Goal: Task Accomplishment & Management: Manage account settings

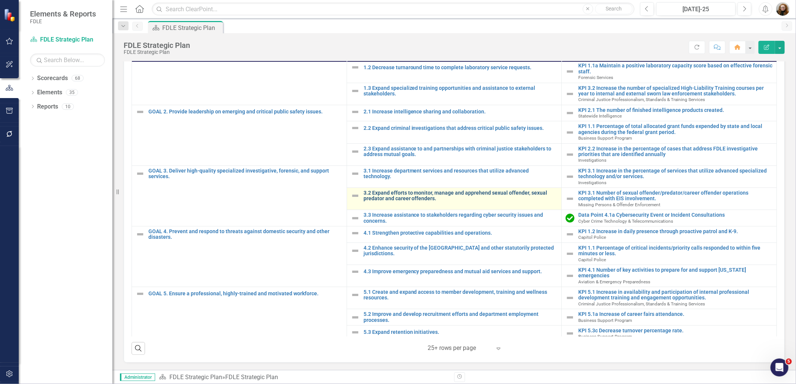
scroll to position [220, 0]
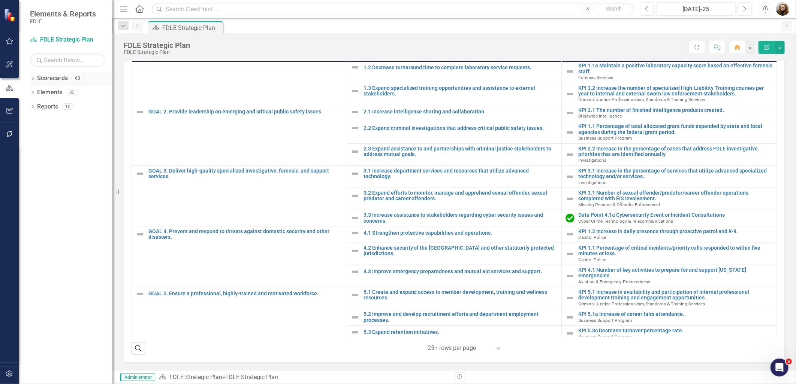
click at [33, 79] on icon "Dropdown" at bounding box center [32, 79] width 5 height 4
click at [34, 123] on div "Dropdown" at bounding box center [37, 121] width 6 height 6
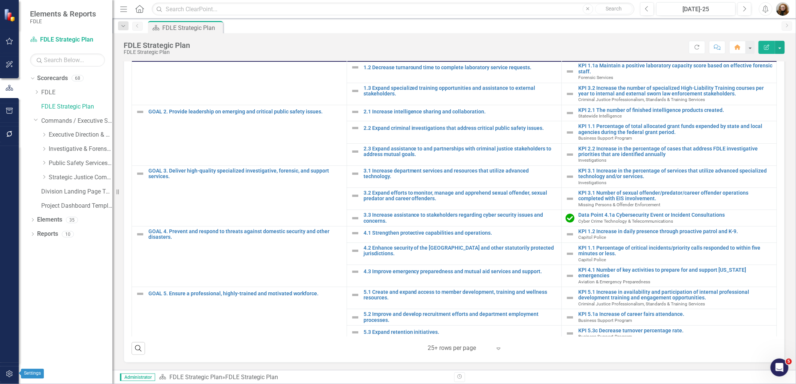
click at [10, 373] on icon "button" at bounding box center [10, 374] width 8 height 6
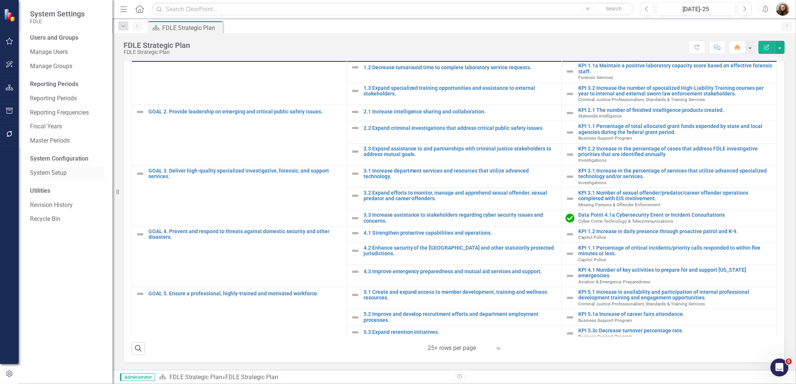
click at [38, 172] on link "System Setup" at bounding box center [67, 173] width 75 height 9
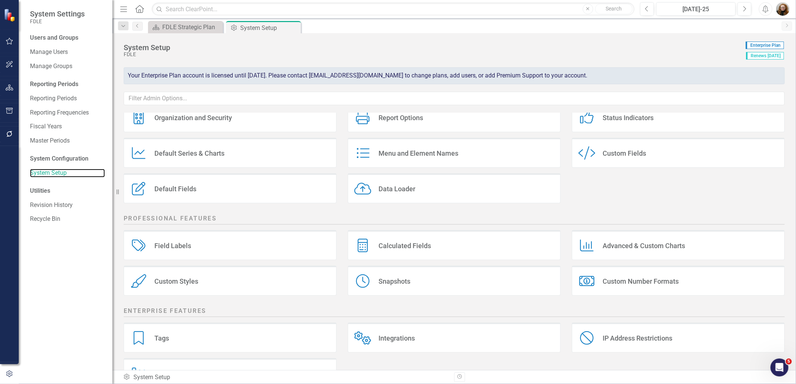
scroll to position [59, 0]
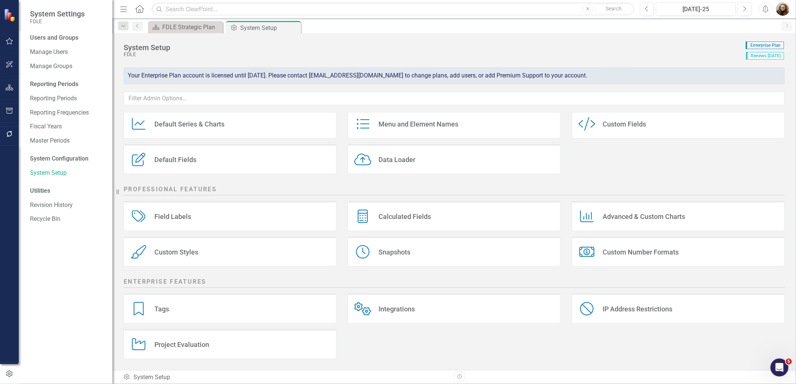
click at [171, 308] on div "Tags Tags" at bounding box center [230, 309] width 213 height 30
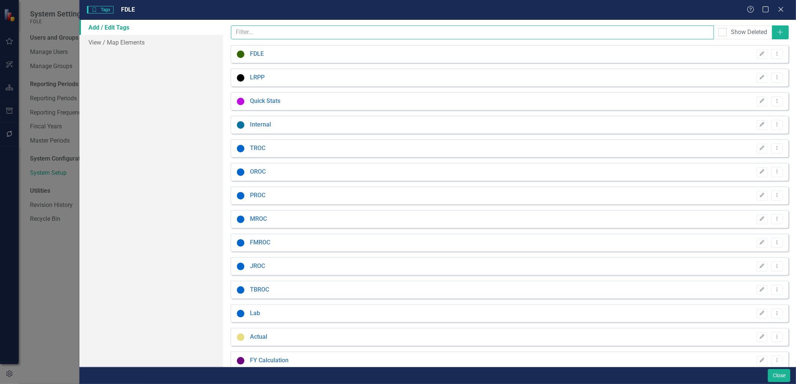
click at [266, 31] on input "text" at bounding box center [472, 32] width 483 height 14
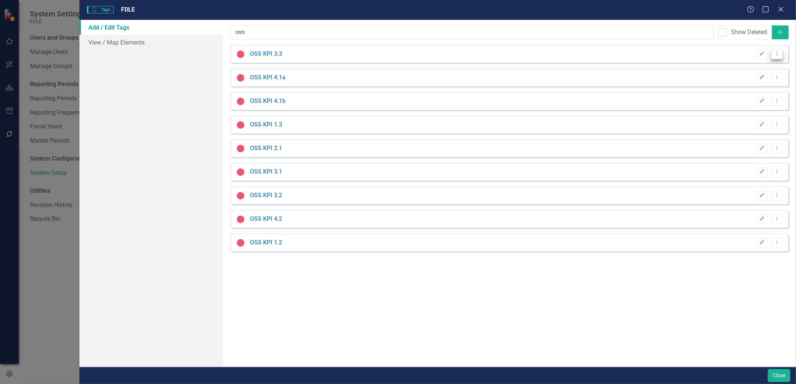
click at [776, 54] on icon "Dropdown Menu" at bounding box center [777, 53] width 6 height 5
click at [767, 92] on link "Trash Delete Tag" at bounding box center [753, 94] width 59 height 14
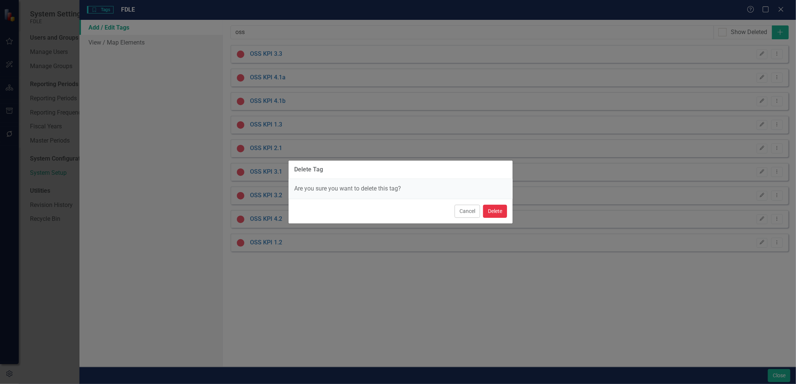
click at [497, 212] on button "Delete" at bounding box center [495, 211] width 24 height 13
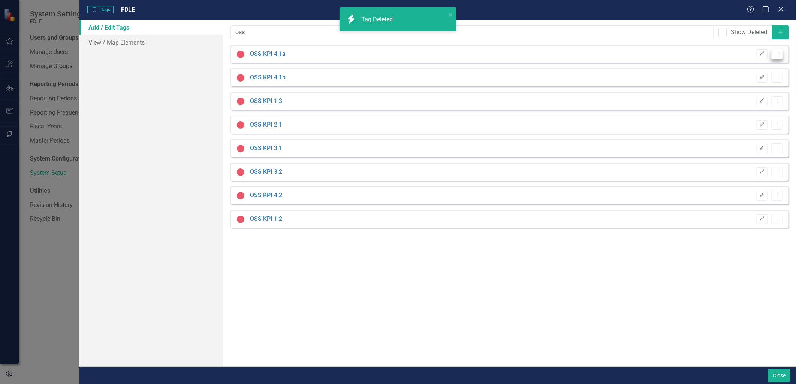
click at [779, 54] on icon "Dropdown Menu" at bounding box center [777, 53] width 6 height 5
click at [763, 95] on link "Trash Delete Tag" at bounding box center [753, 94] width 59 height 14
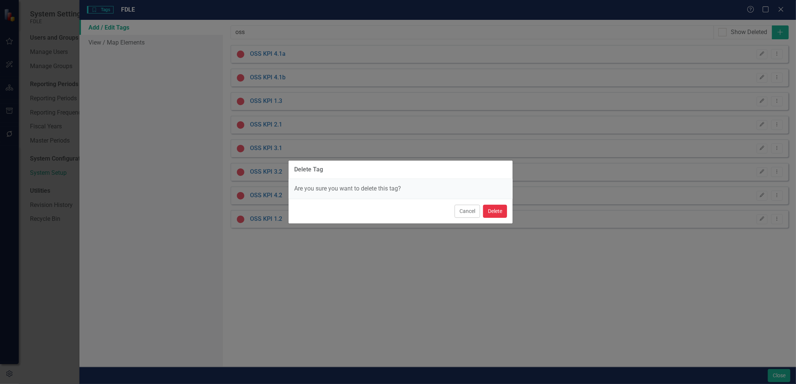
drag, startPoint x: 496, startPoint y: 214, endPoint x: 549, endPoint y: 174, distance: 66.1
click at [497, 212] on button "Delete" at bounding box center [495, 211] width 24 height 13
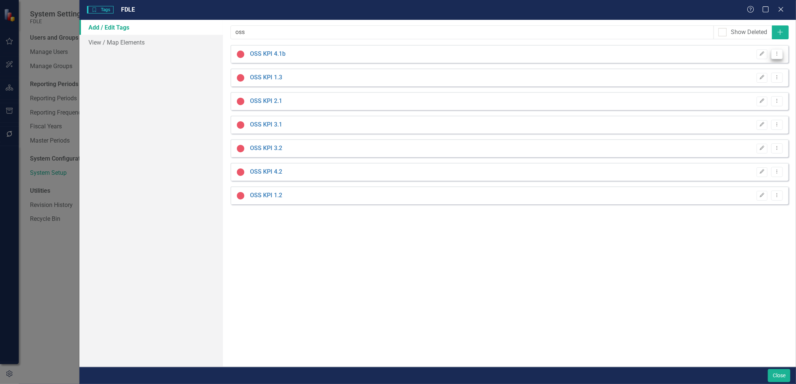
click at [776, 52] on icon "Dropdown Menu" at bounding box center [777, 53] width 6 height 5
click at [751, 96] on link "Trash Delete Tag" at bounding box center [753, 94] width 59 height 14
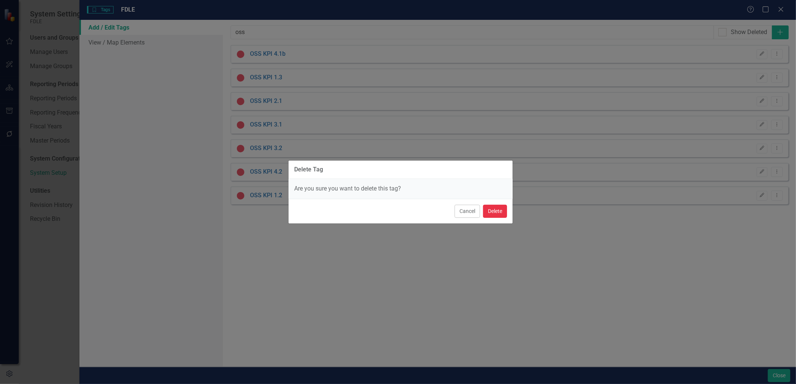
drag, startPoint x: 497, startPoint y: 208, endPoint x: 522, endPoint y: 194, distance: 29.0
click at [498, 207] on button "Delete" at bounding box center [495, 211] width 24 height 13
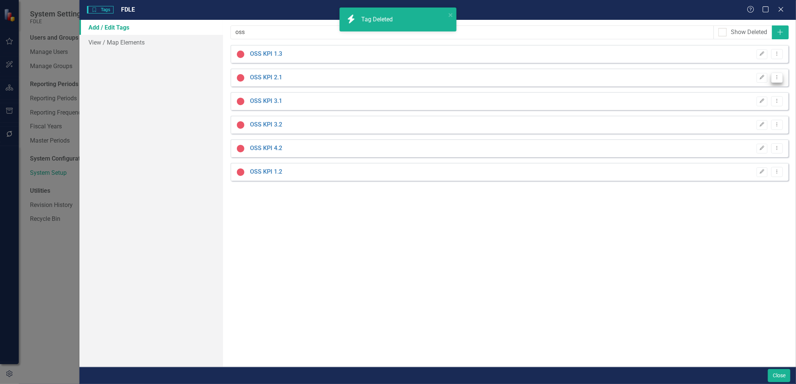
click at [780, 76] on button "Dropdown Menu" at bounding box center [777, 78] width 12 height 10
click at [755, 118] on link "Trash Delete Tag" at bounding box center [753, 118] width 59 height 14
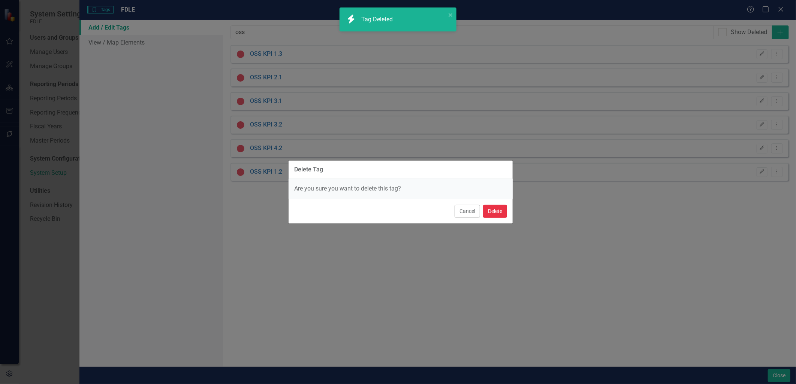
click at [490, 211] on button "Delete" at bounding box center [495, 211] width 24 height 13
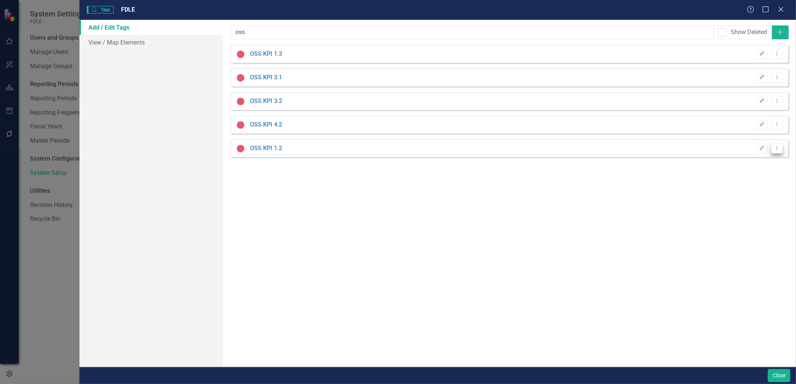
click at [777, 147] on icon "Dropdown Menu" at bounding box center [777, 148] width 6 height 5
click at [752, 188] on link "Trash Delete Tag" at bounding box center [753, 189] width 59 height 14
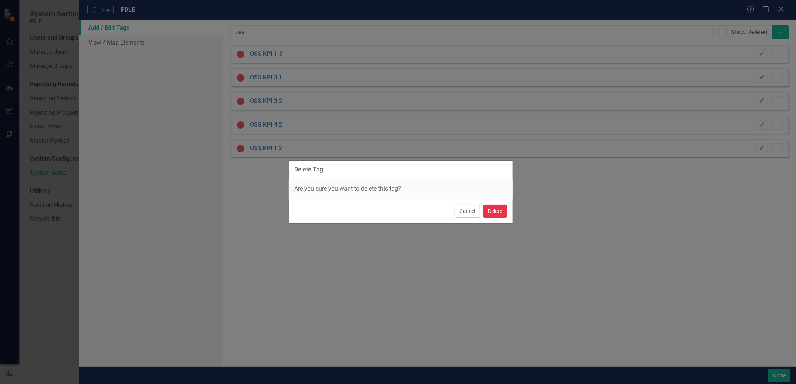
click at [501, 215] on button "Delete" at bounding box center [495, 211] width 24 height 13
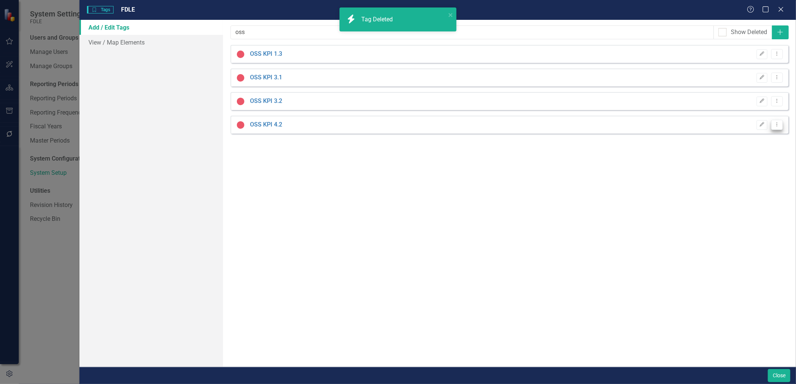
click at [776, 124] on icon "Dropdown Menu" at bounding box center [777, 124] width 6 height 5
click at [745, 162] on link "Trash Delete Tag" at bounding box center [753, 165] width 59 height 14
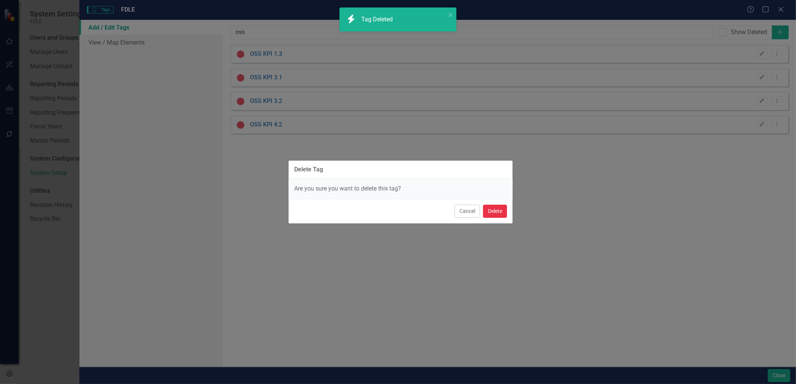
drag, startPoint x: 498, startPoint y: 208, endPoint x: 612, endPoint y: 171, distance: 119.4
click at [499, 208] on button "Delete" at bounding box center [495, 211] width 24 height 13
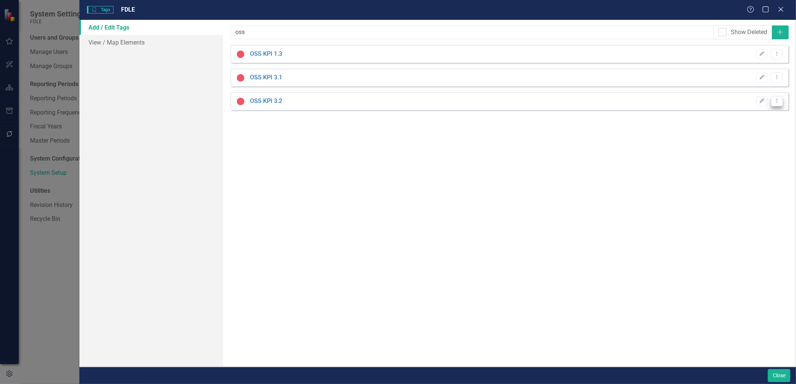
click at [775, 99] on icon "Dropdown Menu" at bounding box center [777, 101] width 6 height 5
click at [737, 138] on link "Trash Delete Tag" at bounding box center [753, 141] width 59 height 14
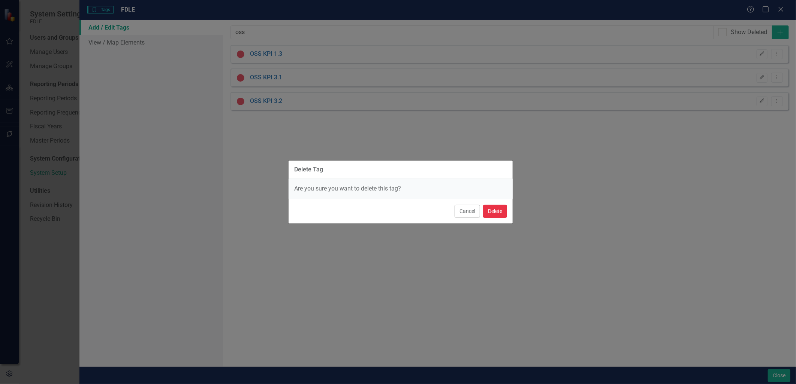
drag, startPoint x: 499, startPoint y: 205, endPoint x: 522, endPoint y: 203, distance: 22.3
click at [508, 204] on div "Cancel Delete" at bounding box center [401, 211] width 224 height 25
click at [502, 212] on button "Delete" at bounding box center [495, 211] width 24 height 13
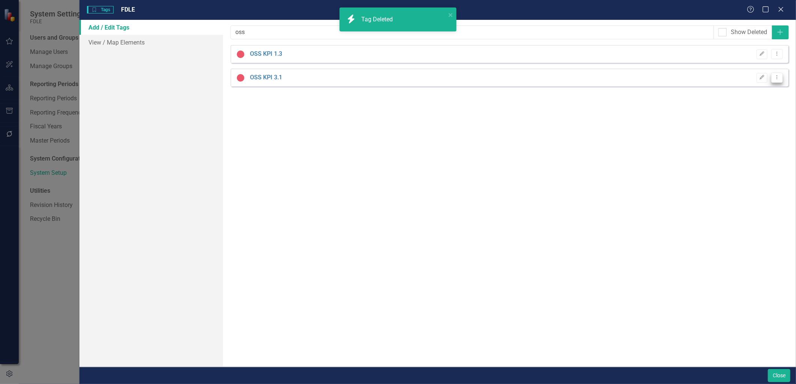
click at [778, 81] on button "Dropdown Menu" at bounding box center [777, 78] width 12 height 10
click at [751, 117] on link "Trash Delete Tag" at bounding box center [753, 118] width 59 height 14
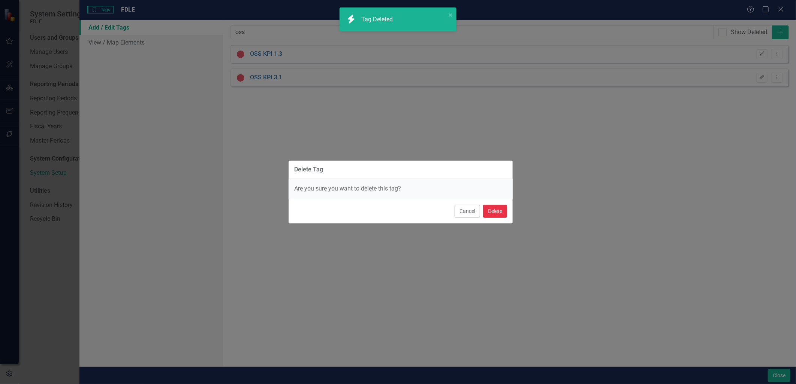
click at [501, 208] on button "Delete" at bounding box center [495, 211] width 24 height 13
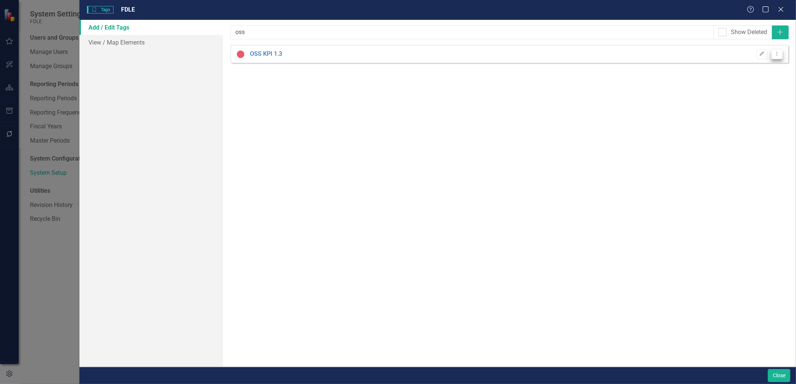
click at [780, 57] on button "Dropdown Menu" at bounding box center [777, 54] width 12 height 10
click at [758, 93] on link "Trash Delete Tag" at bounding box center [753, 94] width 59 height 14
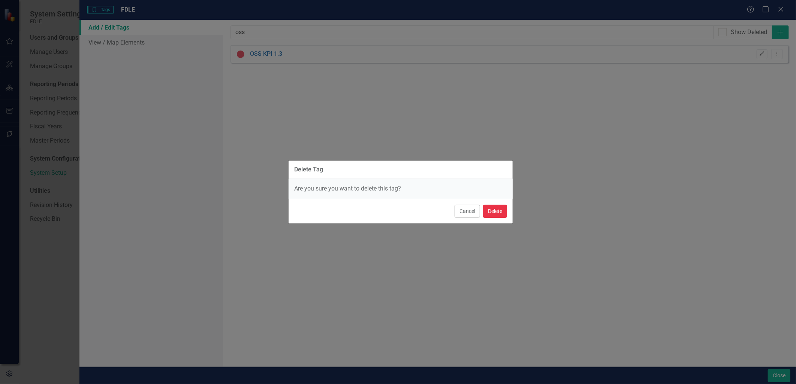
click at [489, 212] on button "Delete" at bounding box center [495, 211] width 24 height 13
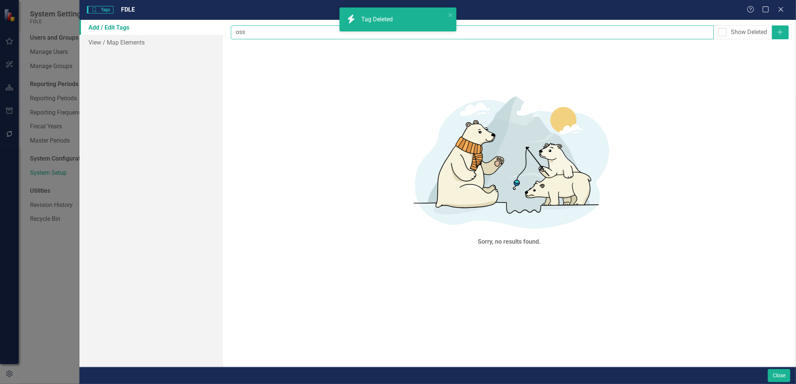
drag, startPoint x: 243, startPoint y: 34, endPoint x: 220, endPoint y: 34, distance: 22.9
click at [220, 34] on div "Add / Edit Tags View / Map Elements Tags are ways for you to mark elements that…" at bounding box center [437, 193] width 716 height 347
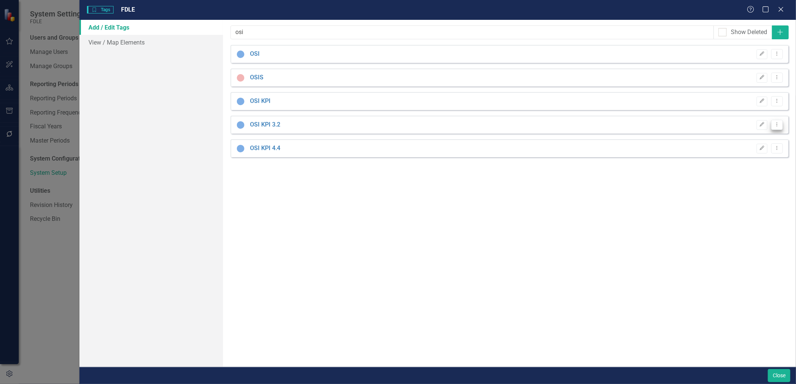
click at [776, 124] on icon "Dropdown Menu" at bounding box center [777, 124] width 6 height 5
click at [761, 163] on link "Trash Delete Tag" at bounding box center [753, 165] width 59 height 14
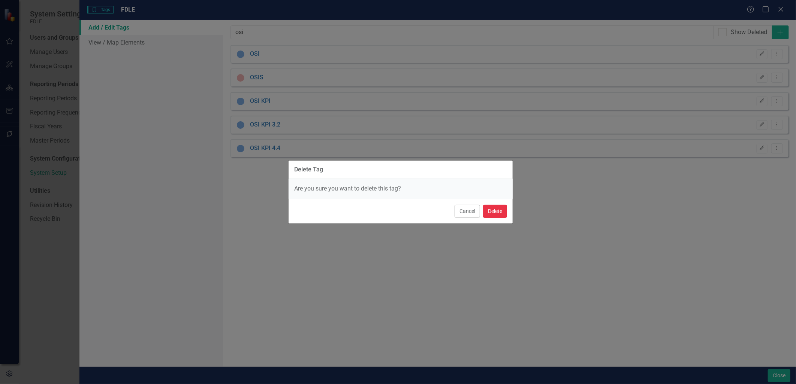
click at [487, 214] on button "Delete" at bounding box center [495, 211] width 24 height 13
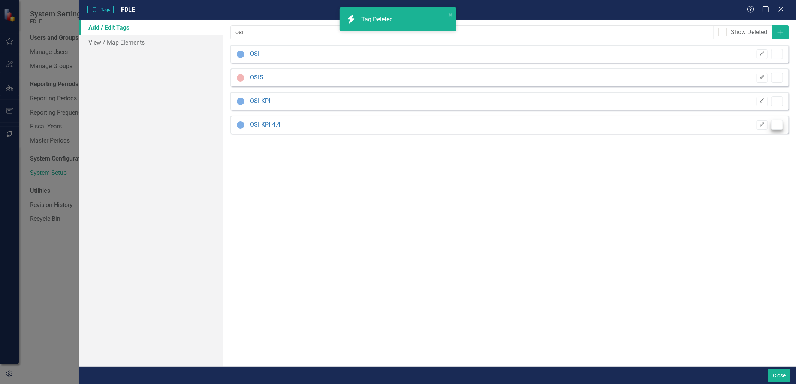
click at [779, 125] on icon "Dropdown Menu" at bounding box center [777, 124] width 6 height 5
click at [742, 167] on link "Trash Delete Tag" at bounding box center [753, 165] width 59 height 14
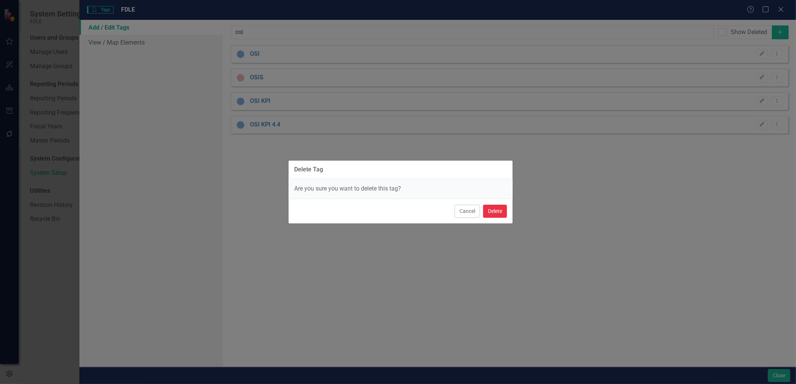
click at [498, 210] on button "Delete" at bounding box center [495, 211] width 24 height 13
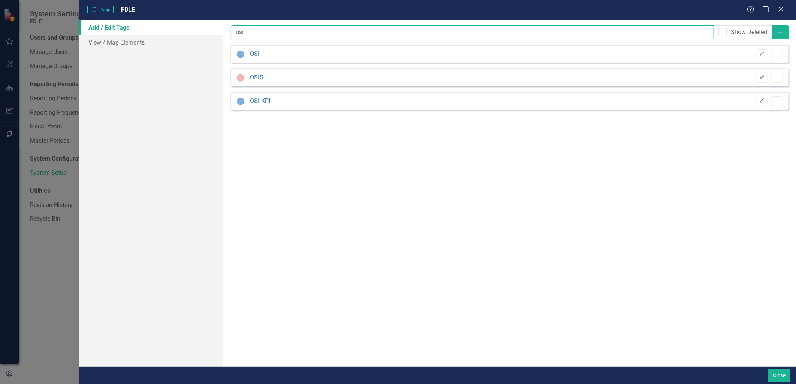
drag, startPoint x: 248, startPoint y: 31, endPoint x: 229, endPoint y: 34, distance: 20.1
click at [229, 34] on div "Tags are ways for you to mark elements that are related across ClearPoint. For …" at bounding box center [509, 193] width 573 height 347
click at [775, 99] on icon "Dropdown Menu" at bounding box center [777, 101] width 6 height 5
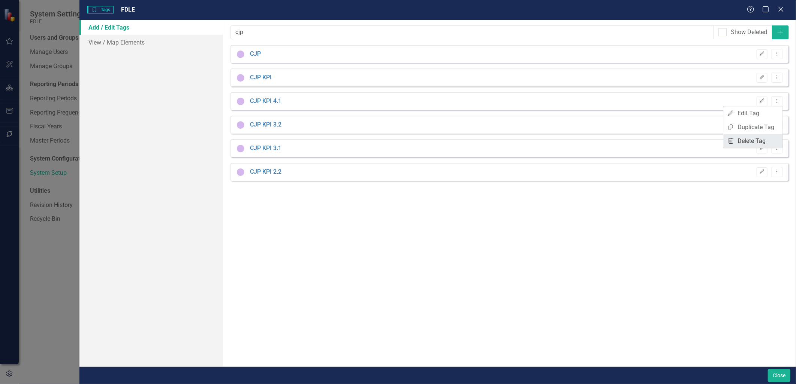
click at [762, 142] on link "Trash Delete Tag" at bounding box center [753, 141] width 59 height 14
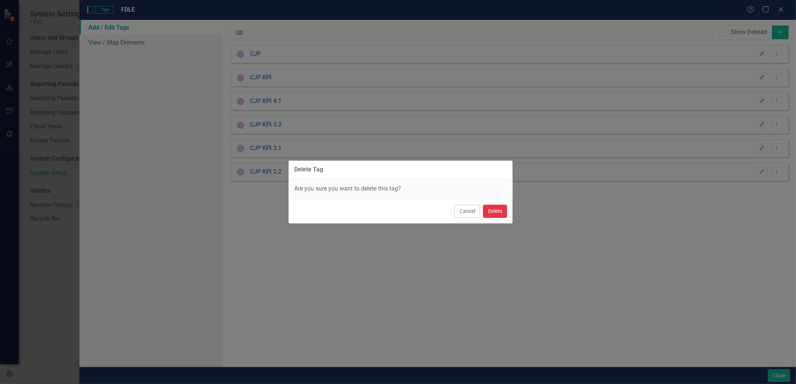
click at [495, 215] on button "Delete" at bounding box center [495, 211] width 24 height 13
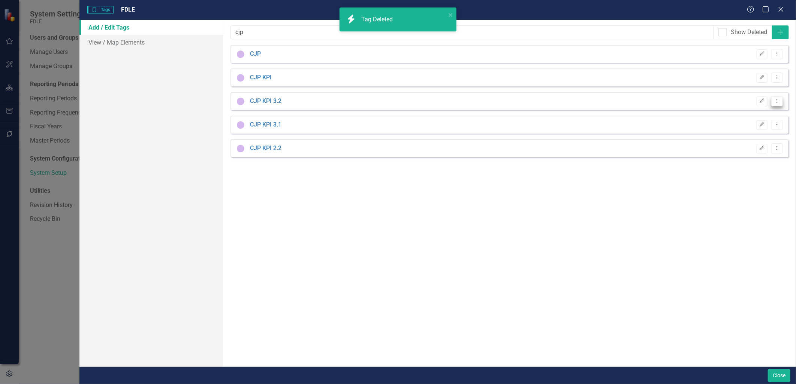
click at [775, 99] on icon "Dropdown Menu" at bounding box center [777, 101] width 6 height 5
click at [740, 142] on link "Trash Delete Tag" at bounding box center [753, 141] width 59 height 14
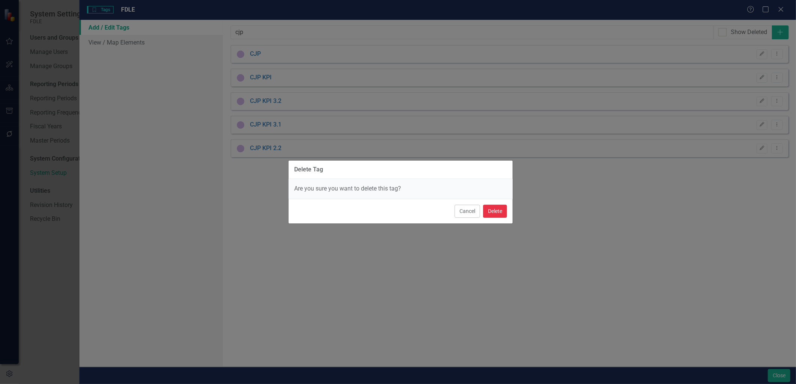
click at [492, 209] on button "Delete" at bounding box center [495, 211] width 24 height 13
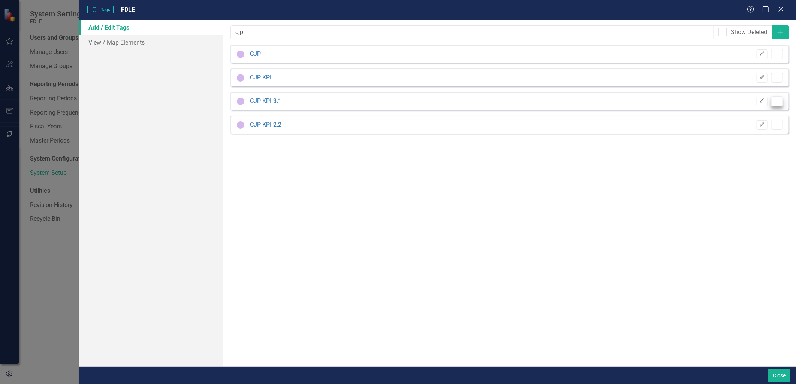
click at [775, 100] on icon "Dropdown Menu" at bounding box center [777, 101] width 6 height 5
click at [750, 140] on link "Trash Delete Tag" at bounding box center [753, 141] width 59 height 14
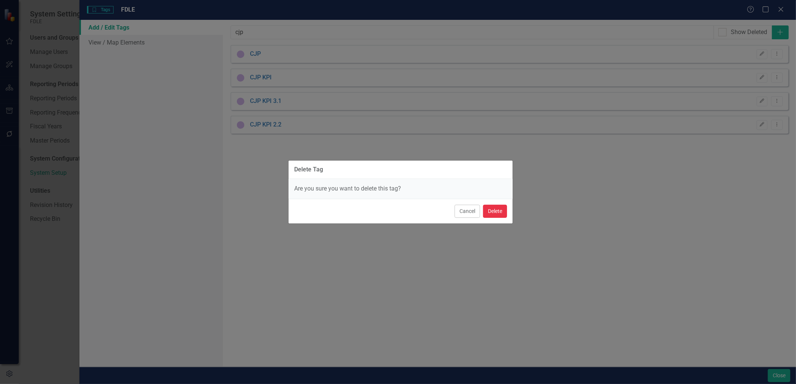
click at [496, 213] on button "Delete" at bounding box center [495, 211] width 24 height 13
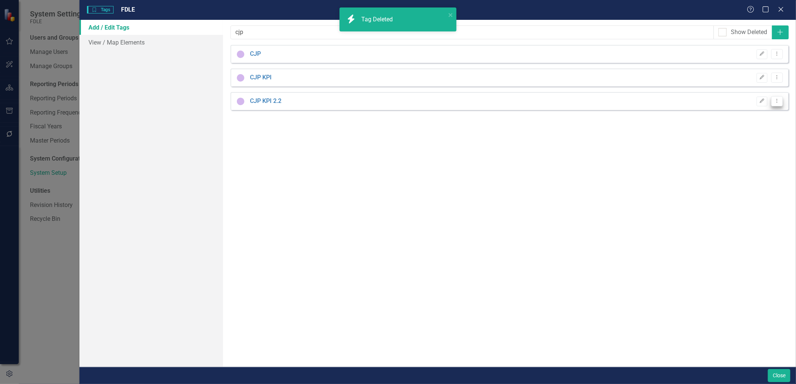
click at [776, 102] on icon "Dropdown Menu" at bounding box center [777, 101] width 6 height 5
click at [749, 137] on link "Trash Delete Tag" at bounding box center [753, 141] width 59 height 14
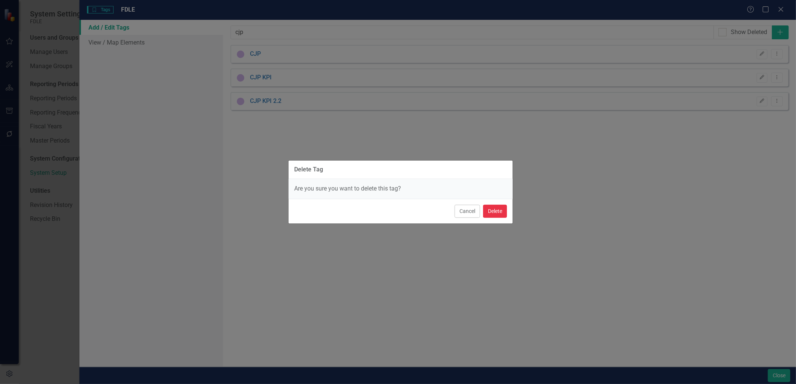
click at [499, 214] on button "Delete" at bounding box center [495, 211] width 24 height 13
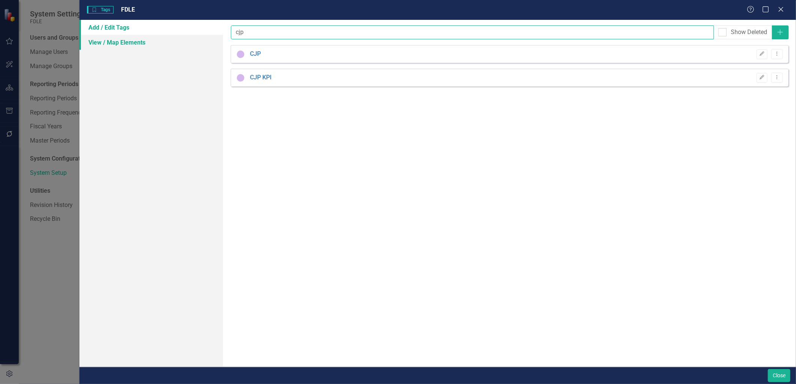
drag, startPoint x: 253, startPoint y: 35, endPoint x: 215, endPoint y: 38, distance: 37.6
click at [215, 36] on div "Add / Edit Tags View / Map Elements Tags are ways for you to mark elements that…" at bounding box center [437, 193] width 716 height 347
drag, startPoint x: 249, startPoint y: 33, endPoint x: 220, endPoint y: 35, distance: 29.3
click at [220, 35] on div "Add / Edit Tags View / Map Elements Tags are ways for you to mark elements that…" at bounding box center [437, 193] width 716 height 347
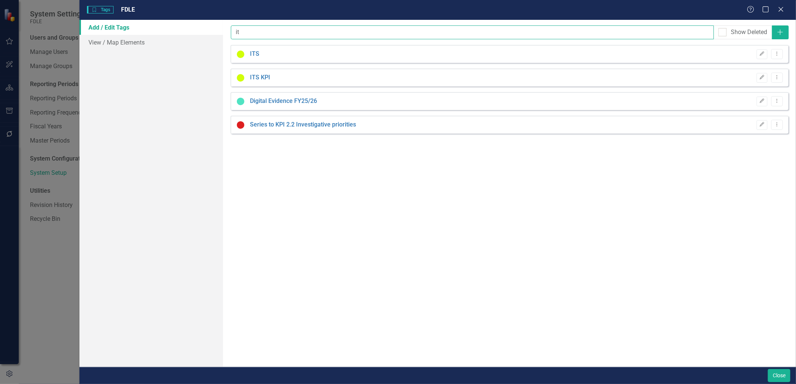
type input "its"
drag, startPoint x: 242, startPoint y: 33, endPoint x: 223, endPoint y: 37, distance: 19.7
click at [223, 37] on div "Tags are ways for you to mark elements that are related across ClearPoint. For …" at bounding box center [509, 193] width 573 height 347
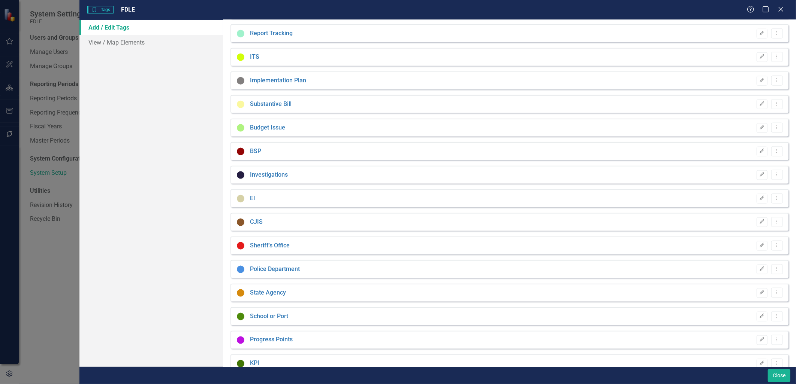
scroll to position [546, 0]
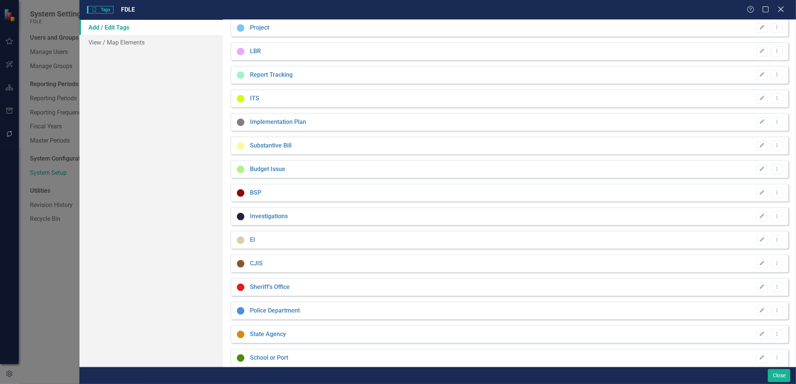
click at [783, 9] on icon "Close" at bounding box center [780, 9] width 9 height 7
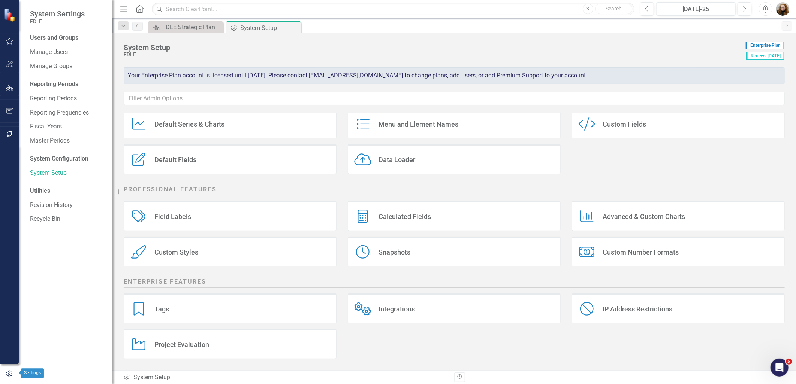
click at [9, 375] on icon "button" at bounding box center [9, 374] width 8 height 7
click at [201, 8] on input "text" at bounding box center [393, 9] width 483 height 13
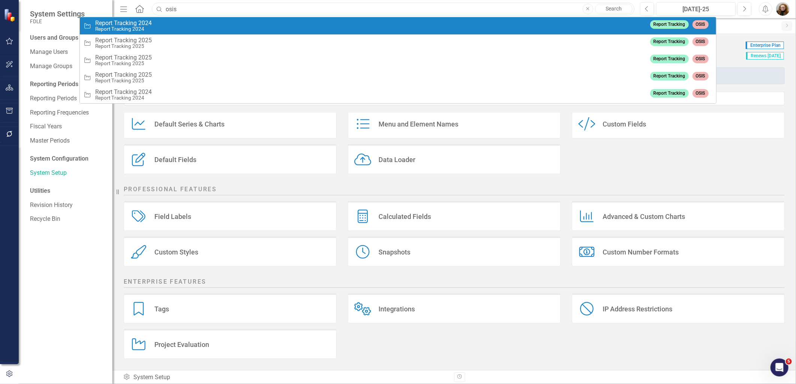
type input "osis"
click at [144, 25] on span "Report Tracking 2024" at bounding box center [123, 23] width 57 height 7
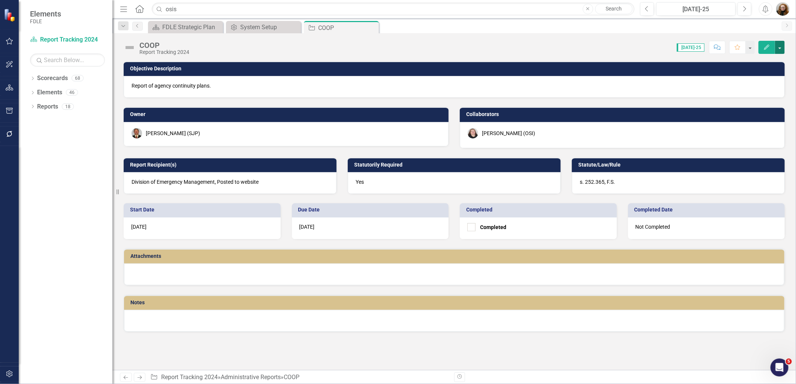
click at [778, 46] on button "button" at bounding box center [780, 47] width 10 height 13
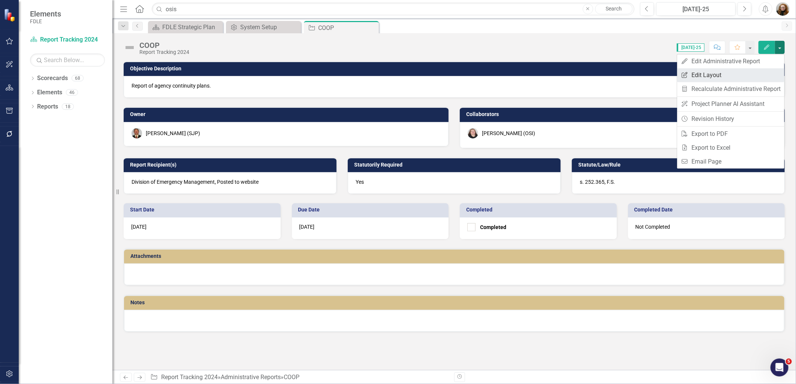
click at [716, 74] on link "Edit Report Edit Layout" at bounding box center [730, 75] width 107 height 14
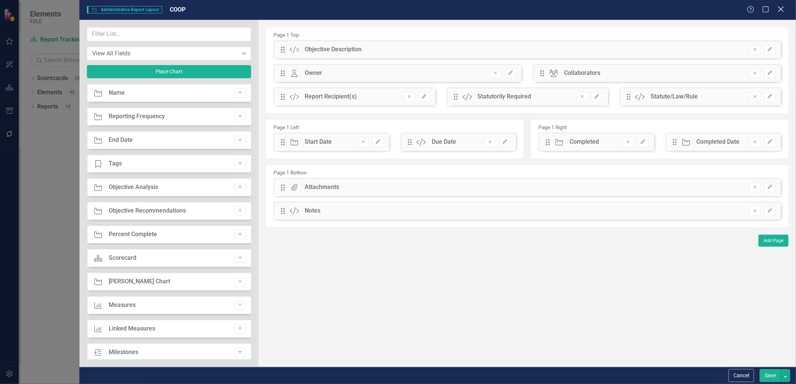
click at [782, 7] on icon "Close" at bounding box center [780, 9] width 9 height 7
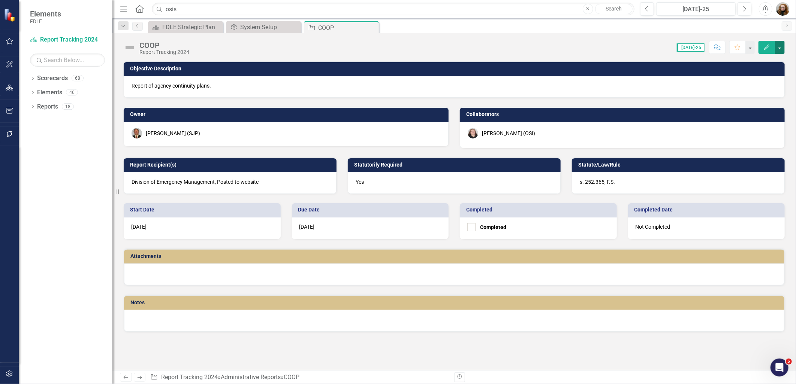
click at [778, 46] on button "button" at bounding box center [780, 47] width 10 height 13
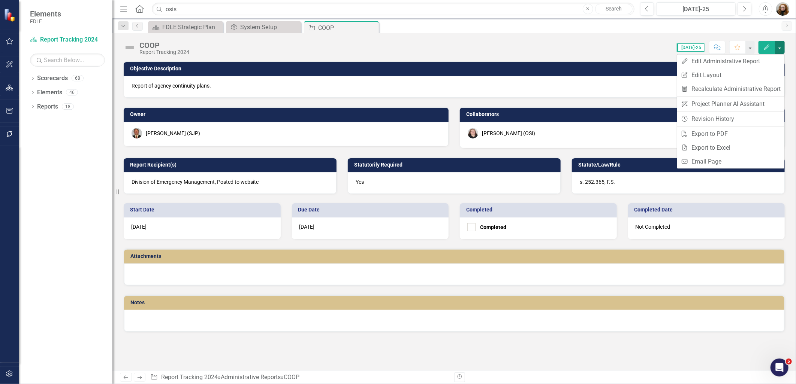
click at [630, 51] on div "Score: N/A Jul-25 Completed Comment Favorite Edit" at bounding box center [489, 47] width 592 height 13
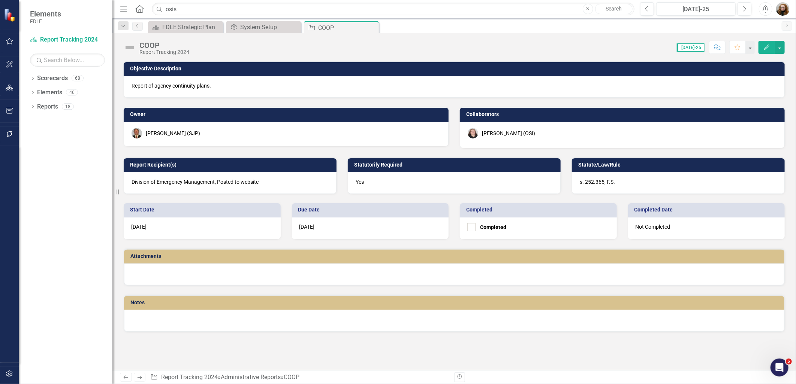
click at [769, 49] on icon "Edit" at bounding box center [766, 47] width 7 height 5
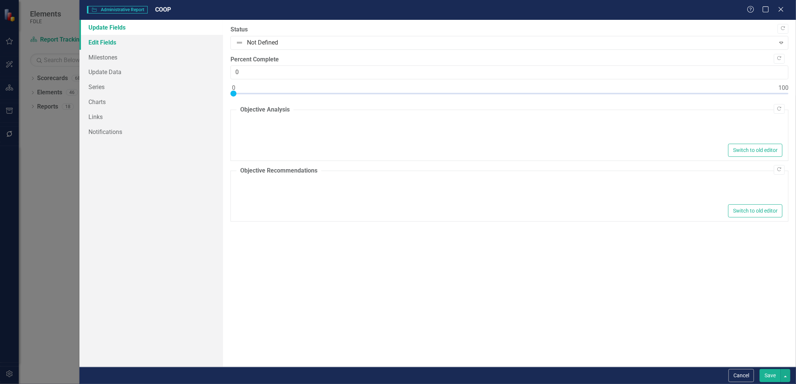
click at [100, 38] on link "Edit Fields" at bounding box center [150, 42] width 143 height 15
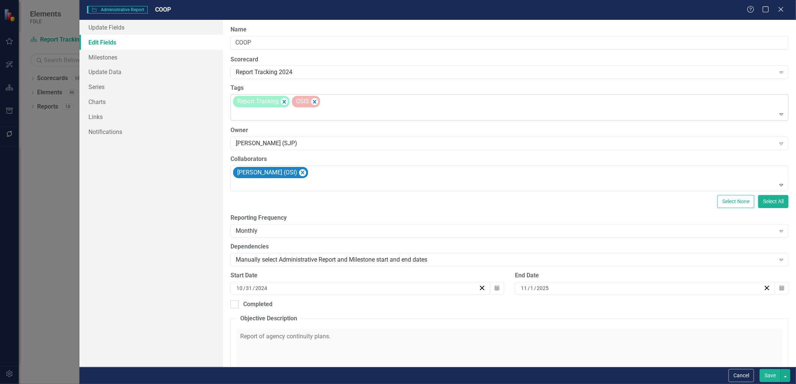
click at [336, 102] on div "Report Tracking OSIS" at bounding box center [510, 107] width 556 height 25
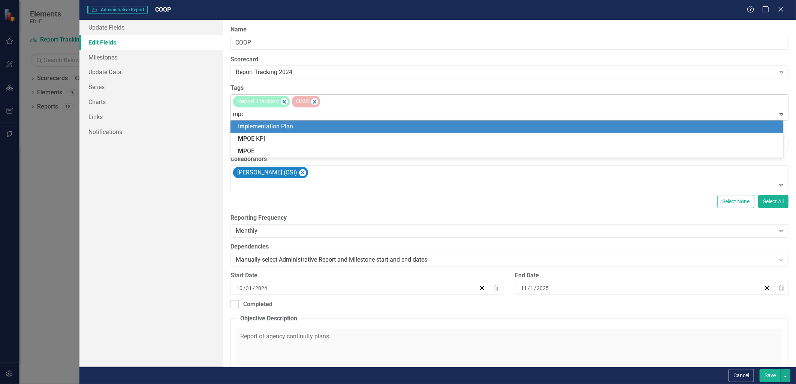
type input "mpoe"
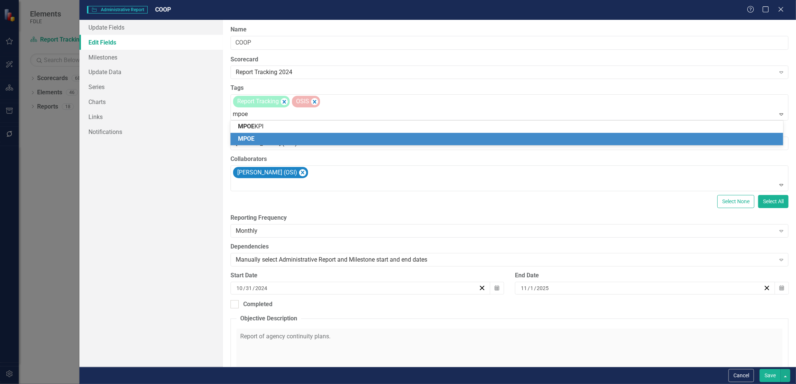
click at [284, 138] on div "MPOE" at bounding box center [508, 139] width 541 height 9
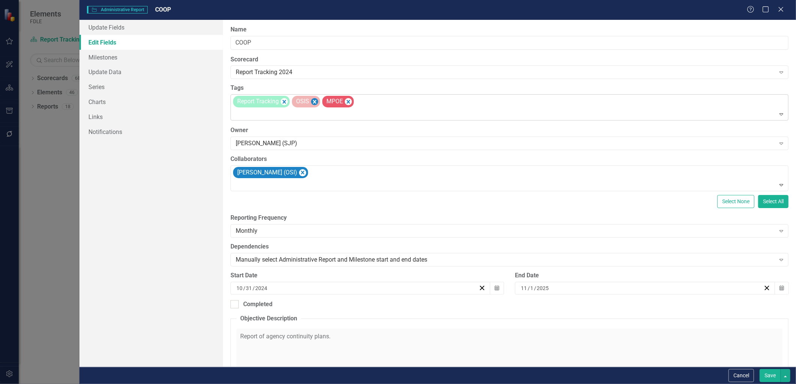
click at [314, 102] on icon "Remove [object Object]" at bounding box center [314, 102] width 3 height 4
click at [767, 377] on button "Save" at bounding box center [770, 375] width 21 height 13
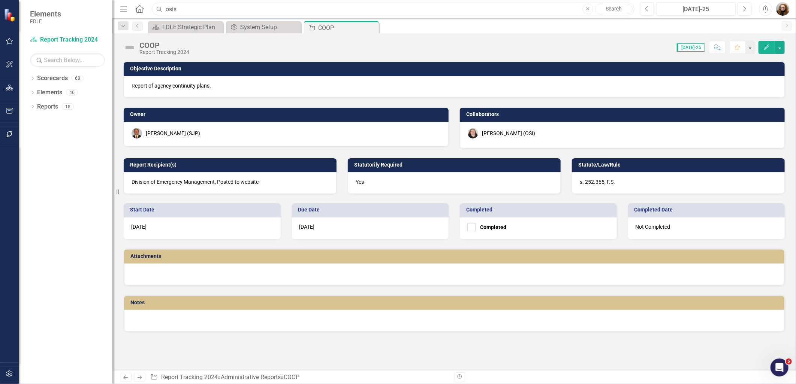
click at [194, 9] on input "osis" at bounding box center [393, 9] width 483 height 13
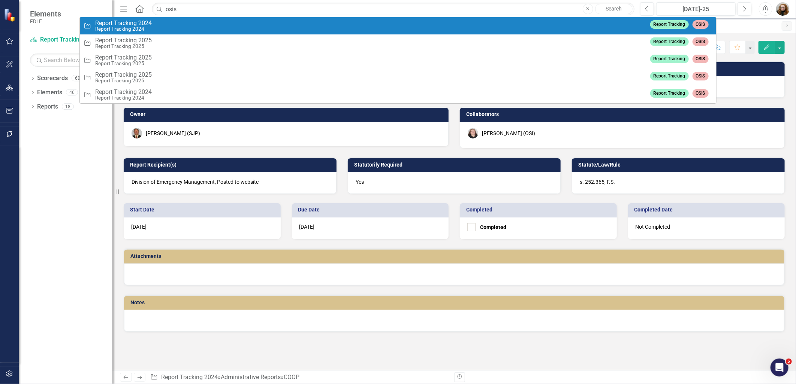
click at [145, 28] on small "Report Tracking 2024" at bounding box center [123, 29] width 57 height 6
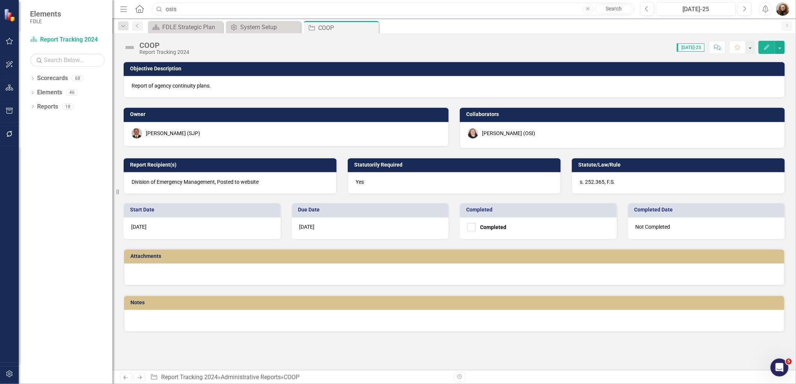
click at [190, 6] on input "osis" at bounding box center [393, 9] width 483 height 13
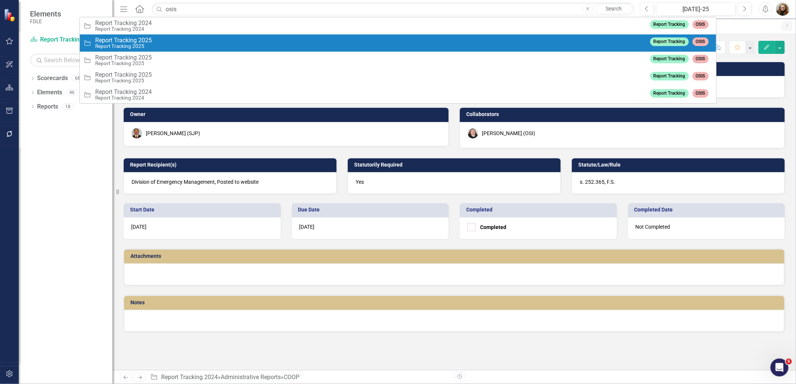
click at [133, 43] on span "Report Tracking 2025" at bounding box center [123, 40] width 57 height 7
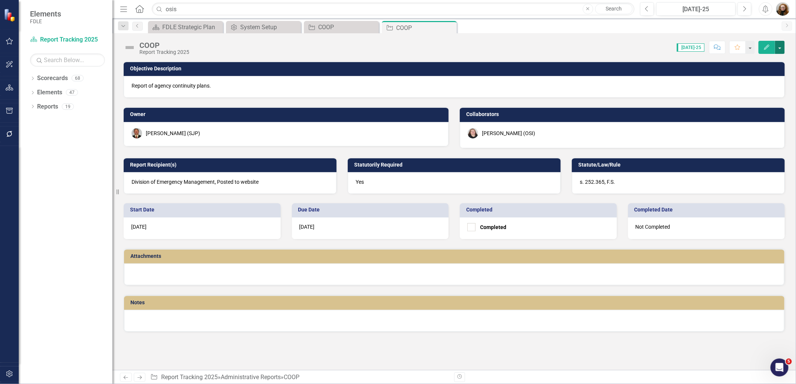
click at [778, 46] on button "button" at bounding box center [780, 47] width 10 height 13
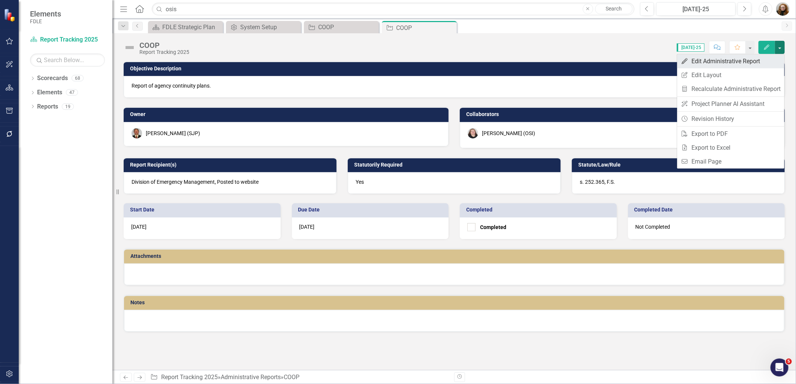
click at [718, 63] on link "Edit Edit Administrative Report" at bounding box center [730, 61] width 107 height 14
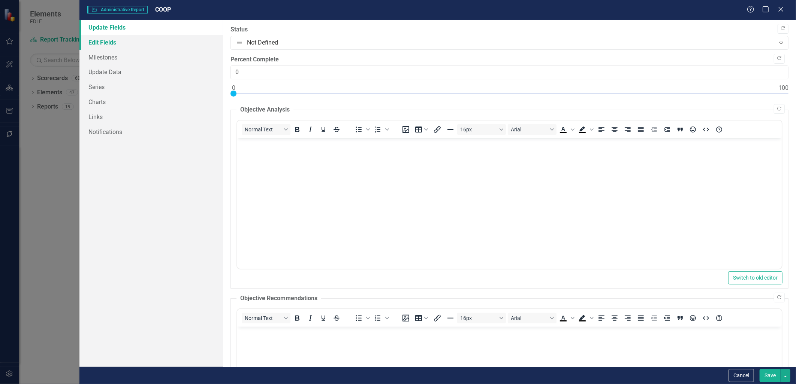
click at [97, 35] on link "Edit Fields" at bounding box center [150, 42] width 143 height 15
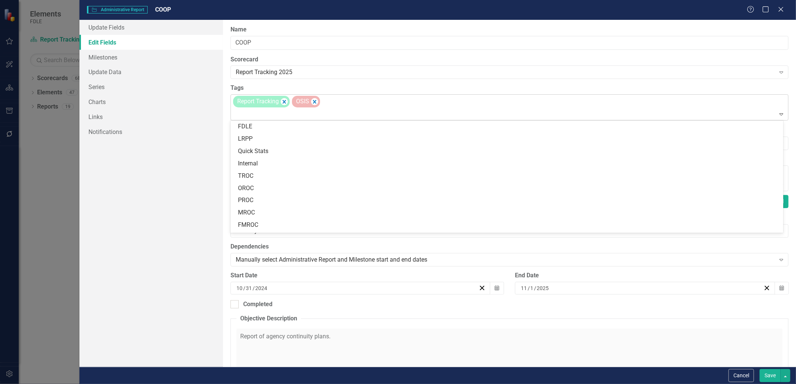
drag, startPoint x: 324, startPoint y: 99, endPoint x: 328, endPoint y: 100, distance: 4.4
click at [324, 99] on div "Report Tracking OSIS" at bounding box center [510, 107] width 556 height 25
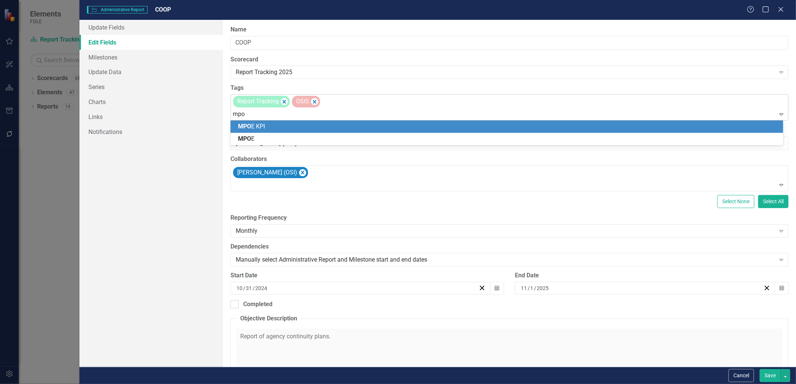
type input "mpoe"
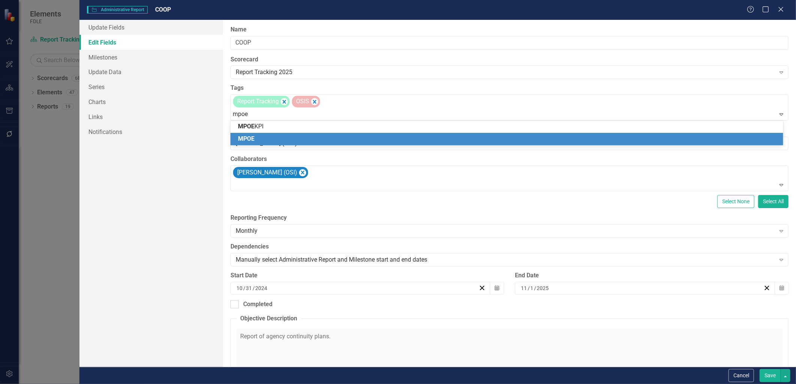
click at [265, 136] on div "MPOE" at bounding box center [508, 139] width 541 height 9
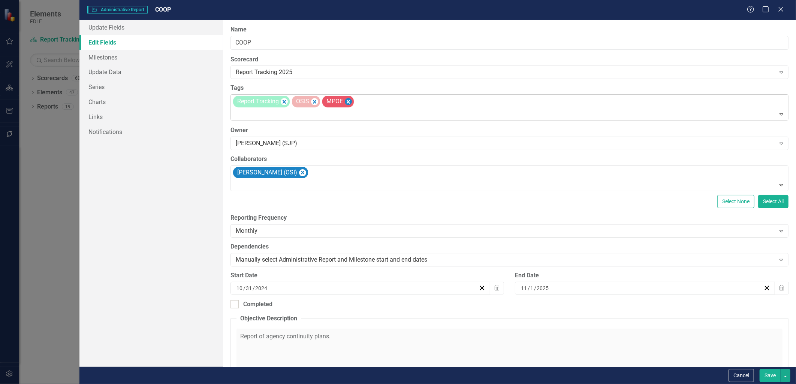
click at [349, 102] on icon "Remove [object Object]" at bounding box center [348, 102] width 3 height 4
click at [747, 377] on button "Cancel" at bounding box center [740, 375] width 25 height 13
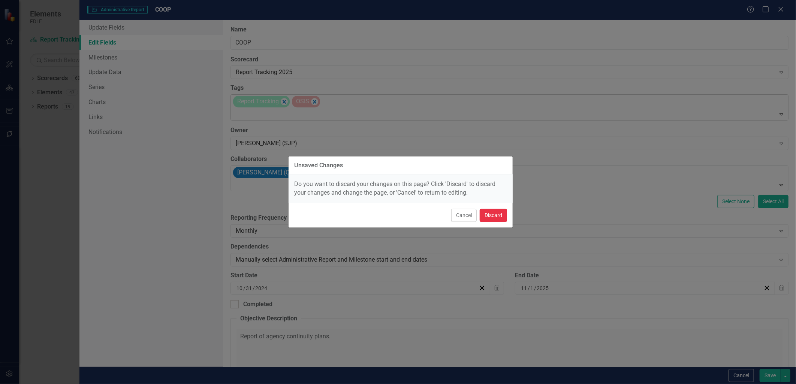
click at [492, 215] on button "Discard" at bounding box center [493, 215] width 27 height 13
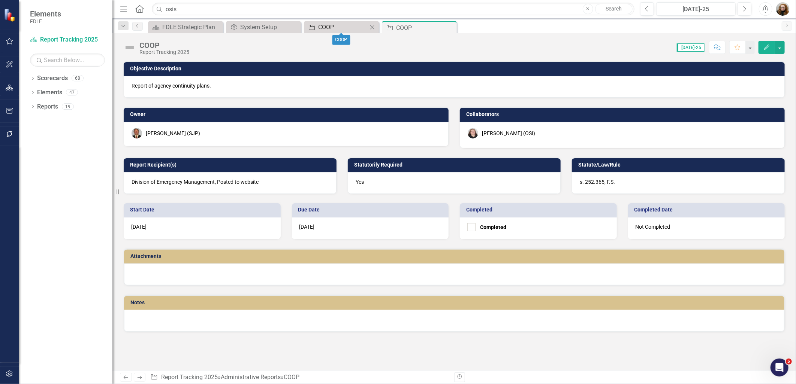
click at [320, 27] on div "COOP" at bounding box center [342, 26] width 49 height 9
click at [778, 46] on button "button" at bounding box center [780, 47] width 10 height 13
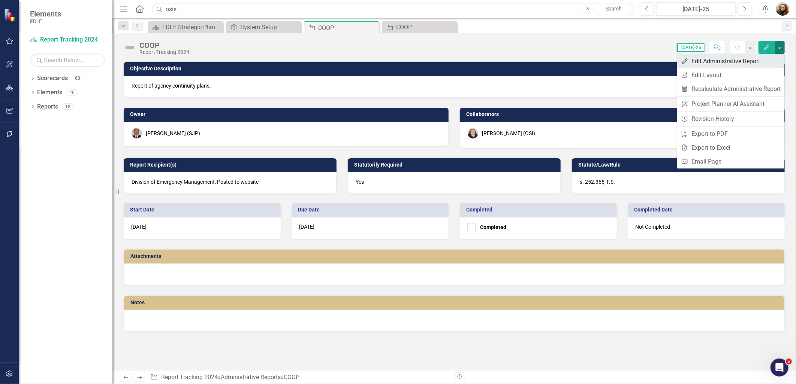
click at [701, 62] on link "Edit Edit Administrative Report" at bounding box center [730, 61] width 107 height 14
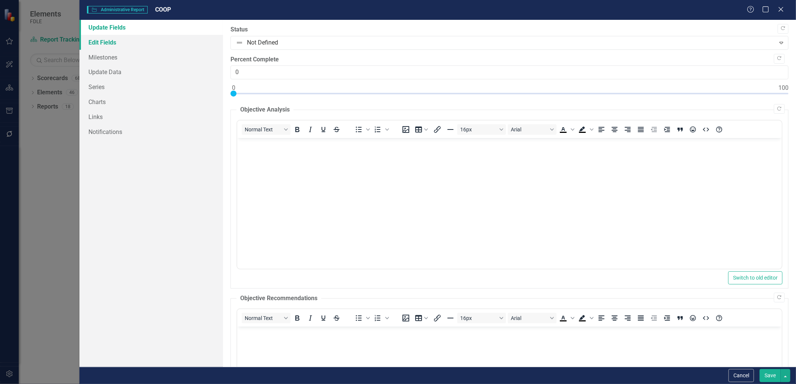
drag, startPoint x: 105, startPoint y: 43, endPoint x: 109, endPoint y: 43, distance: 4.5
click at [105, 43] on link "Edit Fields" at bounding box center [150, 42] width 143 height 15
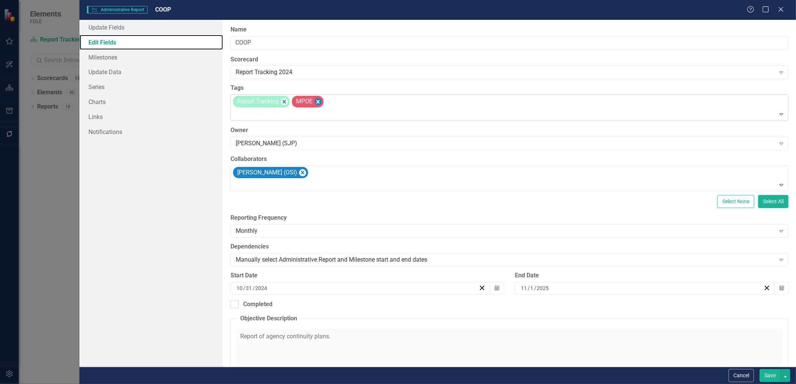
click at [315, 102] on icon "Remove [object Object]" at bounding box center [317, 101] width 7 height 9
click at [320, 102] on div "Report Tracking" at bounding box center [510, 107] width 556 height 25
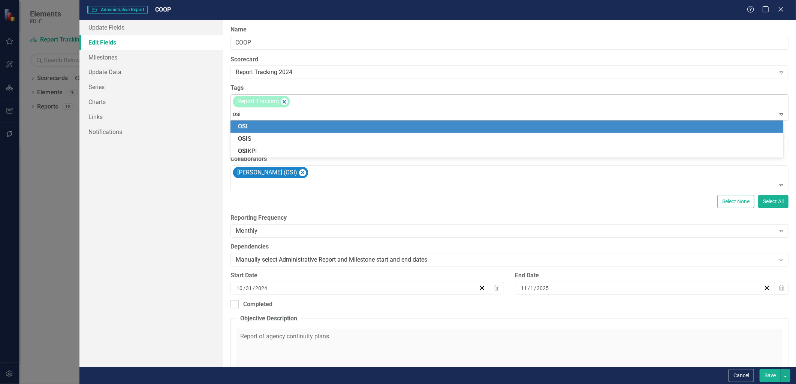
type input "osis"
click at [265, 128] on div "OSIS" at bounding box center [508, 127] width 541 height 9
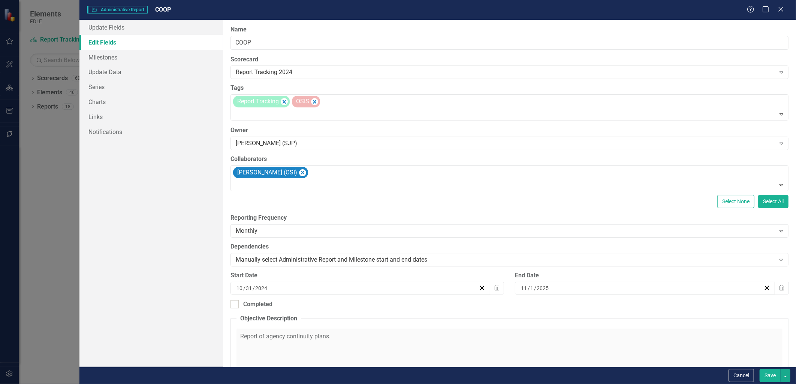
click at [766, 373] on button "Save" at bounding box center [770, 375] width 21 height 13
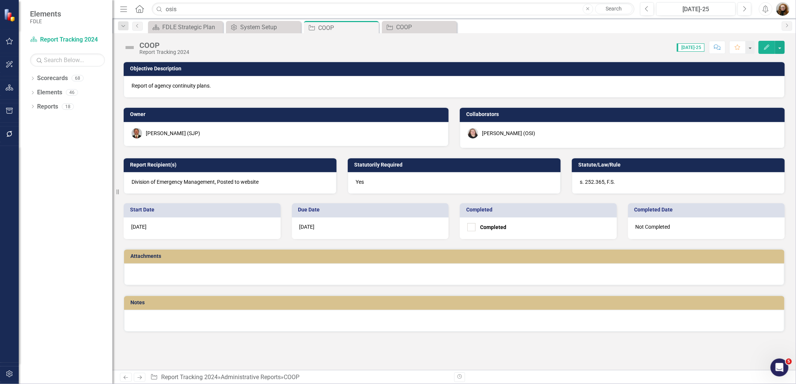
click at [67, 176] on div "Dropdown Scorecards 68 Dropdown FDLE Commissioner's Initiative Team Project Das…" at bounding box center [66, 228] width 94 height 312
click at [51, 81] on link "Scorecards" at bounding box center [52, 78] width 31 height 9
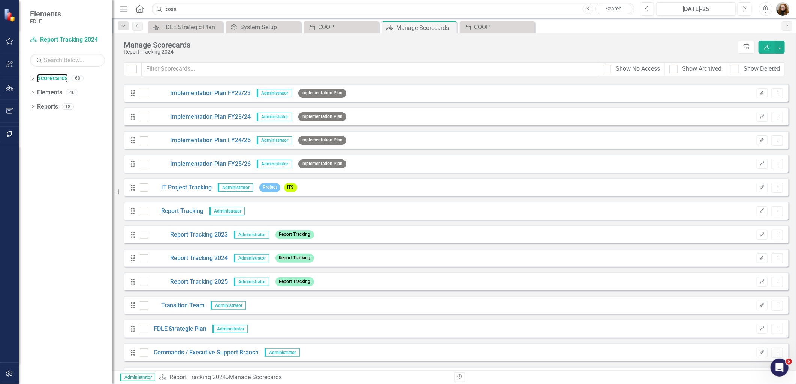
scroll to position [83, 0]
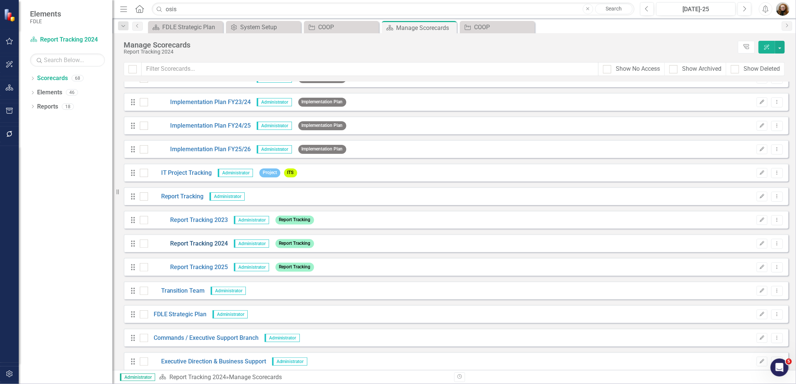
click at [188, 244] on link "Report Tracking 2024" at bounding box center [188, 244] width 80 height 9
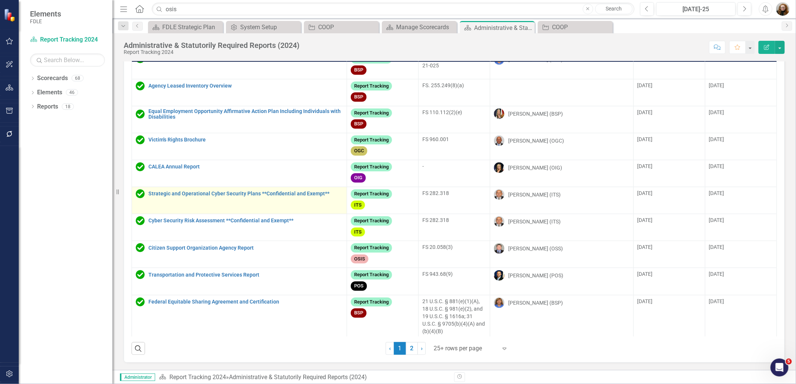
scroll to position [248, 0]
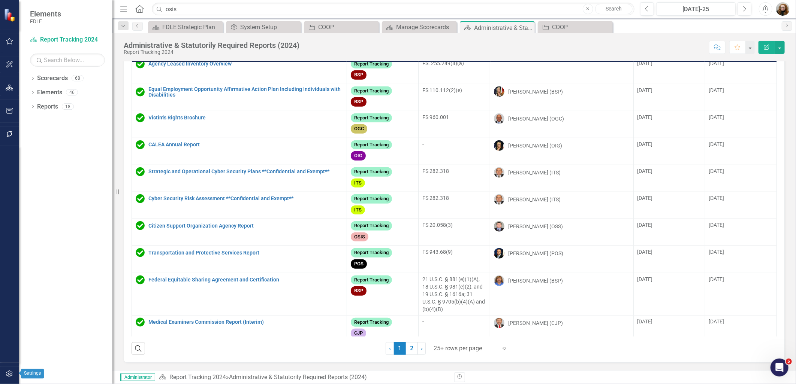
click at [6, 373] on icon "button" at bounding box center [10, 374] width 8 height 6
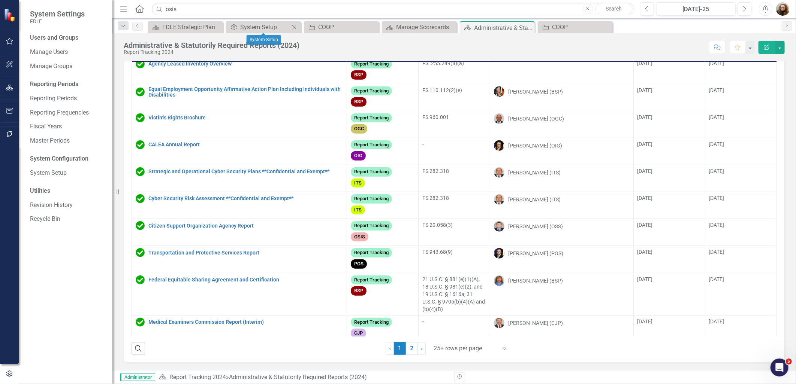
click at [296, 28] on icon "Close" at bounding box center [293, 27] width 7 height 6
click at [0, 0] on icon "Close" at bounding box center [0, 0] width 0 height 0
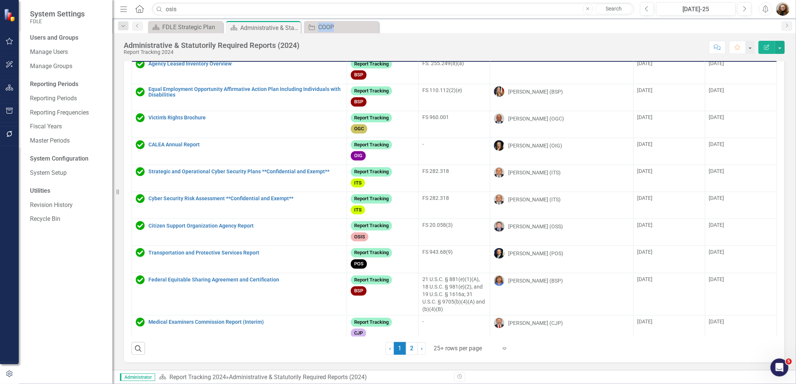
click at [0, 0] on icon "Close" at bounding box center [0, 0] width 0 height 0
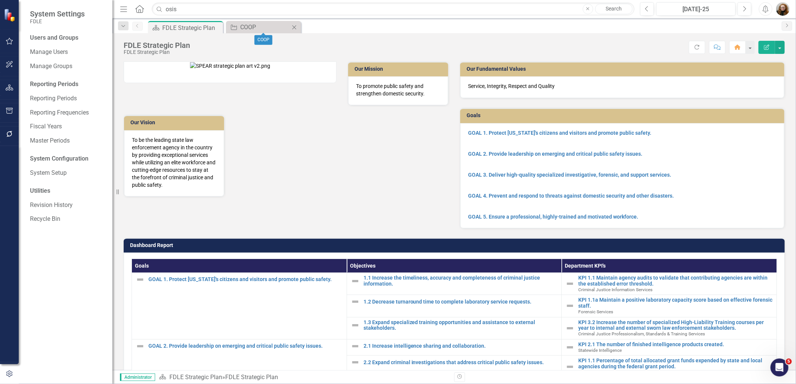
click at [293, 29] on icon "Close" at bounding box center [293, 27] width 7 height 6
click at [50, 54] on link "Manage Users" at bounding box center [67, 52] width 75 height 9
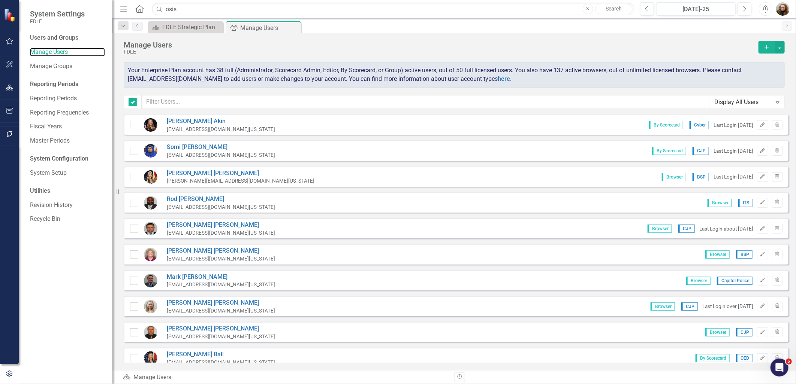
checkbox input "false"
click at [217, 25] on icon "Close" at bounding box center [215, 27] width 7 height 6
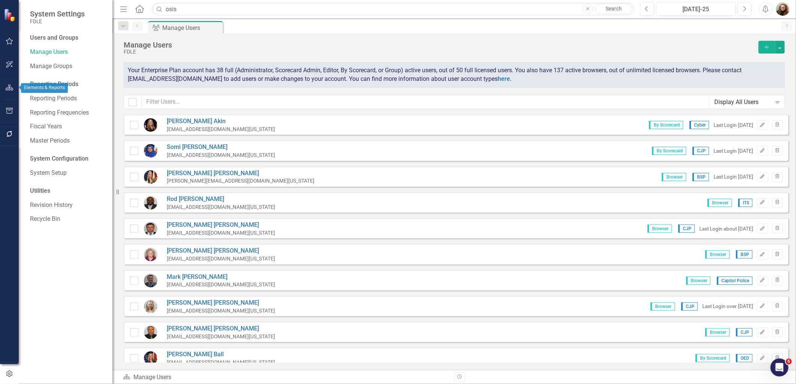
click at [9, 87] on icon "button" at bounding box center [10, 88] width 8 height 6
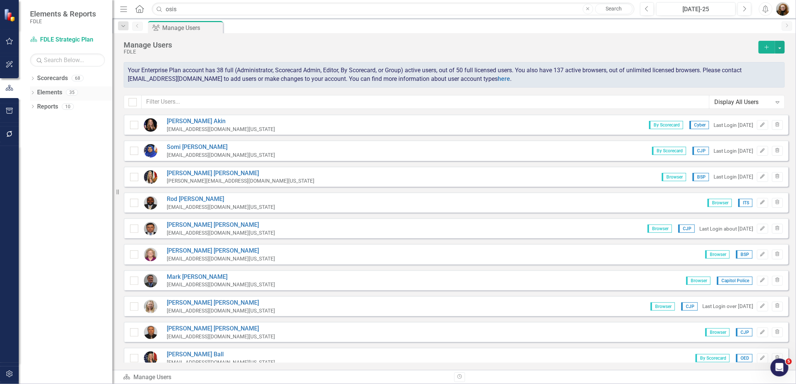
click at [32, 93] on icon "Dropdown" at bounding box center [32, 93] width 5 height 4
click at [38, 122] on icon "Dropdown" at bounding box center [36, 122] width 5 height 4
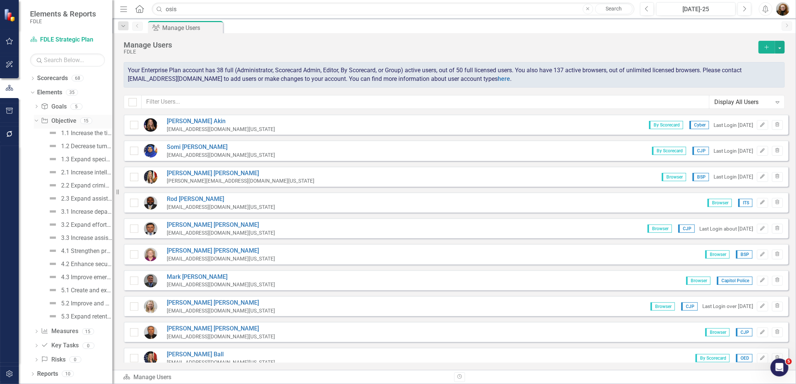
click at [38, 120] on div "Dropdown" at bounding box center [35, 120] width 6 height 5
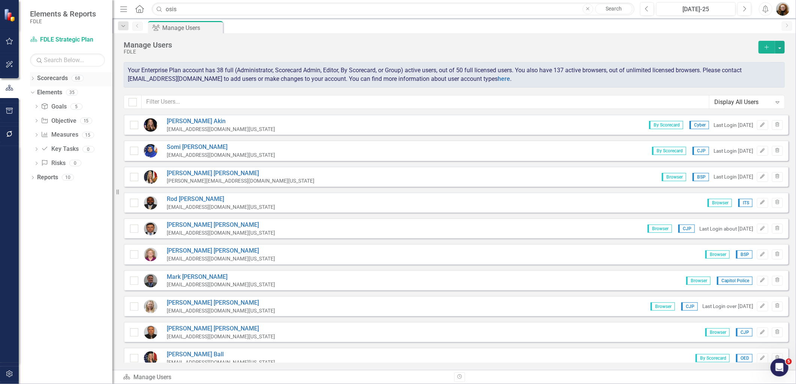
click at [32, 76] on div "Dropdown" at bounding box center [32, 79] width 5 height 6
click at [35, 118] on icon "Dropdown" at bounding box center [37, 120] width 6 height 4
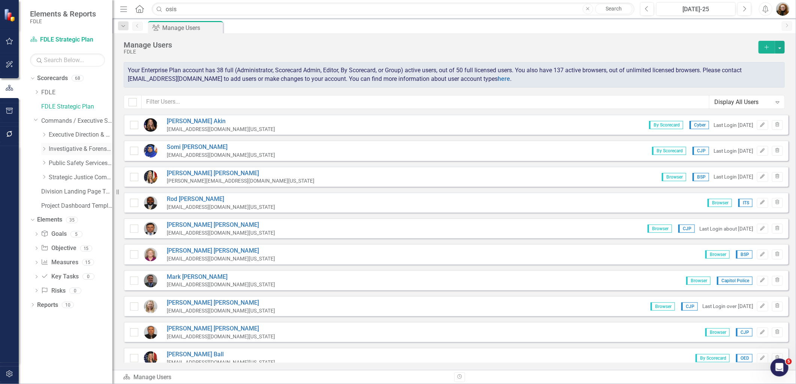
click at [43, 151] on icon "Dropdown" at bounding box center [44, 149] width 6 height 4
click at [50, 177] on icon "Dropdown" at bounding box center [52, 177] width 6 height 4
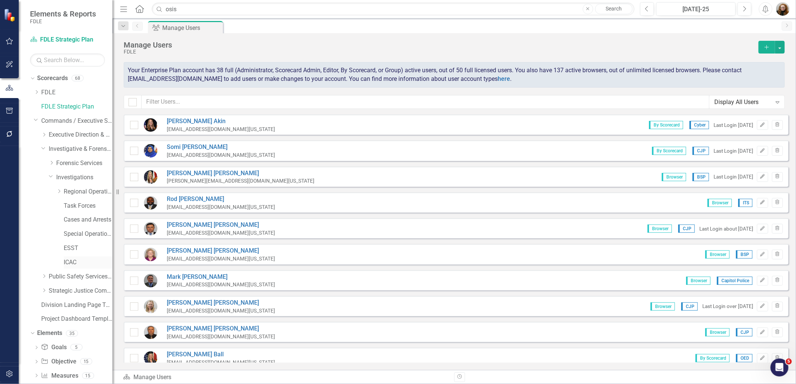
click at [79, 260] on link "ICAC" at bounding box center [88, 263] width 49 height 9
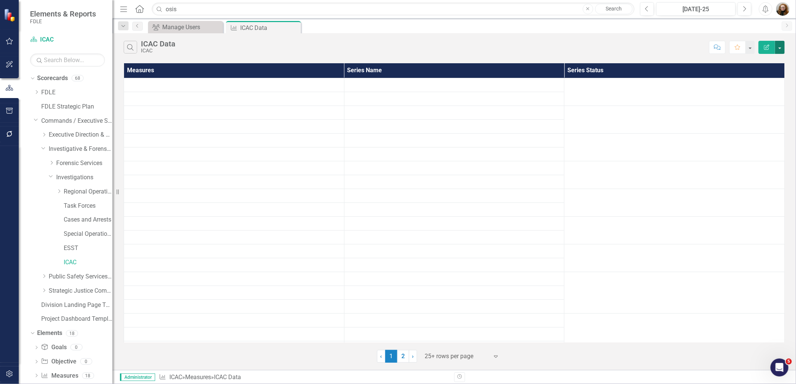
click at [778, 46] on button "button" at bounding box center [780, 47] width 10 height 13
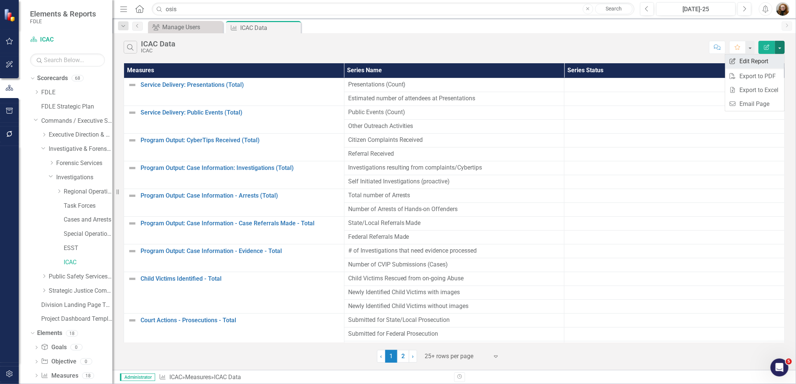
click at [749, 64] on link "Edit Report Edit Report" at bounding box center [754, 61] width 59 height 14
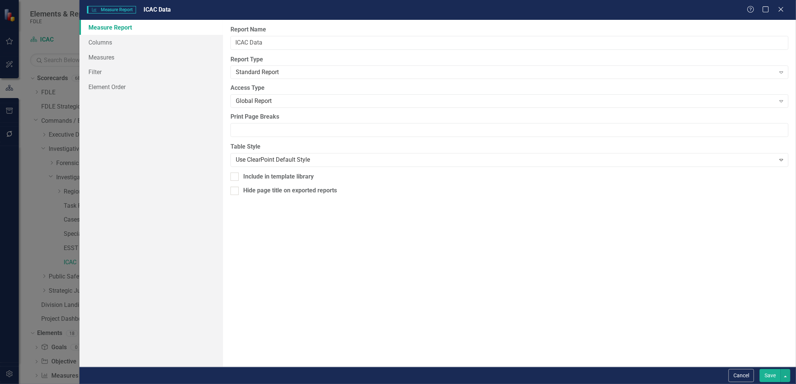
drag, startPoint x: 354, startPoint y: 8, endPoint x: 1157, endPoint y: 99, distance: 808.1
click at [795, 99] on html "Elements & Reports FDLE Scorecard ICAC Search Dropdown Scorecards 68 Dropdown F…" at bounding box center [398, 192] width 796 height 384
click at [779, 8] on icon at bounding box center [781, 9] width 6 height 6
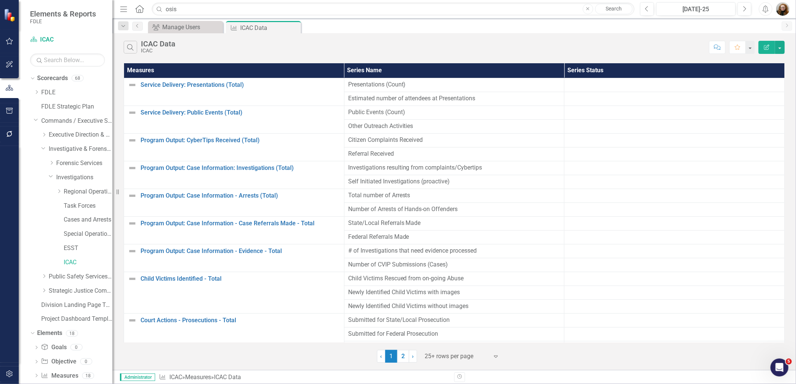
click at [763, 46] on icon "Edit Report" at bounding box center [766, 47] width 7 height 5
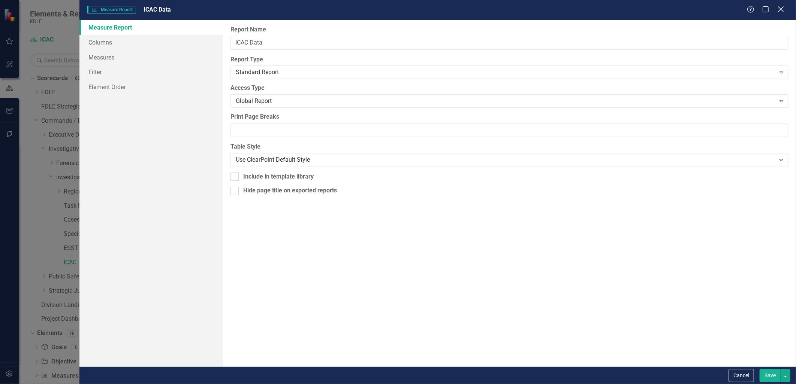
click at [782, 6] on icon "Close" at bounding box center [780, 9] width 9 height 7
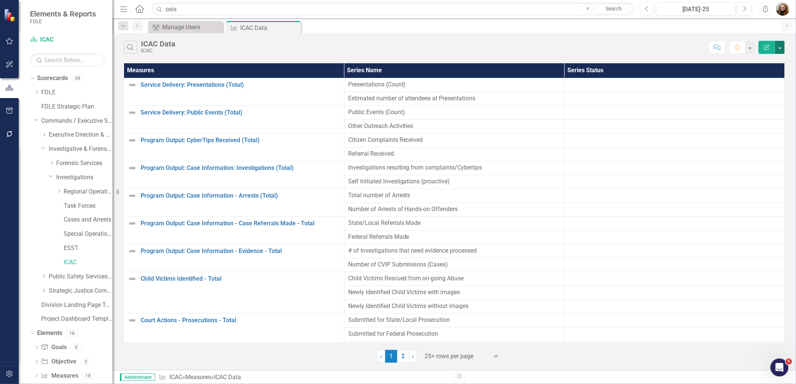
click at [781, 48] on button "button" at bounding box center [780, 47] width 10 height 13
click at [559, 50] on div "Search ICAC Data ICAC" at bounding box center [415, 47] width 582 height 13
click at [48, 78] on link "Scorecards" at bounding box center [52, 78] width 31 height 9
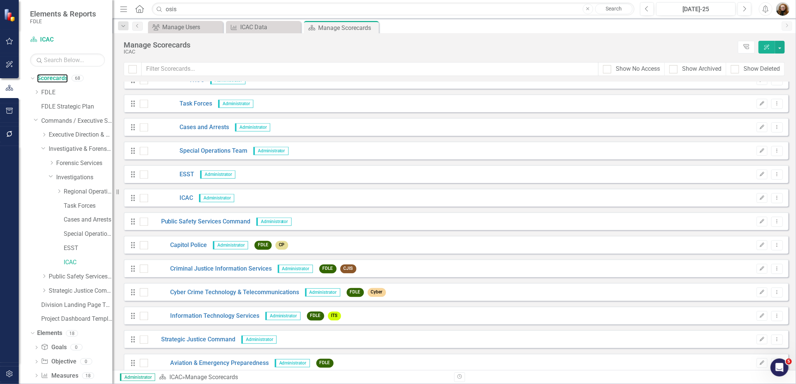
scroll to position [1124, 0]
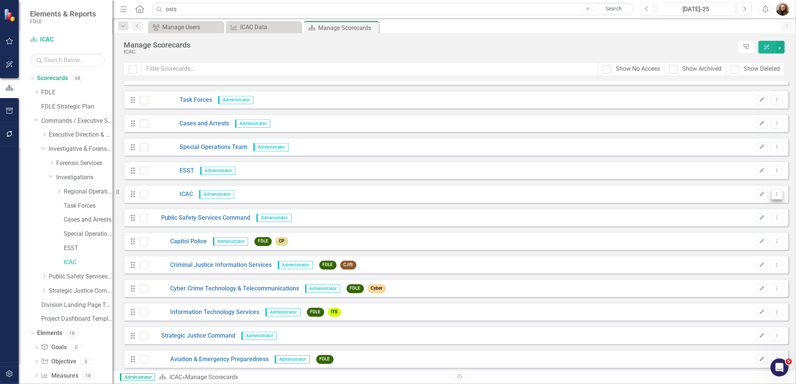
click at [774, 195] on icon "Dropdown Menu" at bounding box center [777, 194] width 6 height 5
click at [759, 192] on icon "Edit" at bounding box center [762, 194] width 6 height 4
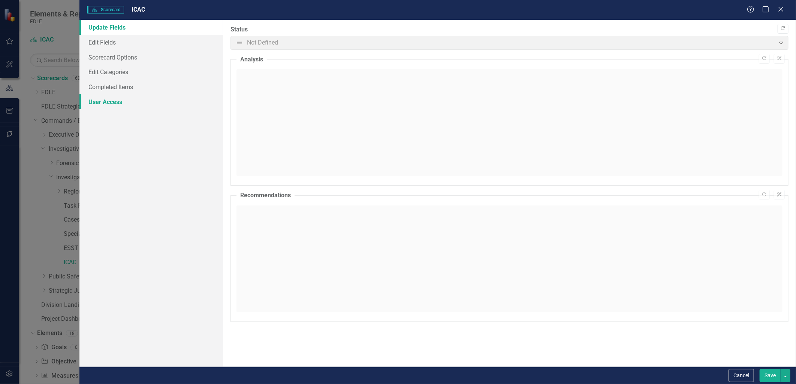
click at [117, 102] on link "User Access" at bounding box center [150, 101] width 143 height 15
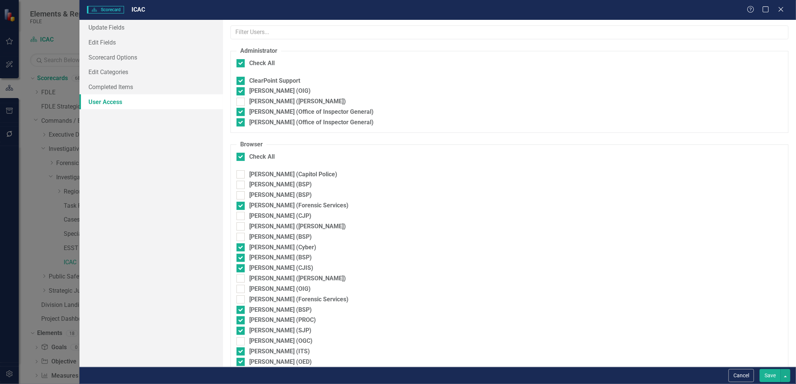
checkbox input "false"
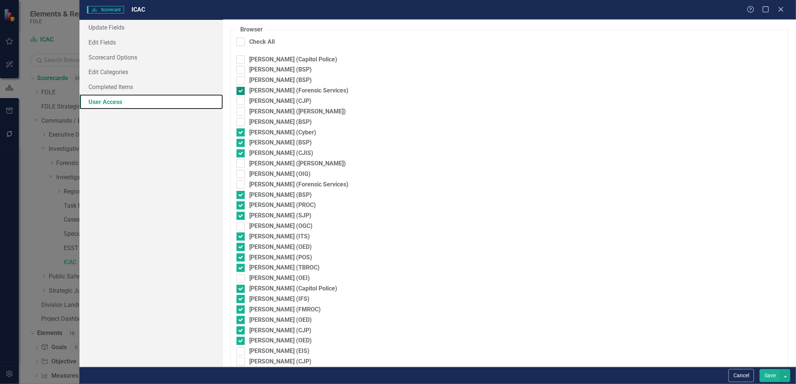
scroll to position [125, 0]
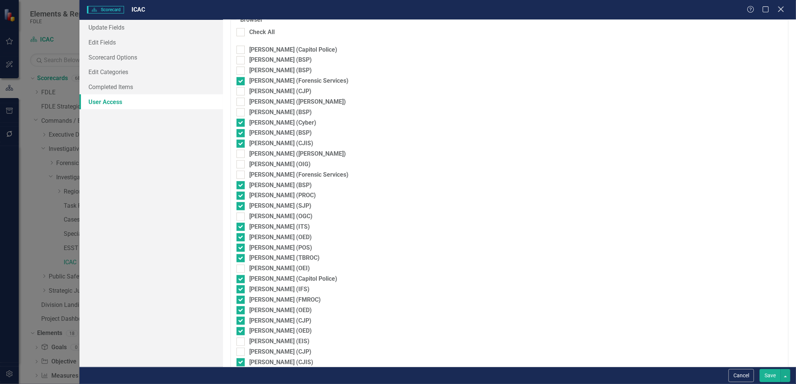
click at [781, 9] on icon at bounding box center [781, 9] width 6 height 6
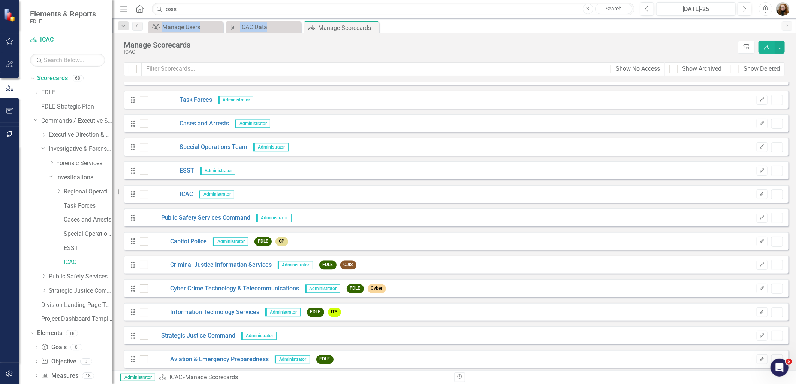
drag, startPoint x: 336, startPoint y: 27, endPoint x: 1129, endPoint y: 5, distance: 793.6
click at [795, 5] on html "Elements & Reports FDLE Scorecard ICAC Search Dropdown Scorecards 68 Dropdown F…" at bounding box center [398, 192] width 796 height 384
drag, startPoint x: 339, startPoint y: 27, endPoint x: 308, endPoint y: -33, distance: 67.7
click at [308, 0] on html "Elements & Reports FDLE Scorecard ICAC Search Dropdown Scorecards 68 Dropdown F…" at bounding box center [398, 192] width 796 height 384
copy div "Close Search Previous Jul-25 Next Alerts User Edit Profile Disable Sound Silenc…"
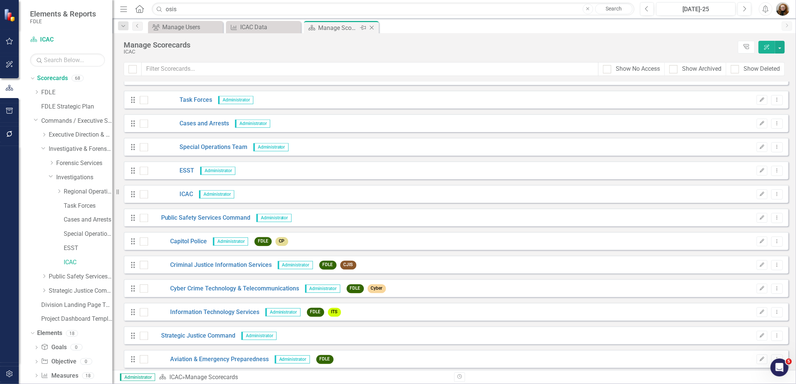
drag, startPoint x: 752, startPoint y: 195, endPoint x: 372, endPoint y: 27, distance: 415.7
click at [372, 27] on div "Scorecard Manage Scorecards Pin Close" at bounding box center [341, 27] width 71 height 9
click at [295, 27] on icon "Close" at bounding box center [293, 27] width 7 height 6
click at [0, 0] on icon "Close" at bounding box center [0, 0] width 0 height 0
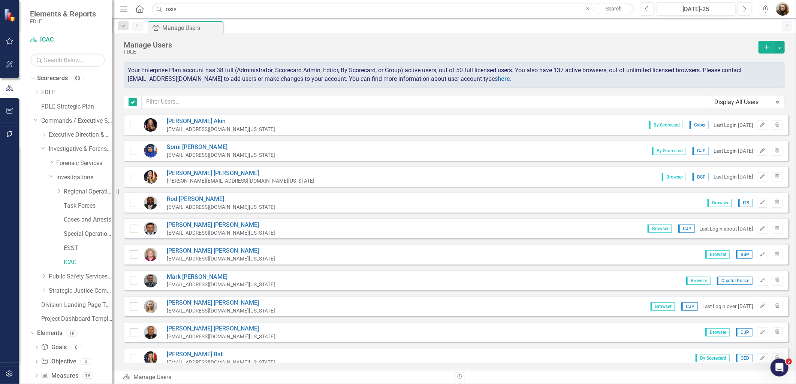
checkbox input "false"
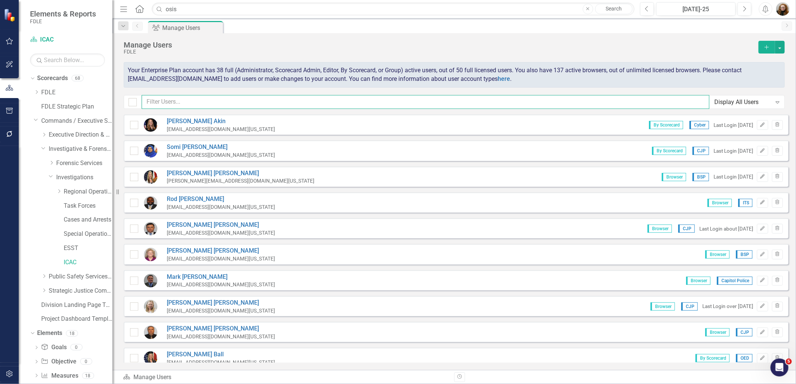
click at [182, 100] on input "text" at bounding box center [426, 102] width 568 height 14
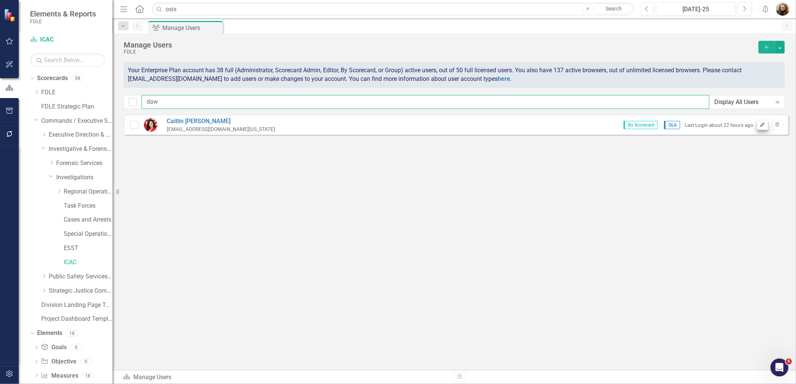
type input "daw"
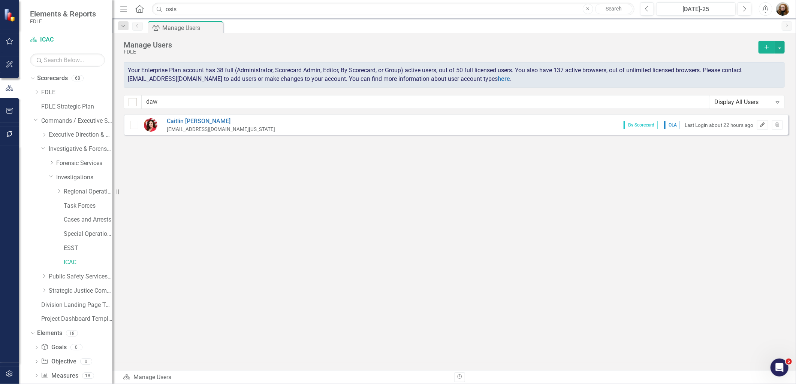
click at [761, 126] on icon "Edit" at bounding box center [763, 125] width 6 height 4
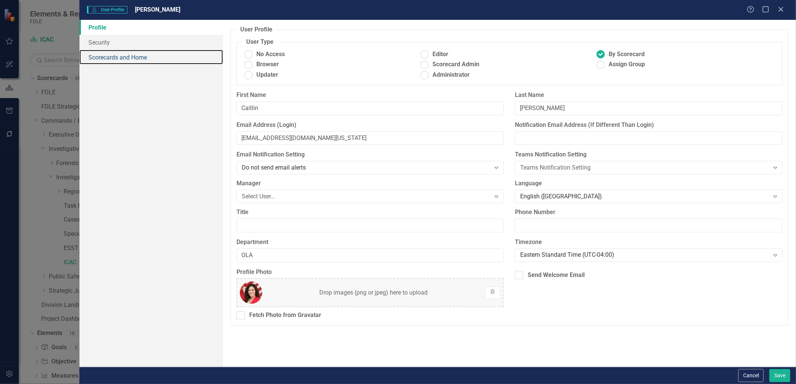
drag, startPoint x: 100, startPoint y: 59, endPoint x: 136, endPoint y: 87, distance: 45.7
click at [100, 59] on link "Scorecards and Home" at bounding box center [150, 57] width 143 height 15
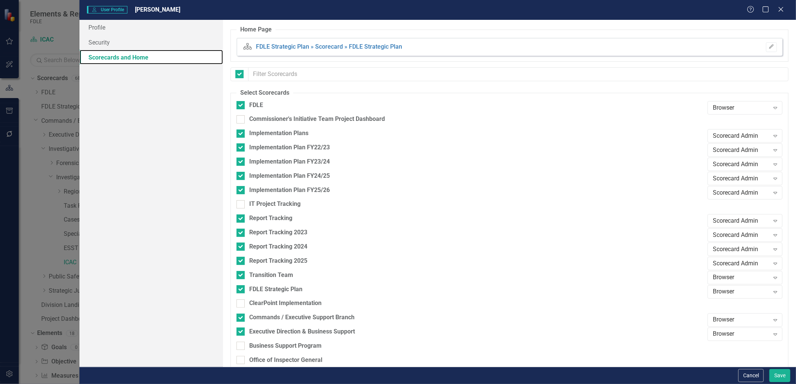
checkbox input "false"
click at [777, 10] on icon "Close" at bounding box center [780, 9] width 9 height 7
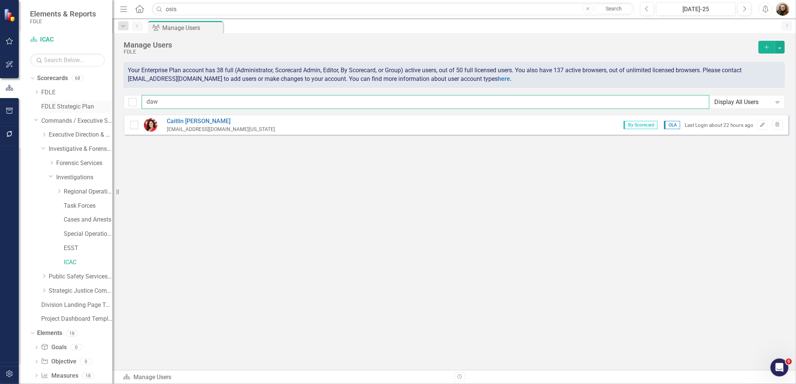
drag, startPoint x: 182, startPoint y: 100, endPoint x: 102, endPoint y: 110, distance: 80.4
click at [102, 110] on div "Elements & Reports FDLE Scorecard ICAC Search Dropdown Scorecards 68 Dropdown F…" at bounding box center [398, 192] width 796 height 384
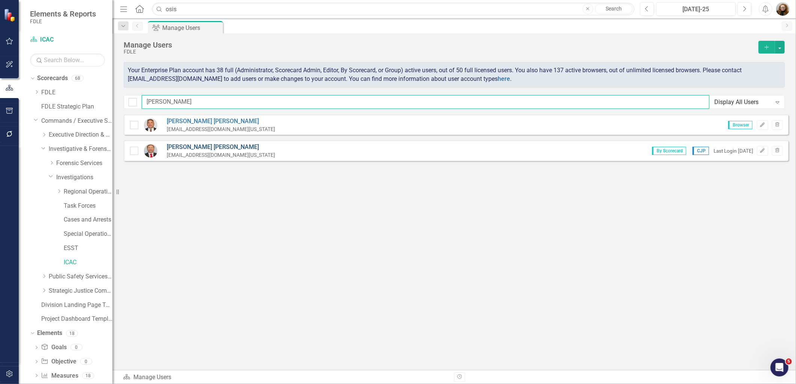
type input "bret"
click at [190, 148] on link "Brett Kirkland" at bounding box center [221, 147] width 108 height 9
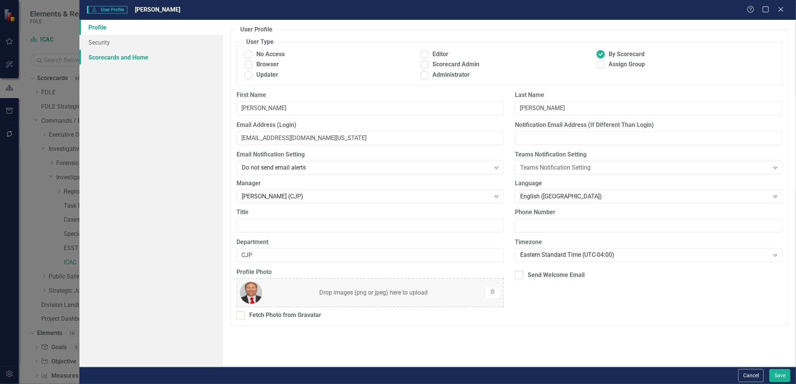
click at [127, 58] on link "Scorecards and Home" at bounding box center [150, 57] width 143 height 15
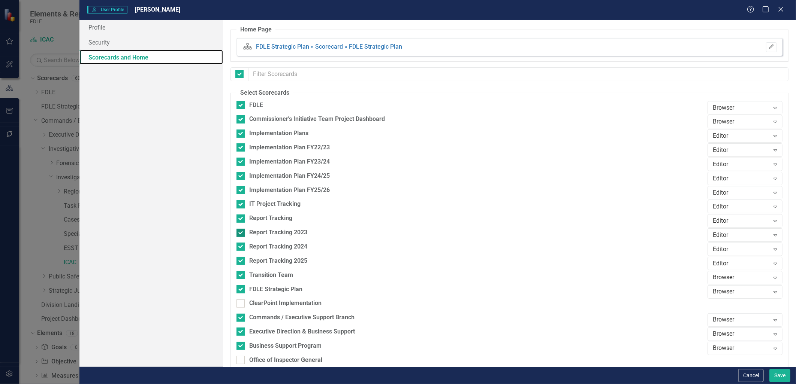
checkbox input "false"
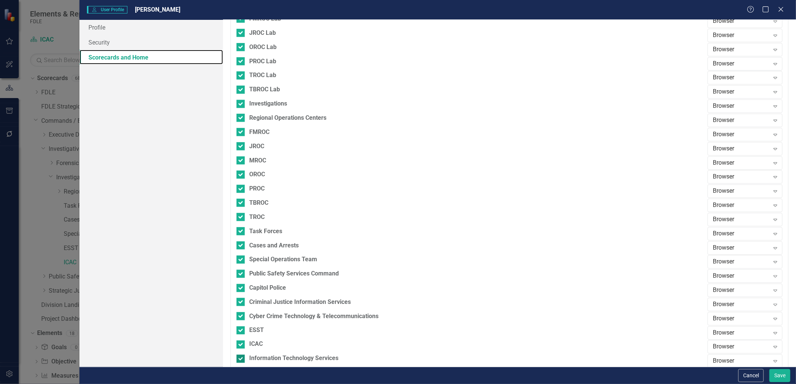
scroll to position [718, 0]
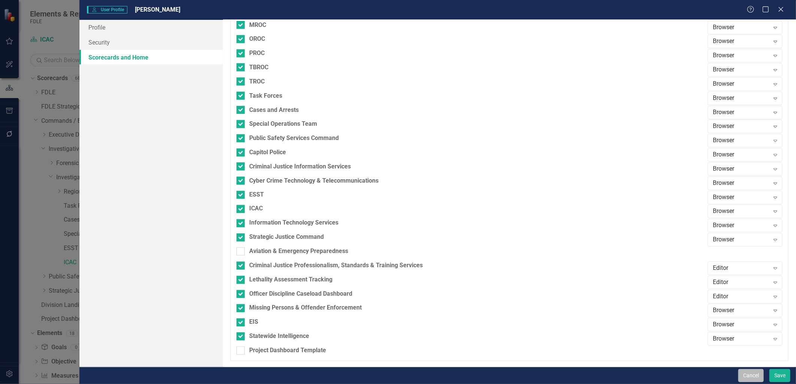
click at [745, 381] on button "Cancel" at bounding box center [750, 375] width 25 height 13
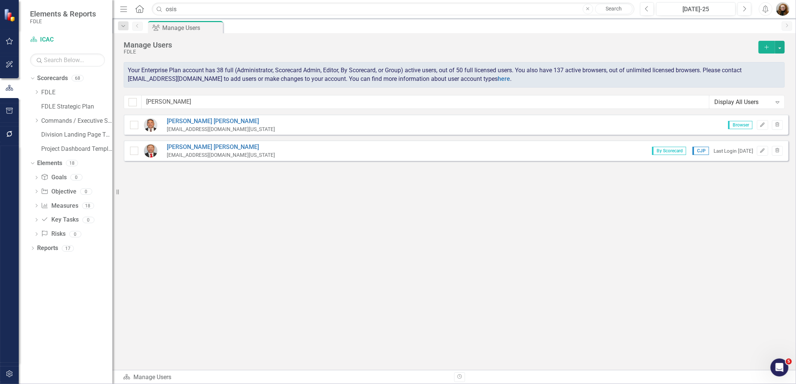
click at [732, 238] on div "Sorry, no results found. Brett Cureton BrettCureton@fdle.state.fl.us Browser Ed…" at bounding box center [453, 239] width 683 height 248
click at [46, 106] on link "FDLE Strategic Plan" at bounding box center [76, 107] width 71 height 9
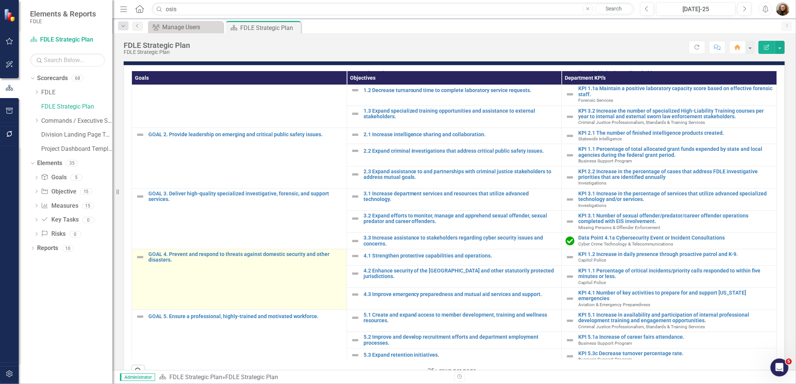
scroll to position [220, 0]
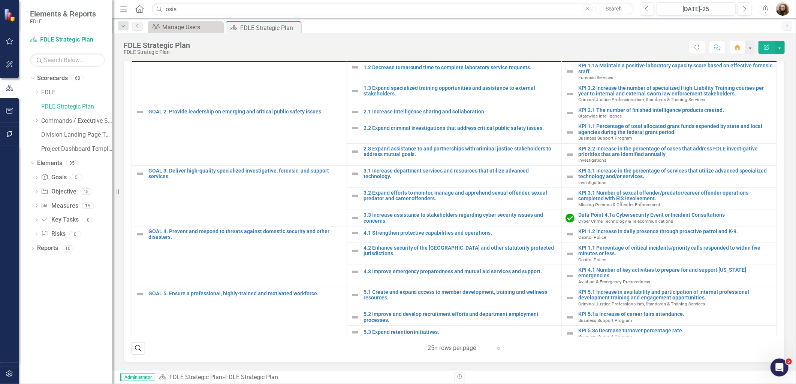
click at [118, 365] on div "Our Mission To promote public safety and strengthen domestic security. Our Visi…" at bounding box center [453, 106] width 683 height 529
click at [70, 325] on div "Dropdown Scorecards 68 Dropdown FDLE Commissioner's Initiative Team Project Das…" at bounding box center [66, 228] width 94 height 312
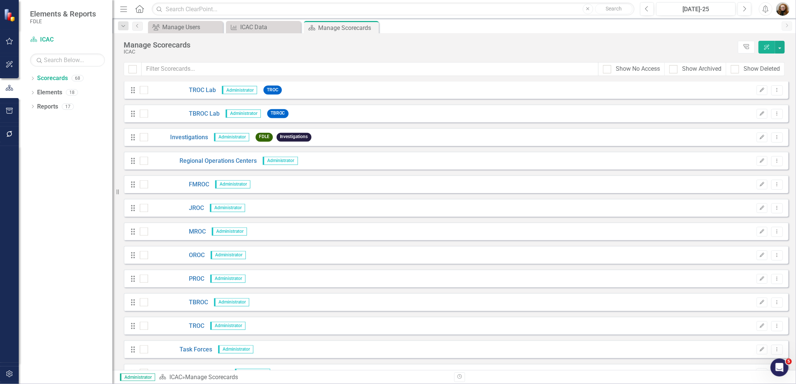
scroll to position [1124, 0]
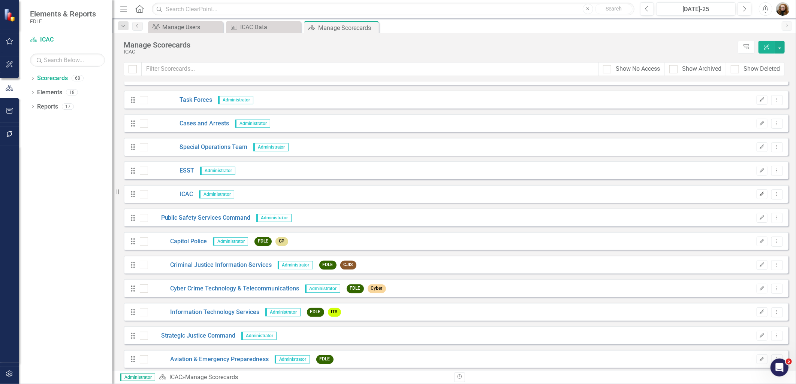
click at [395, 193] on icon "Edit" at bounding box center [762, 194] width 6 height 4
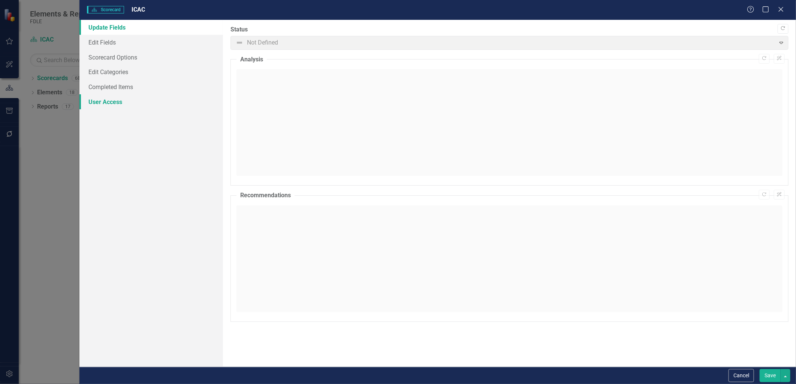
click at [100, 102] on link "User Access" at bounding box center [150, 101] width 143 height 15
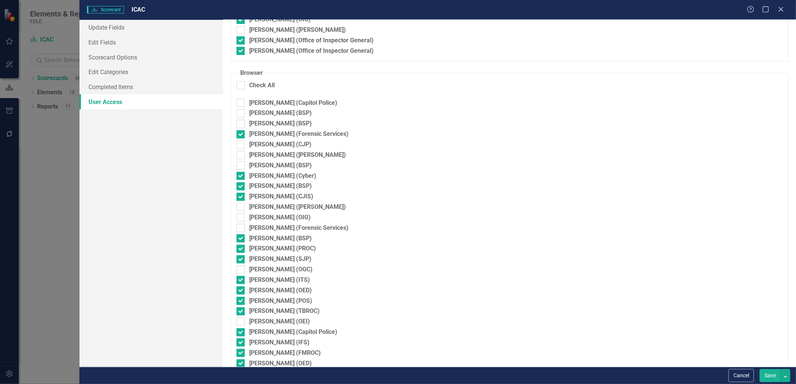
scroll to position [57, 0]
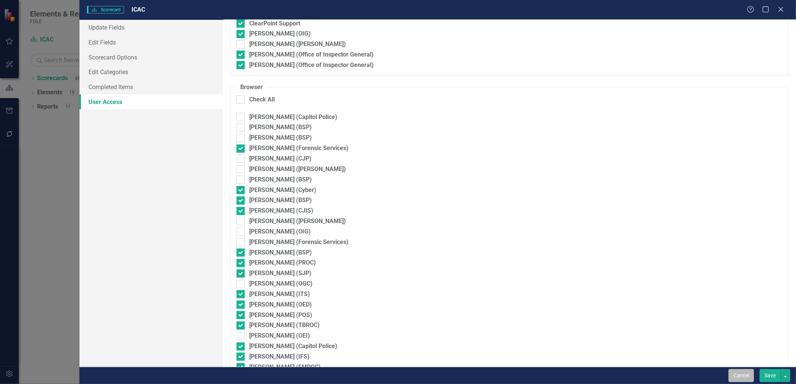
click at [395, 377] on button "Cancel" at bounding box center [740, 375] width 25 height 13
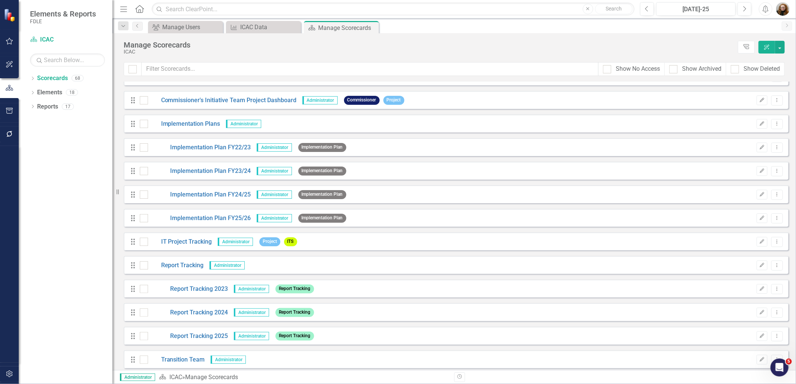
scroll to position [0, 0]
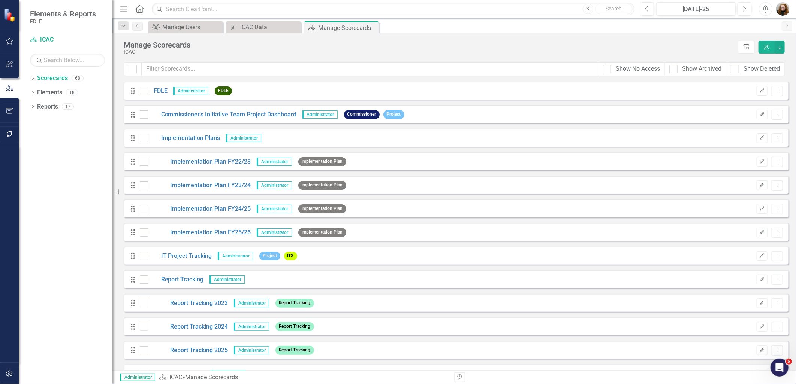
click at [395, 117] on button "Edit" at bounding box center [762, 115] width 11 height 10
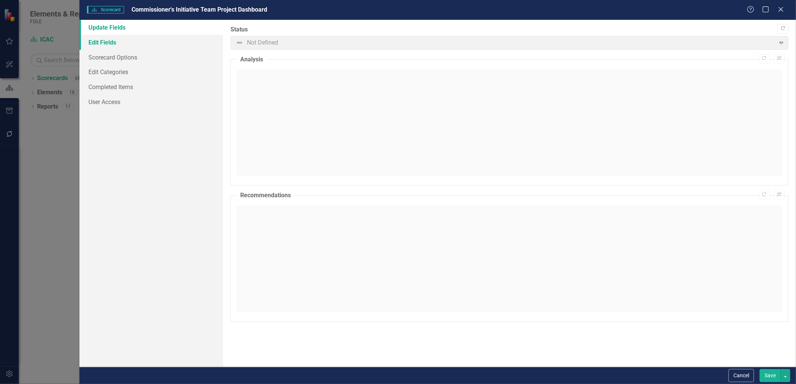
click at [115, 41] on link "Edit Fields" at bounding box center [150, 42] width 143 height 15
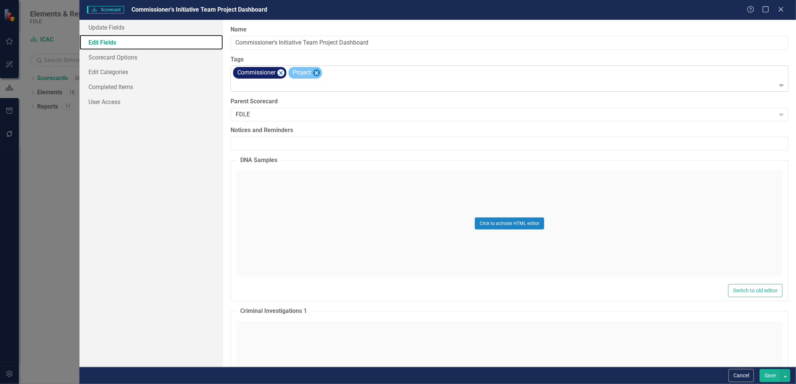
click at [317, 74] on icon "Remove [object Object]" at bounding box center [316, 73] width 3 height 4
click at [395, 372] on button "Save" at bounding box center [770, 375] width 21 height 13
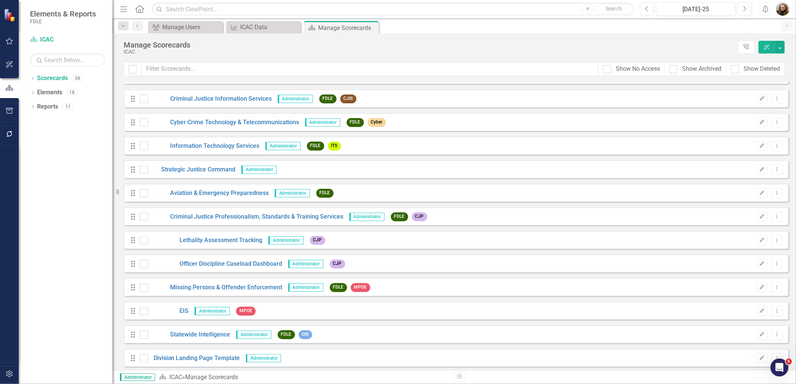
scroll to position [1316, 0]
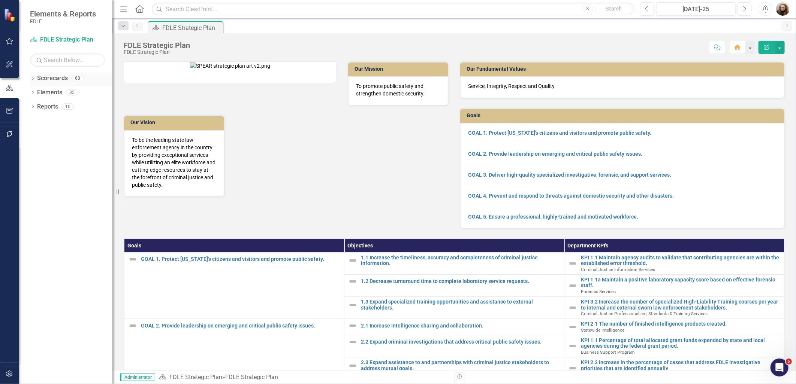
click at [31, 82] on div "Dropdown" at bounding box center [32, 79] width 5 height 6
click at [35, 94] on icon "Dropdown" at bounding box center [37, 92] width 6 height 4
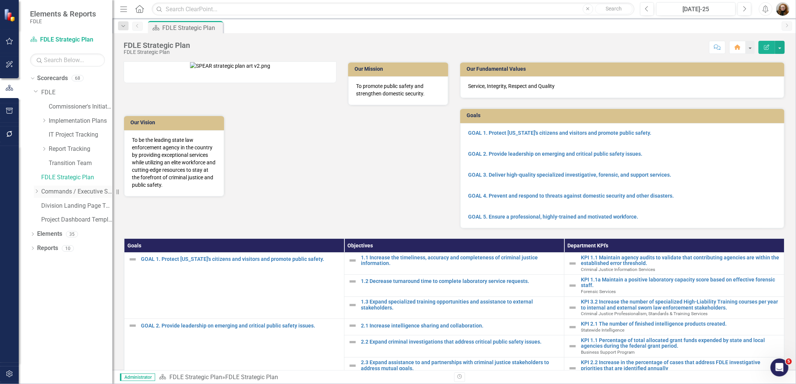
click at [37, 193] on icon "Dropdown" at bounding box center [37, 191] width 6 height 4
click at [42, 208] on div "Dropdown" at bounding box center [44, 206] width 6 height 6
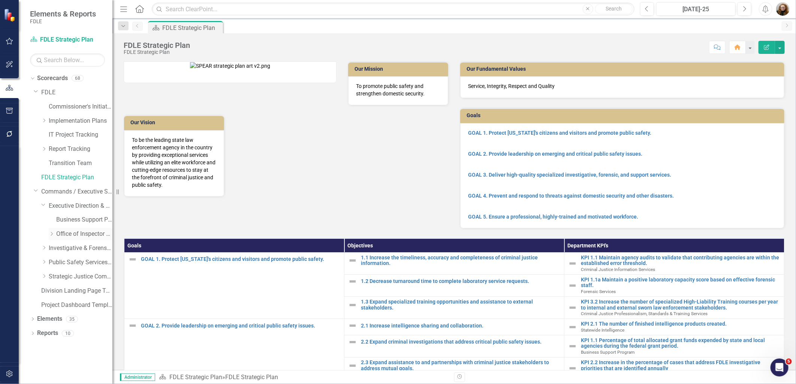
click at [52, 235] on icon "Dropdown" at bounding box center [52, 234] width 6 height 4
click at [68, 245] on link "Accountability" at bounding box center [88, 248] width 49 height 9
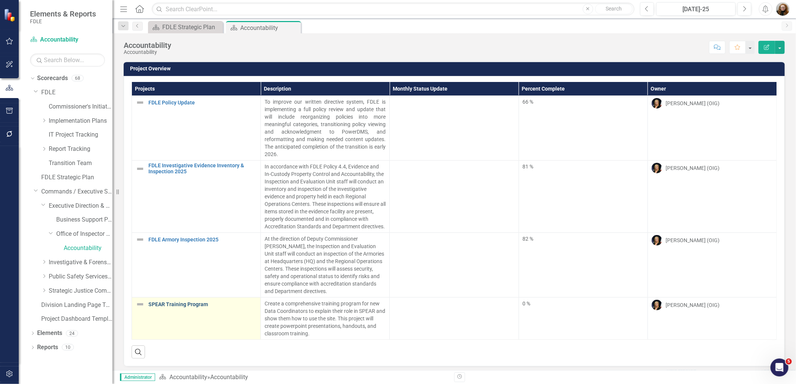
click at [200, 308] on link "SPEAR Training Program" at bounding box center [202, 305] width 108 height 6
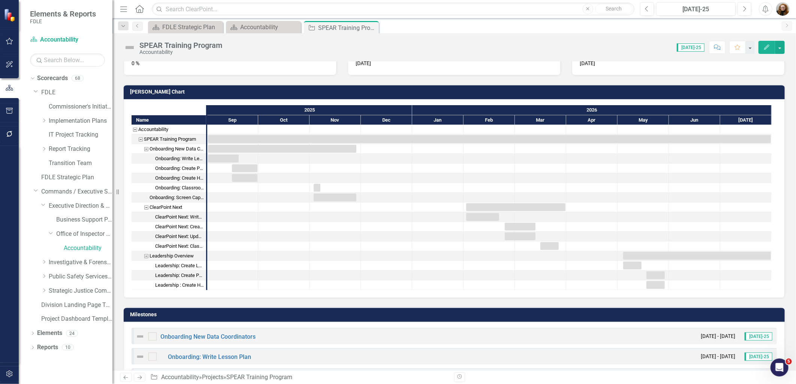
scroll to position [166, 0]
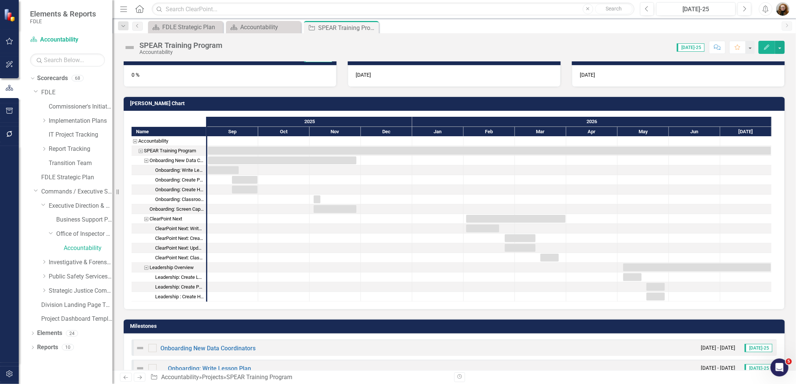
click at [764, 50] on button "Edit" at bounding box center [766, 47] width 16 height 13
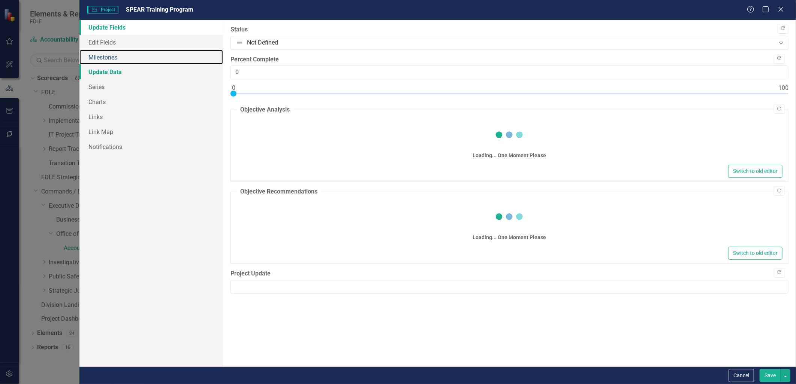
drag, startPoint x: 105, startPoint y: 60, endPoint x: 118, endPoint y: 67, distance: 14.9
click at [105, 60] on link "Milestones" at bounding box center [150, 57] width 143 height 15
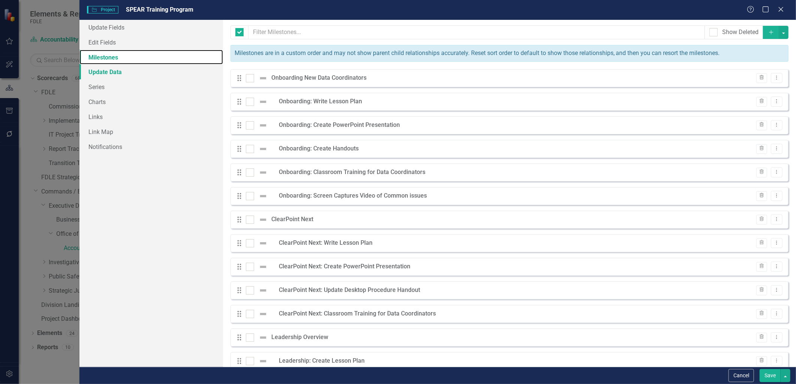
checkbox input "false"
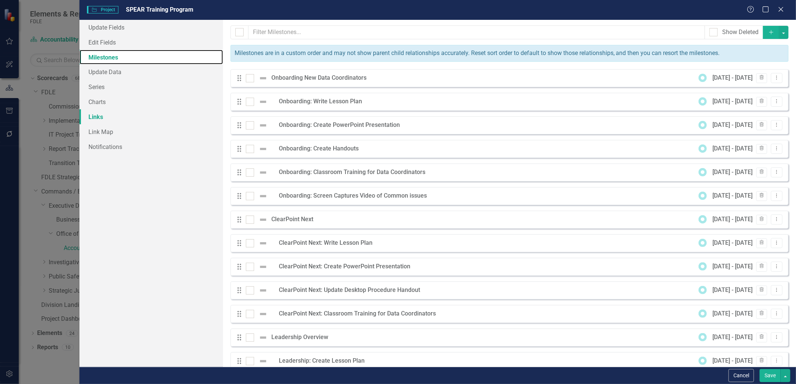
scroll to position [0, 0]
click at [766, 35] on button "Add" at bounding box center [771, 32] width 16 height 13
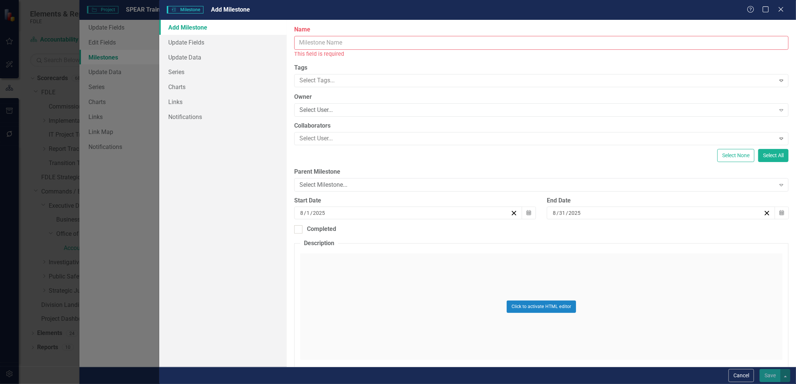
click at [317, 43] on input "Name" at bounding box center [541, 43] width 494 height 14
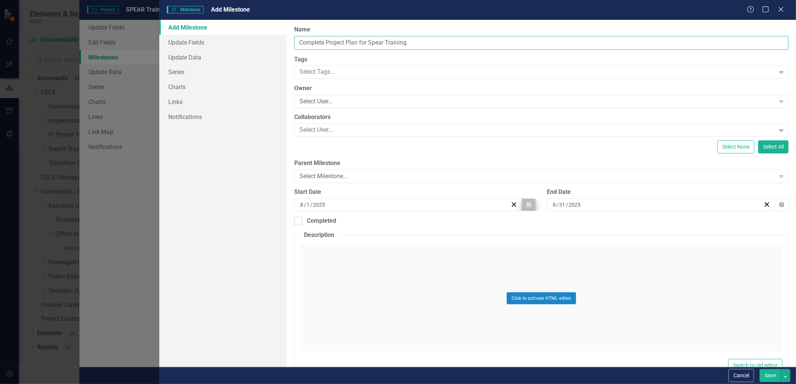
type input "Complete Project Plan for Spear Training"
click at [528, 208] on button "Calendar" at bounding box center [529, 205] width 14 height 13
click at [369, 305] on abbr "25" at bounding box center [370, 303] width 6 height 6
click at [777, 208] on button "Calendar" at bounding box center [782, 205] width 14 height 13
click at [700, 226] on button "›" at bounding box center [697, 223] width 16 height 16
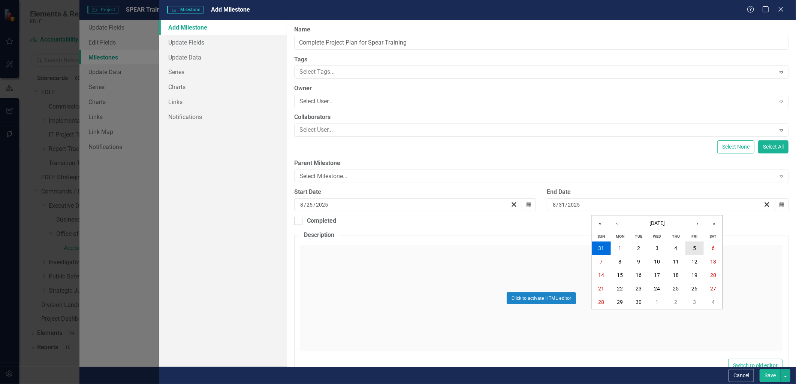
click at [696, 250] on button "5" at bounding box center [694, 248] width 19 height 13
click at [766, 378] on button "Save" at bounding box center [770, 375] width 21 height 13
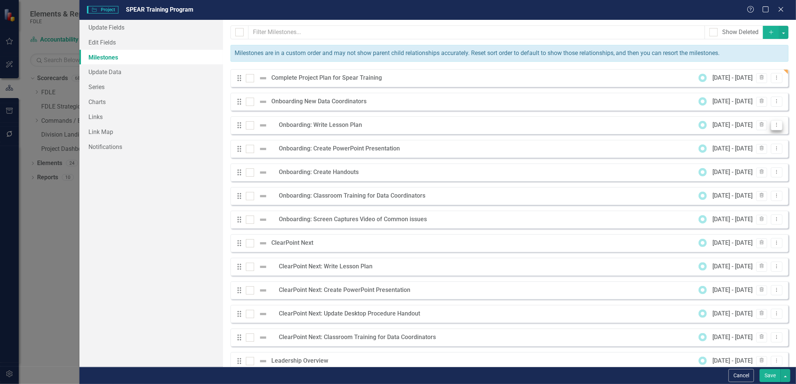
click at [773, 126] on icon "Dropdown Menu" at bounding box center [776, 125] width 6 height 5
click at [726, 136] on link "Edit Edit Milestone" at bounding box center [741, 138] width 70 height 14
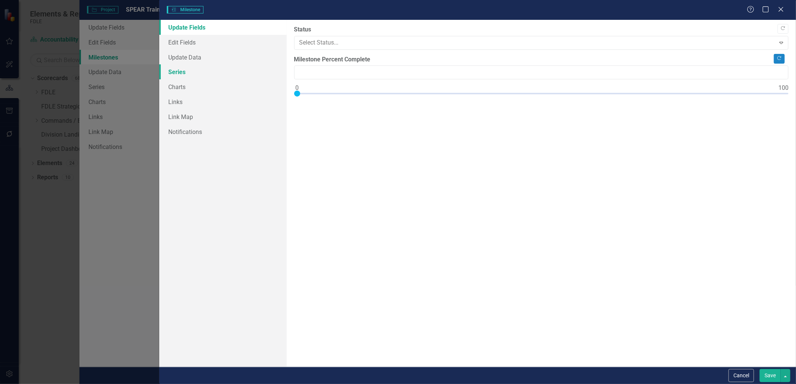
type input "0"
click at [204, 40] on link "Edit Fields" at bounding box center [222, 42] width 127 height 15
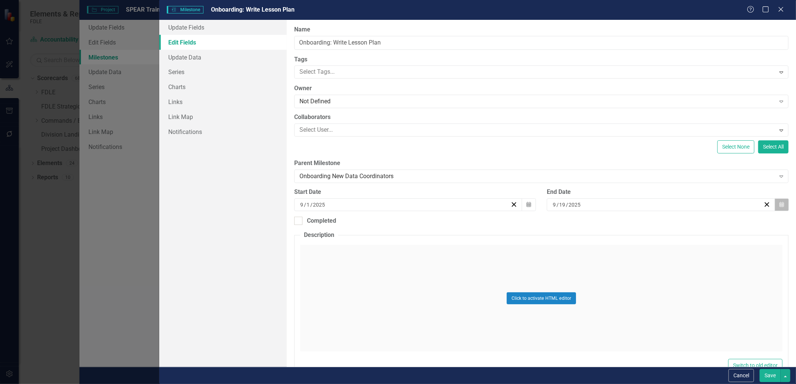
click at [779, 205] on icon "Calendar" at bounding box center [781, 204] width 4 height 5
click at [641, 305] on abbr "30" at bounding box center [638, 303] width 6 height 6
click at [767, 375] on button "Save" at bounding box center [770, 375] width 21 height 13
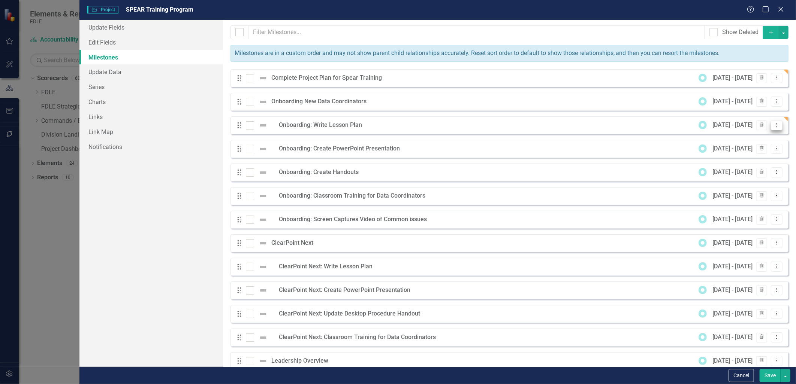
click at [773, 126] on icon "Dropdown Menu" at bounding box center [776, 125] width 6 height 5
click at [750, 135] on link "Edit Edit Milestone" at bounding box center [741, 138] width 70 height 14
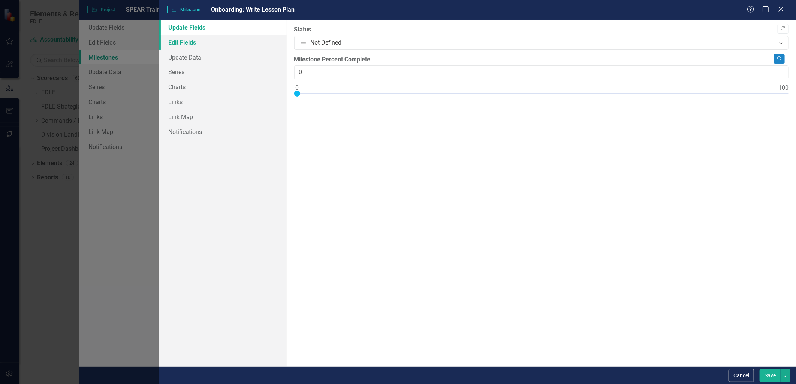
click at [192, 46] on link "Edit Fields" at bounding box center [222, 42] width 127 height 15
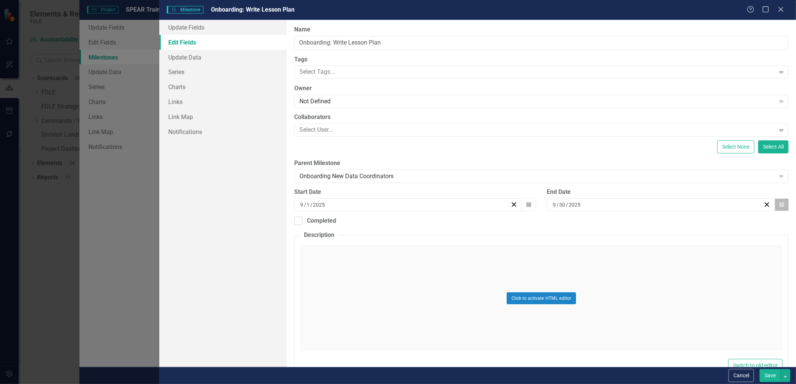
click at [779, 204] on icon "Calendar" at bounding box center [781, 204] width 4 height 5
click at [696, 291] on abbr "26" at bounding box center [694, 289] width 6 height 6
click at [776, 378] on button "Save" at bounding box center [770, 375] width 21 height 13
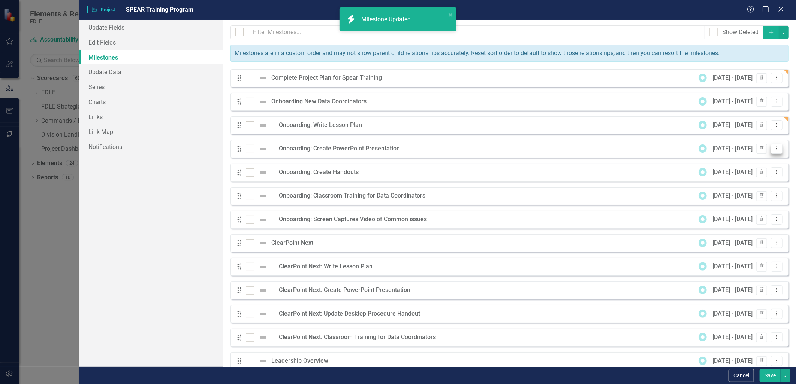
click at [773, 150] on icon "Dropdown Menu" at bounding box center [776, 148] width 6 height 5
click at [751, 162] on link "Edit Edit Milestone" at bounding box center [741, 162] width 70 height 14
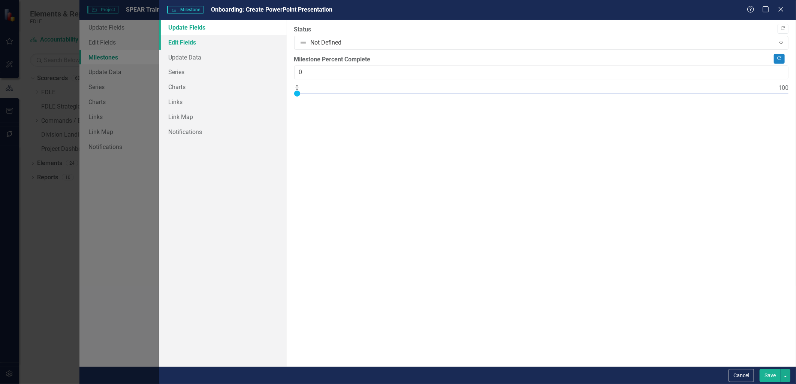
click at [181, 42] on link "Edit Fields" at bounding box center [222, 42] width 127 height 15
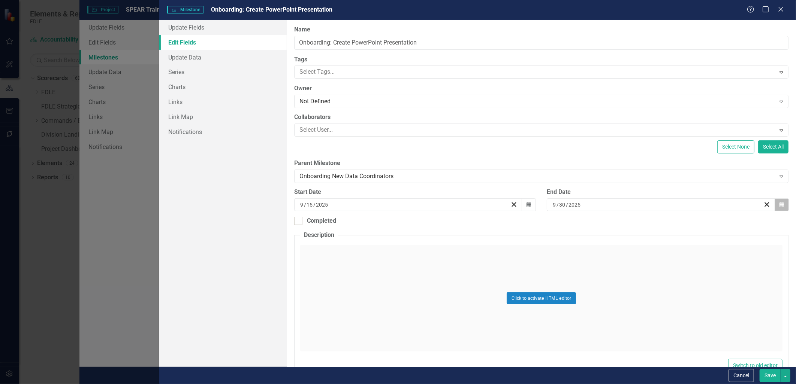
click at [775, 203] on button "Calendar" at bounding box center [782, 205] width 14 height 13
click at [695, 292] on abbr "26" at bounding box center [694, 289] width 6 height 6
click at [776, 378] on button "Save" at bounding box center [770, 375] width 21 height 13
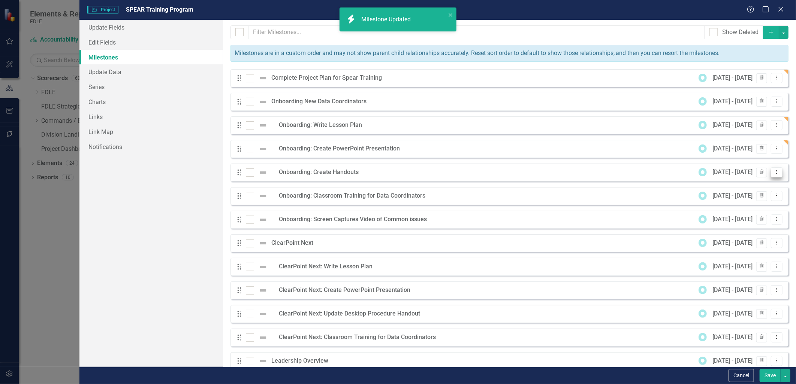
click at [774, 173] on icon "Dropdown Menu" at bounding box center [776, 172] width 6 height 5
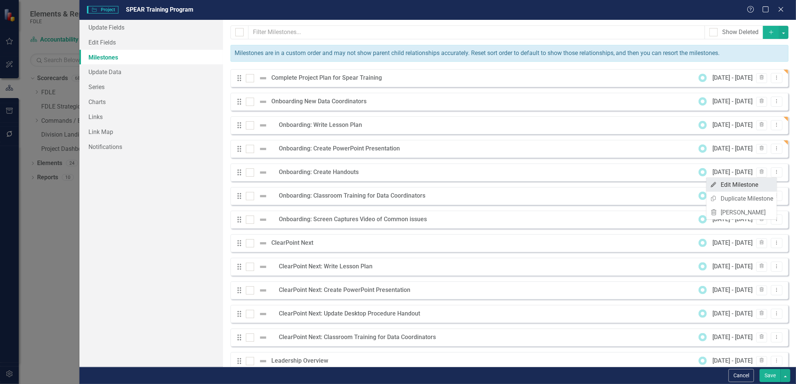
click at [751, 186] on link "Edit Edit Milestone" at bounding box center [741, 185] width 70 height 14
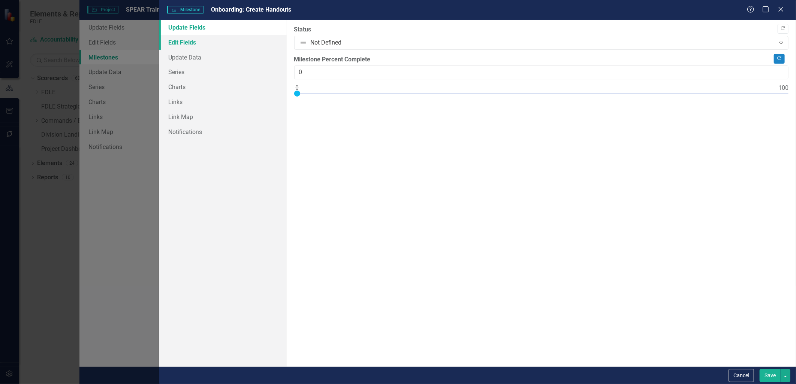
click at [169, 42] on link "Edit Fields" at bounding box center [222, 42] width 127 height 15
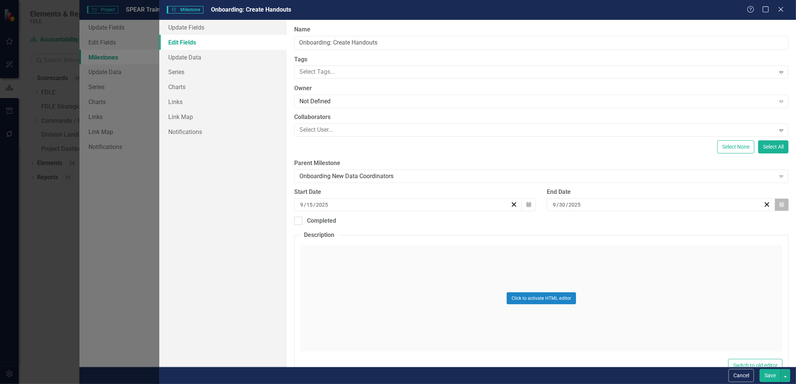
click at [779, 207] on icon "Calendar" at bounding box center [781, 204] width 4 height 5
click at [700, 290] on button "26" at bounding box center [694, 289] width 19 height 13
click at [772, 373] on button "Save" at bounding box center [770, 375] width 21 height 13
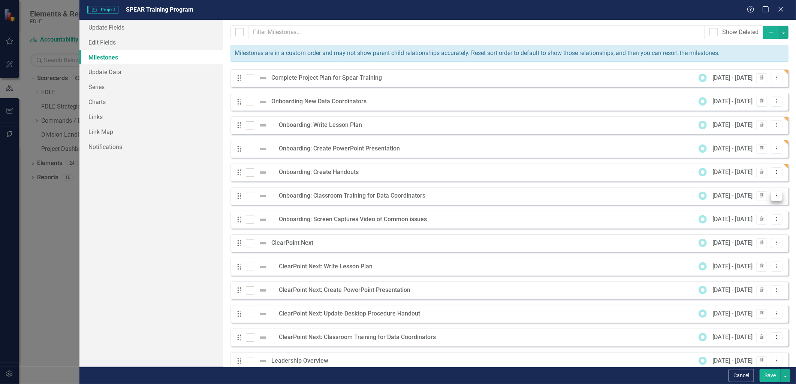
click at [773, 196] on icon "Dropdown Menu" at bounding box center [776, 195] width 6 height 5
click at [753, 206] on link "Edit Edit Milestone" at bounding box center [741, 209] width 70 height 14
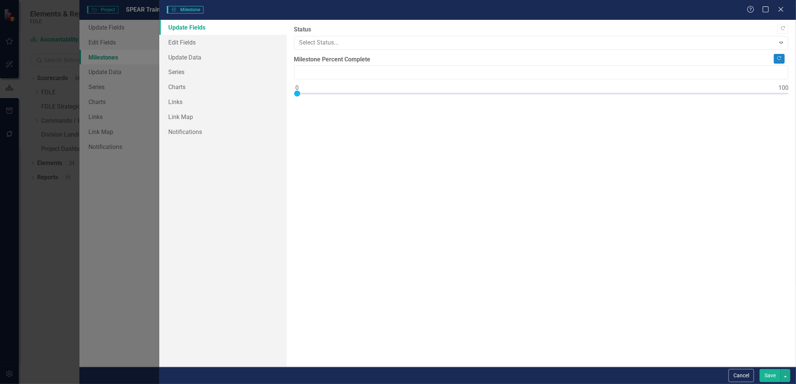
type input "0"
click at [186, 42] on link "Edit Fields" at bounding box center [222, 42] width 127 height 15
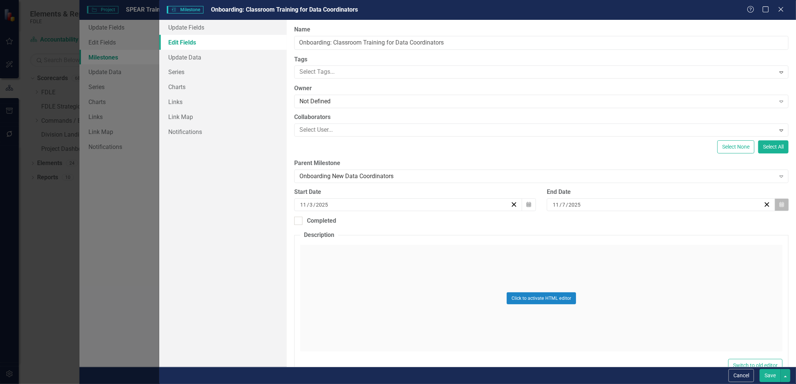
click at [779, 206] on icon "button" at bounding box center [781, 204] width 4 height 5
click at [694, 305] on abbr "28" at bounding box center [694, 303] width 6 height 6
click at [763, 375] on button "Save" at bounding box center [770, 375] width 21 height 13
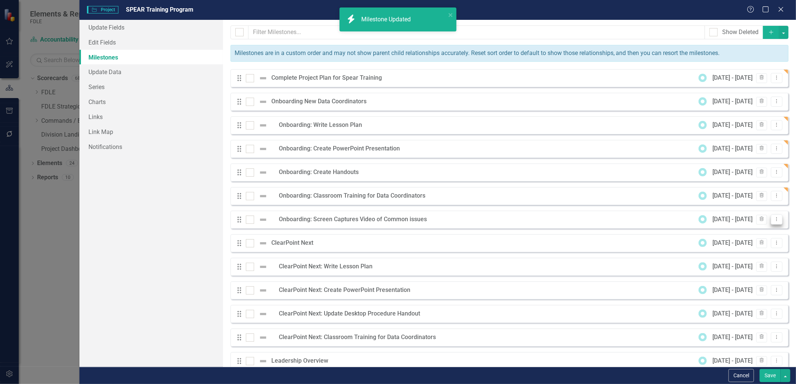
click at [773, 218] on icon "Dropdown Menu" at bounding box center [776, 219] width 6 height 5
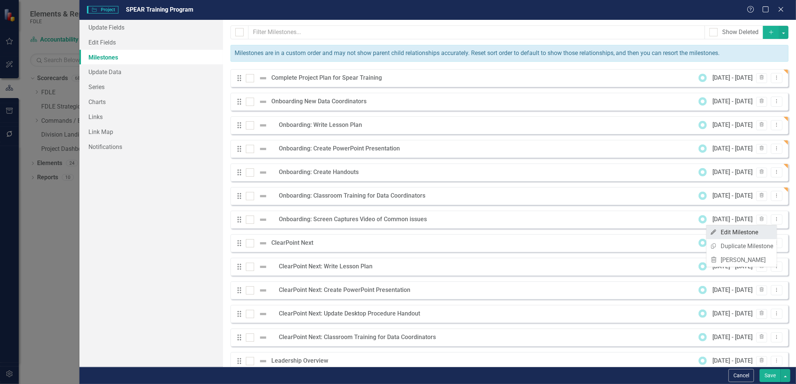
click at [737, 235] on link "Edit Edit Milestone" at bounding box center [741, 233] width 70 height 14
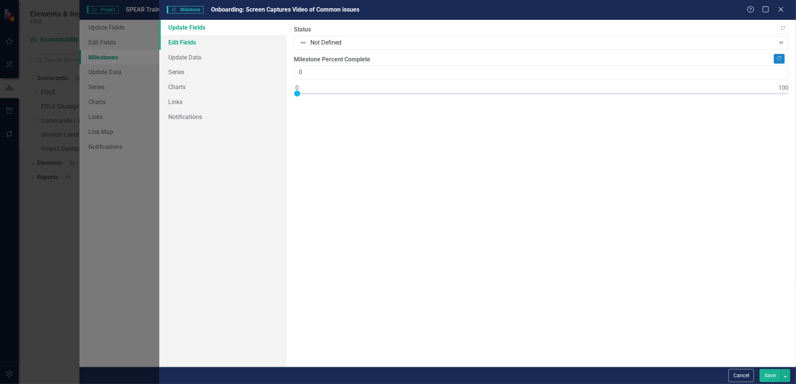
click at [180, 45] on link "Edit Fields" at bounding box center [222, 42] width 127 height 15
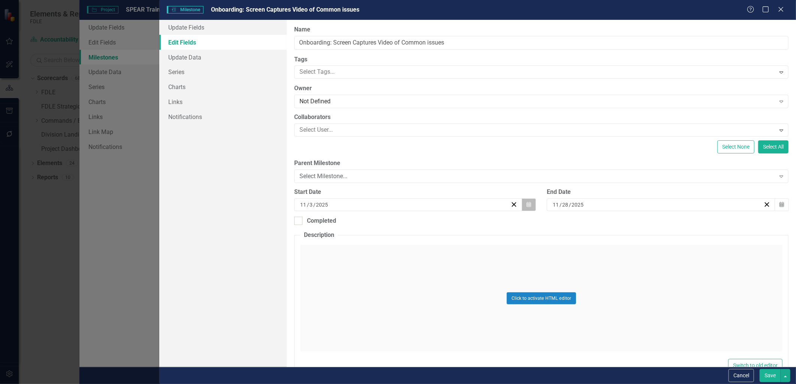
click at [522, 204] on button "Calendar" at bounding box center [529, 205] width 14 height 13
click at [443, 226] on button "›" at bounding box center [447, 223] width 16 height 16
click at [365, 247] on button "1" at bounding box center [369, 248] width 19 height 13
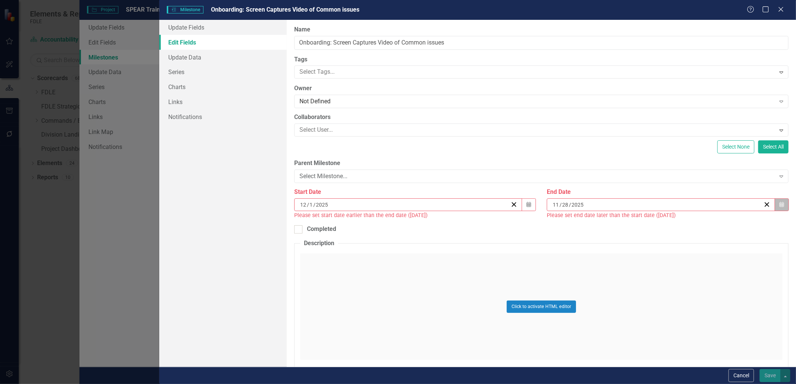
click at [779, 204] on icon "button" at bounding box center [781, 204] width 4 height 5
click at [696, 227] on button "›" at bounding box center [697, 223] width 16 height 16
click at [693, 291] on abbr "26" at bounding box center [694, 289] width 6 height 6
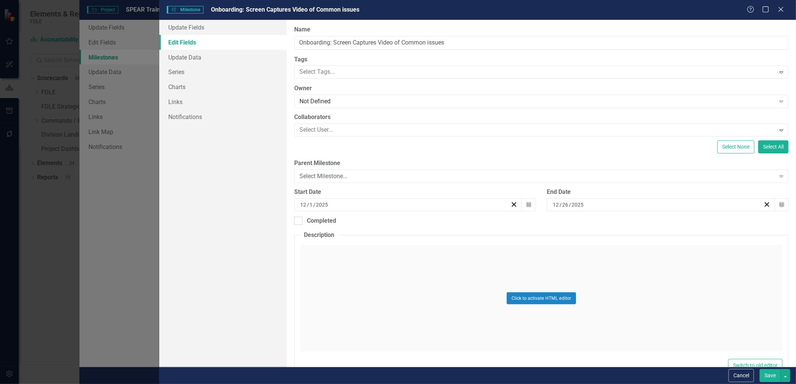
click at [770, 378] on button "Save" at bounding box center [770, 375] width 21 height 13
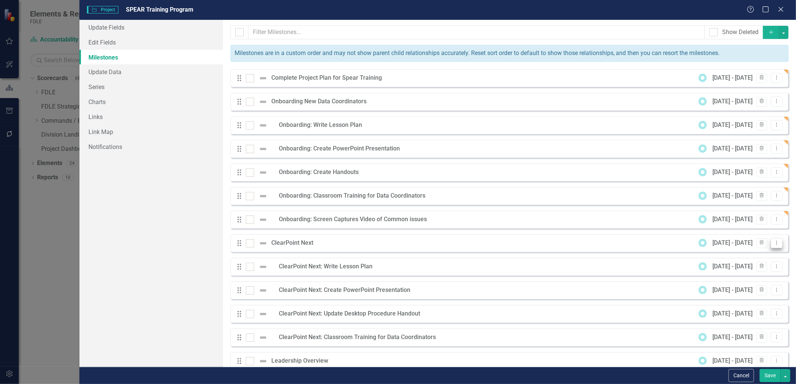
click at [776, 245] on icon at bounding box center [776, 243] width 1 height 4
click at [748, 253] on link "Edit Edit Milestone" at bounding box center [741, 256] width 70 height 14
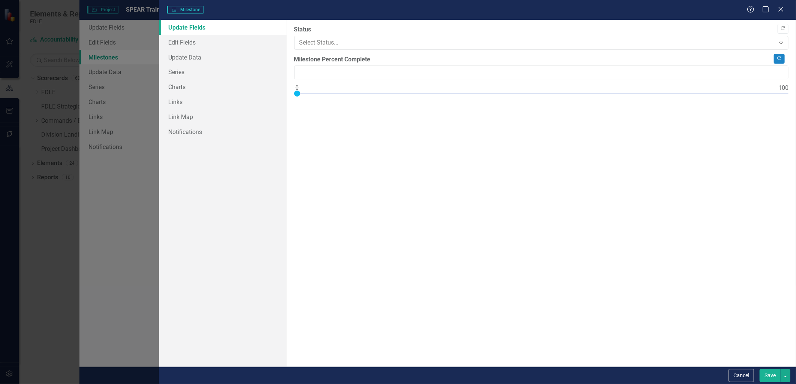
type input "0"
click at [182, 40] on link "Edit Fields" at bounding box center [222, 42] width 127 height 15
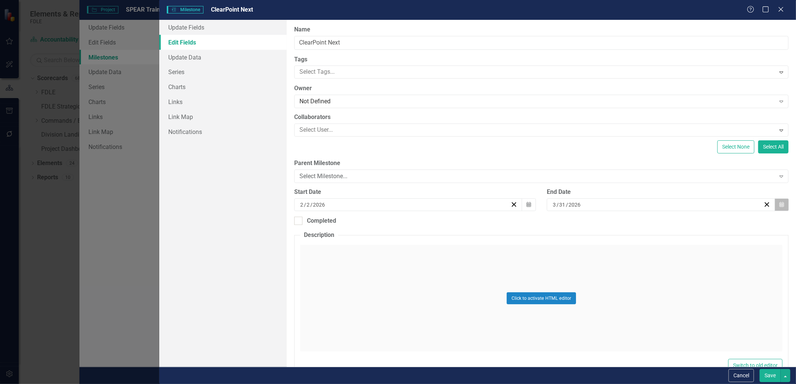
click at [779, 206] on icon "Calendar" at bounding box center [781, 204] width 4 height 5
click at [695, 287] on abbr "27" at bounding box center [694, 289] width 6 height 6
click at [766, 375] on button "Save" at bounding box center [770, 375] width 21 height 13
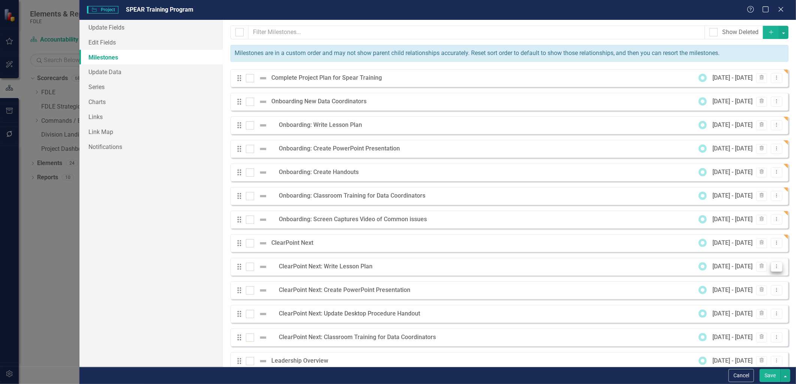
click at [773, 268] on icon "Dropdown Menu" at bounding box center [776, 266] width 6 height 5
click at [742, 274] on link "Edit Edit Milestone" at bounding box center [741, 280] width 70 height 14
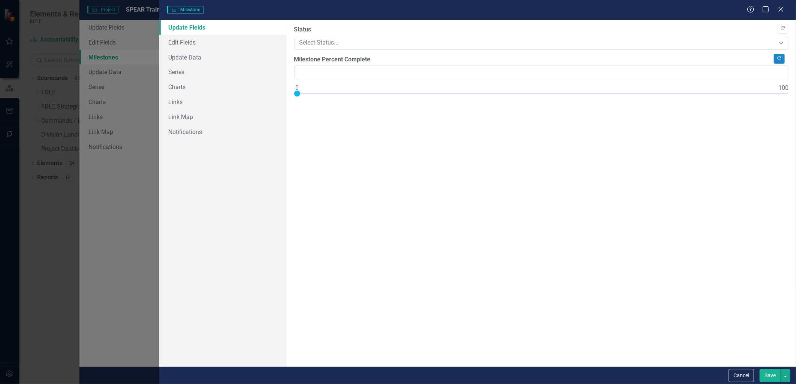
type input "0"
click at [194, 42] on link "Edit Fields" at bounding box center [222, 42] width 127 height 15
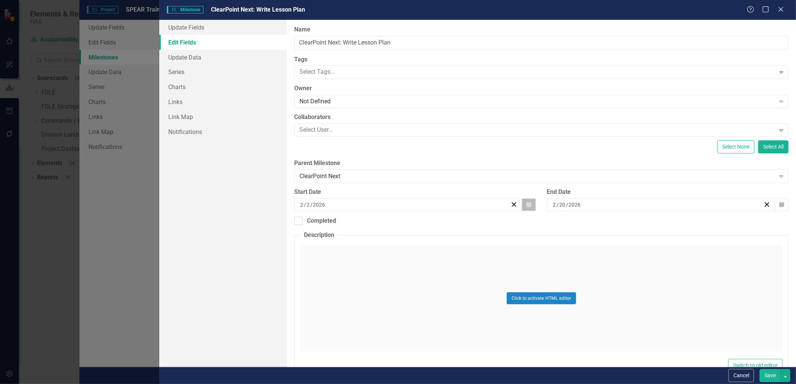
click at [523, 206] on button "Calendar" at bounding box center [529, 205] width 14 height 13
click at [779, 206] on icon "button" at bounding box center [781, 204] width 4 height 5
click at [697, 286] on button "27" at bounding box center [694, 289] width 19 height 13
click at [766, 379] on button "Save" at bounding box center [770, 375] width 21 height 13
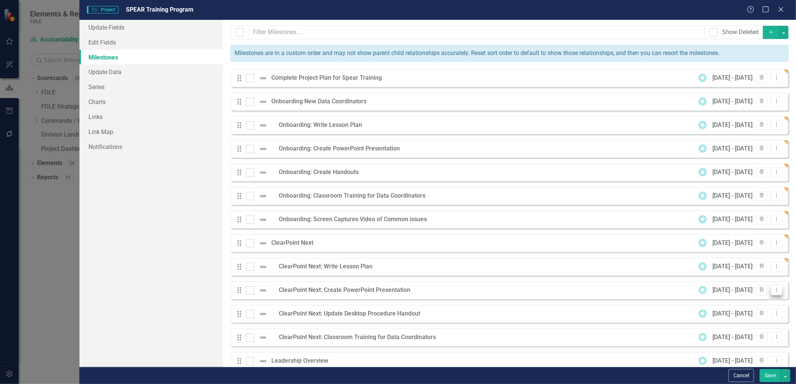
click at [776, 292] on icon at bounding box center [776, 291] width 1 height 4
click at [754, 304] on link "Edit Edit Milestone" at bounding box center [741, 303] width 70 height 14
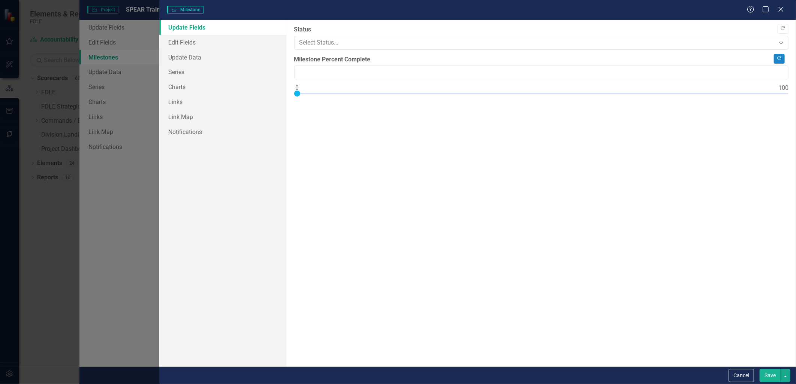
type input "0"
click at [180, 43] on link "Edit Fields" at bounding box center [222, 42] width 127 height 15
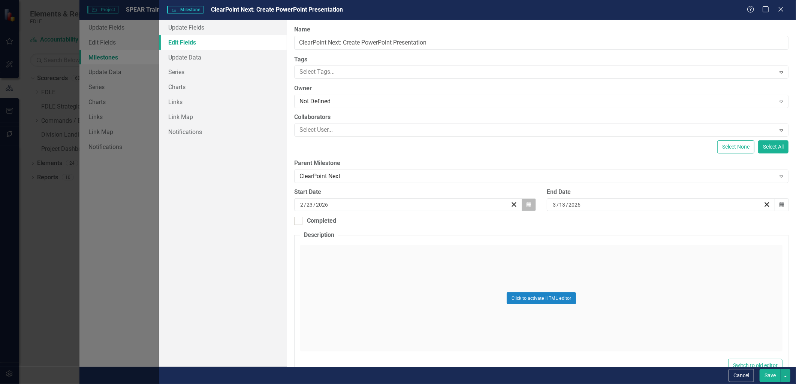
click at [529, 206] on button "Calendar" at bounding box center [529, 205] width 14 height 13
click at [372, 276] on abbr "16" at bounding box center [370, 276] width 6 height 6
click at [779, 206] on icon "button" at bounding box center [781, 204] width 4 height 5
click at [691, 293] on button "27" at bounding box center [694, 289] width 19 height 13
click at [779, 203] on icon "Calendar" at bounding box center [781, 204] width 4 height 5
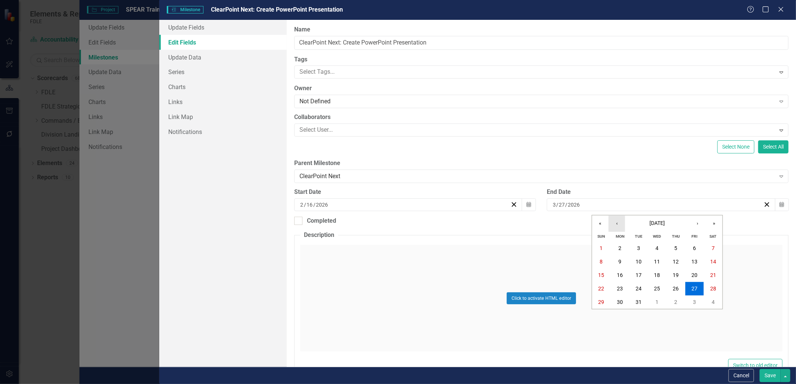
click at [621, 225] on button "‹" at bounding box center [617, 223] width 16 height 16
click at [695, 289] on abbr "27" at bounding box center [694, 289] width 6 height 6
click at [770, 377] on button "Save" at bounding box center [770, 375] width 21 height 13
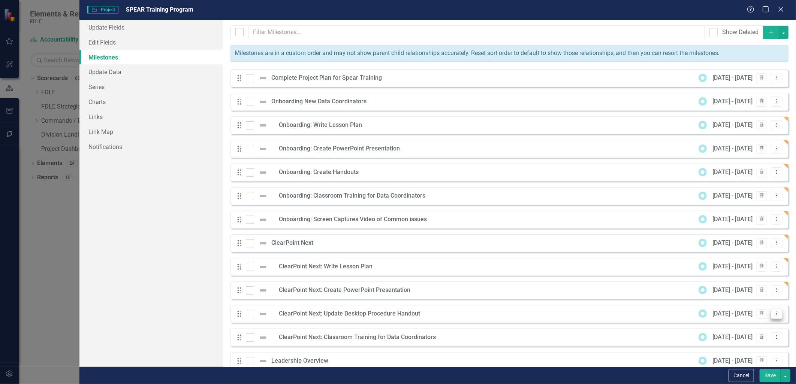
click at [773, 314] on icon "Dropdown Menu" at bounding box center [776, 313] width 6 height 5
click at [745, 328] on link "Edit Edit Milestone" at bounding box center [741, 327] width 70 height 14
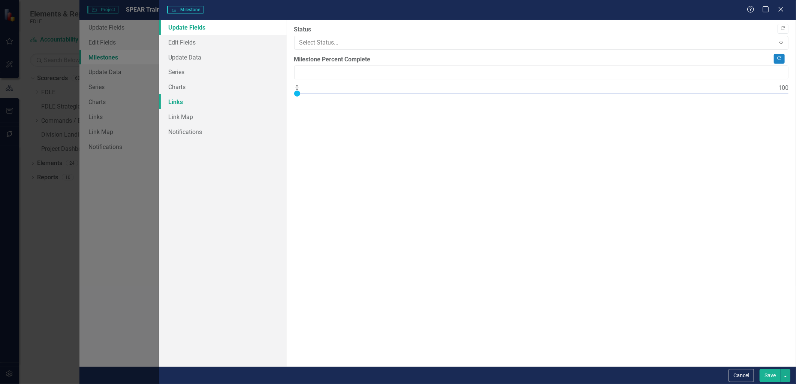
type input "0"
click at [168, 41] on link "Edit Fields" at bounding box center [222, 42] width 127 height 15
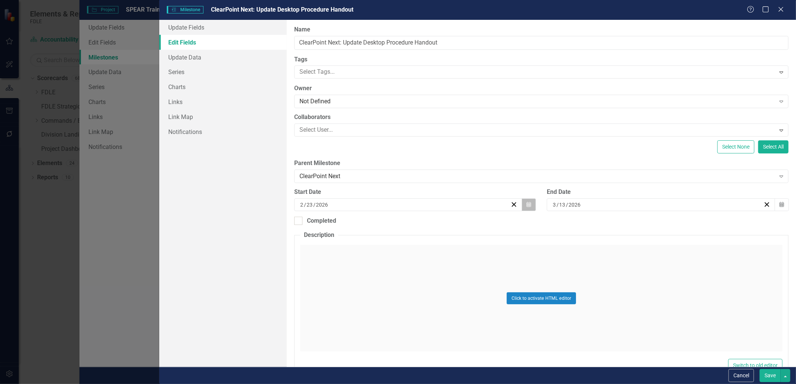
click at [526, 205] on icon "button" at bounding box center [528, 204] width 4 height 5
click at [371, 273] on abbr "16" at bounding box center [370, 276] width 6 height 6
click at [775, 206] on button "Calendar" at bounding box center [782, 205] width 14 height 13
click at [613, 226] on button "‹" at bounding box center [617, 223] width 16 height 16
click at [692, 291] on abbr "27" at bounding box center [694, 289] width 6 height 6
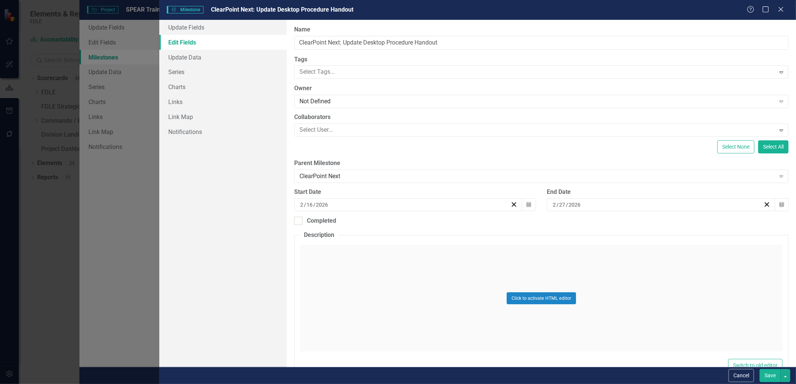
click at [775, 377] on button "Save" at bounding box center [770, 375] width 21 height 13
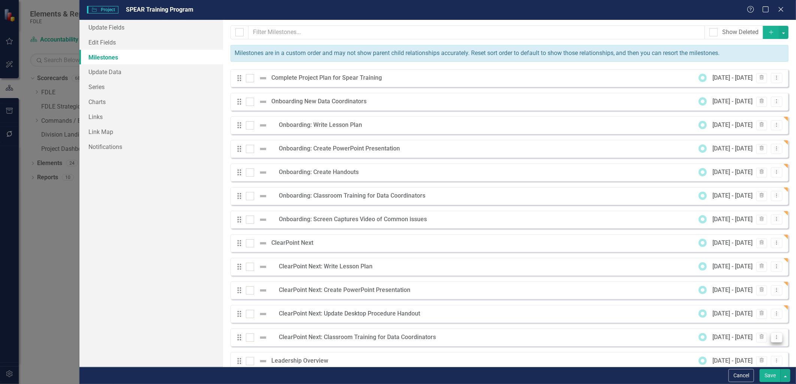
click at [773, 339] on icon "Dropdown Menu" at bounding box center [776, 337] width 6 height 5
click at [744, 301] on link "Edit Edit Milestone" at bounding box center [741, 298] width 70 height 14
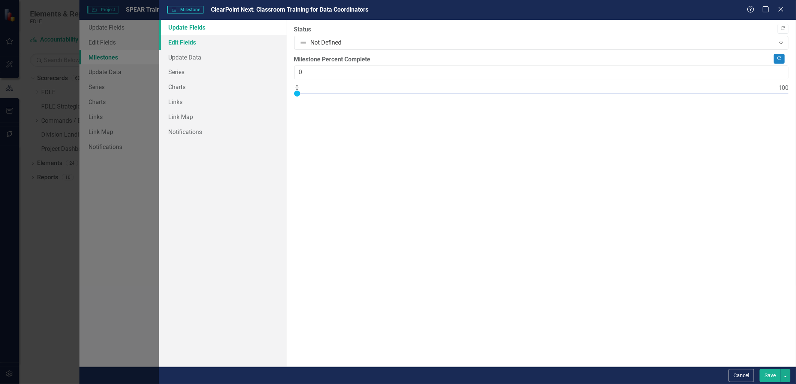
click at [186, 44] on link "Edit Fields" at bounding box center [222, 42] width 127 height 15
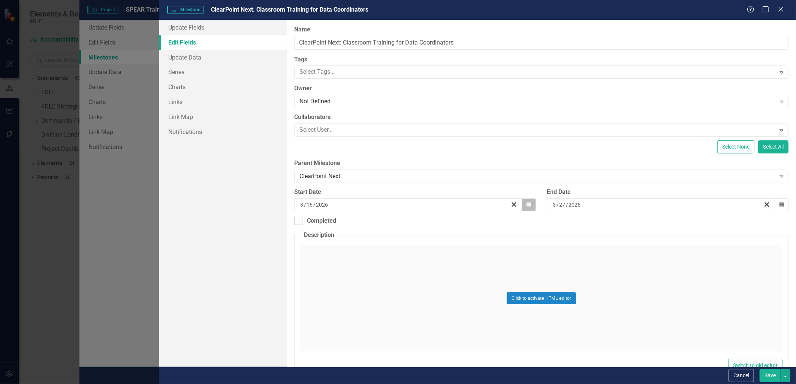
click at [522, 204] on button "Calendar" at bounding box center [529, 205] width 14 height 13
click at [368, 248] on abbr "2" at bounding box center [369, 249] width 3 height 6
click at [779, 207] on icon "Calendar" at bounding box center [781, 204] width 4 height 5
click at [692, 289] on abbr "27" at bounding box center [694, 289] width 6 height 6
click at [775, 380] on button "Save" at bounding box center [770, 375] width 21 height 13
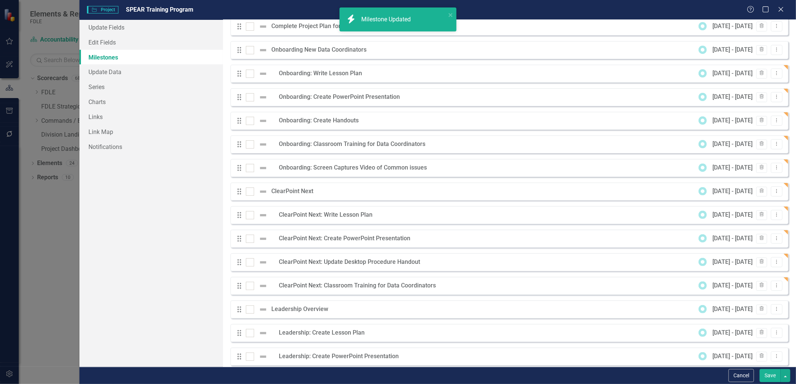
scroll to position [85, 0]
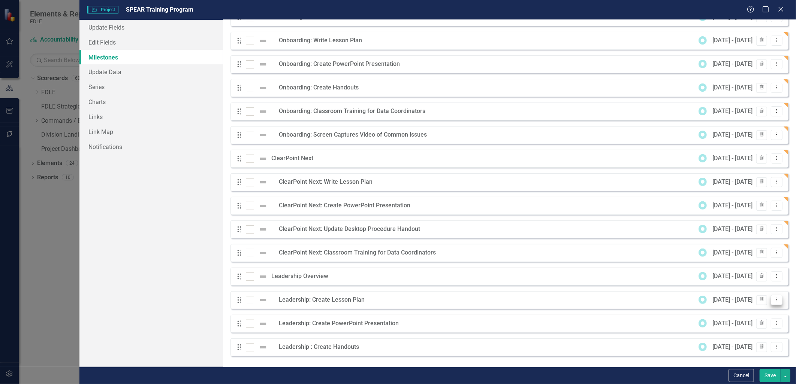
click at [773, 300] on icon "Dropdown Menu" at bounding box center [776, 300] width 6 height 5
click at [723, 314] on link "Edit Edit Milestone" at bounding box center [741, 312] width 70 height 14
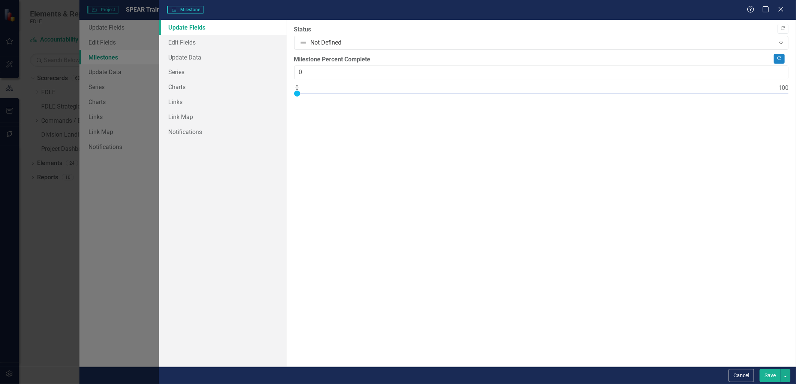
type input "0"
click at [185, 42] on link "Edit Fields" at bounding box center [222, 42] width 127 height 15
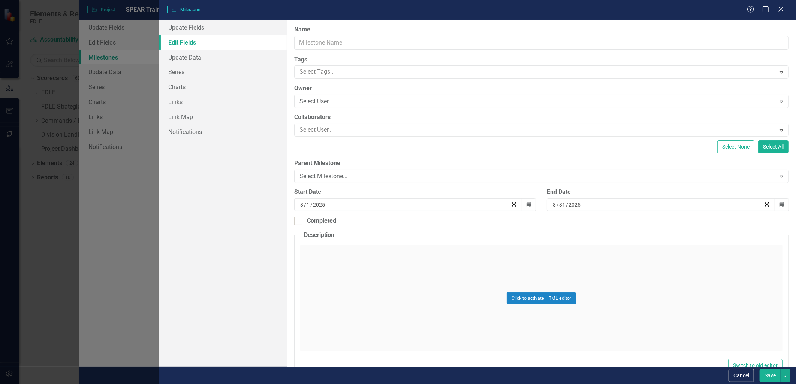
type input "Leadership: Create Lesson Plan"
type input "5"
type input "4"
type input "2026"
type input "5"
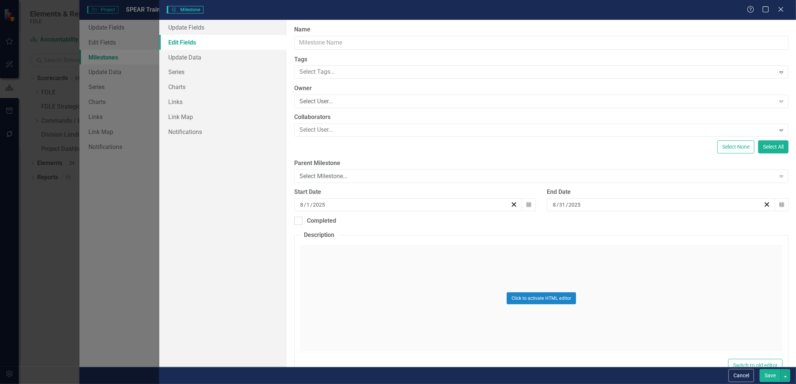
type input "15"
type input "2026"
click at [526, 207] on icon "Calendar" at bounding box center [528, 204] width 4 height 5
click at [779, 205] on icon "button" at bounding box center [781, 204] width 4 height 5
click at [692, 302] on abbr "29" at bounding box center [694, 303] width 6 height 6
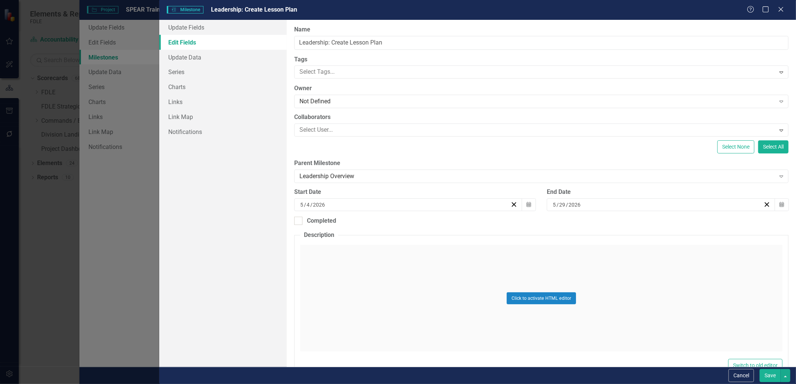
click at [773, 378] on button "Save" at bounding box center [770, 375] width 21 height 13
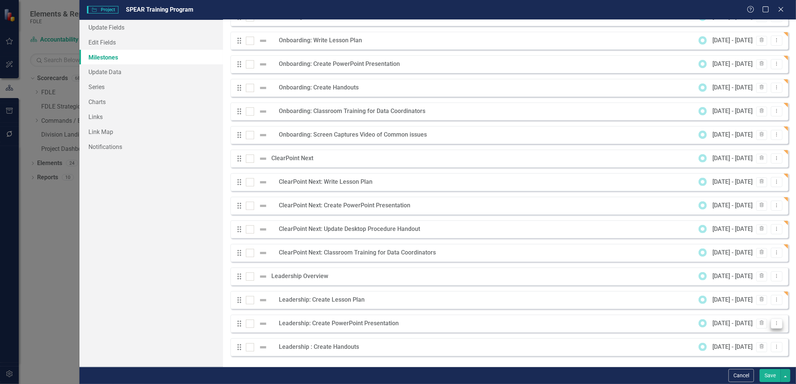
click at [773, 325] on icon "Dropdown Menu" at bounding box center [776, 323] width 6 height 5
click at [735, 340] on link "Edit Edit Milestone" at bounding box center [741, 336] width 70 height 14
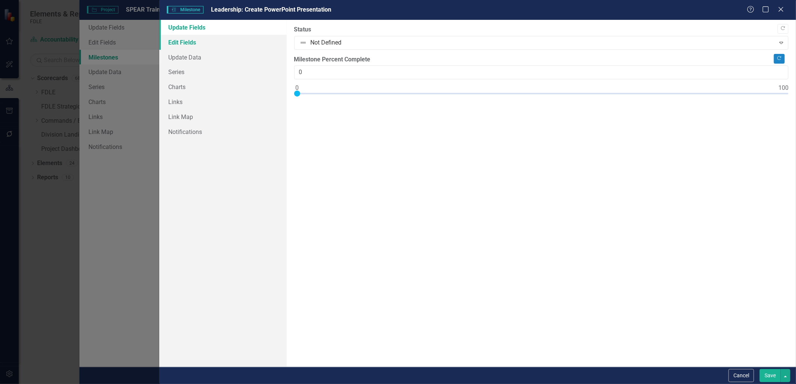
scroll to position [85, 0]
click at [176, 42] on link "Edit Fields" at bounding box center [222, 42] width 127 height 15
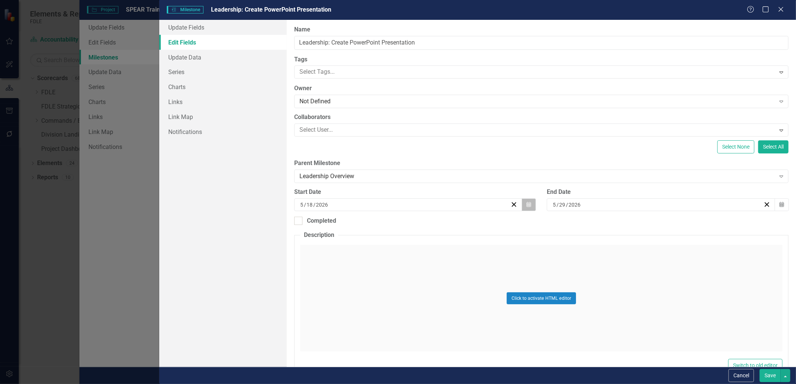
click at [528, 206] on icon "button" at bounding box center [528, 204] width 4 height 5
click at [780, 272] on fieldset "Description Click to activate HTML editor Switch to old editor" at bounding box center [541, 304] width 494 height 146
click at [776, 378] on button "Save" at bounding box center [770, 375] width 21 height 13
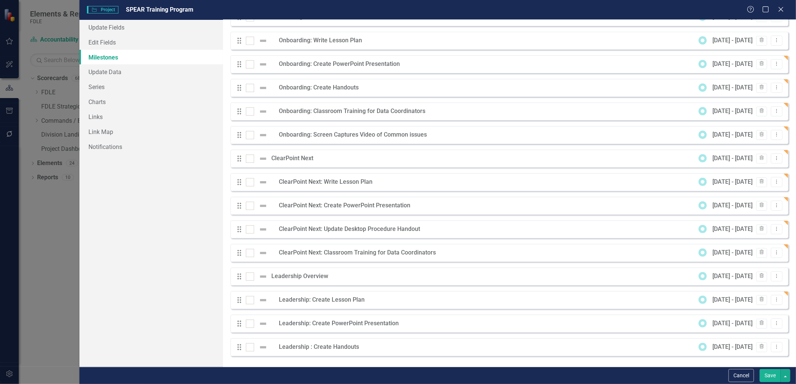
click at [767, 374] on button "Save" at bounding box center [770, 375] width 21 height 13
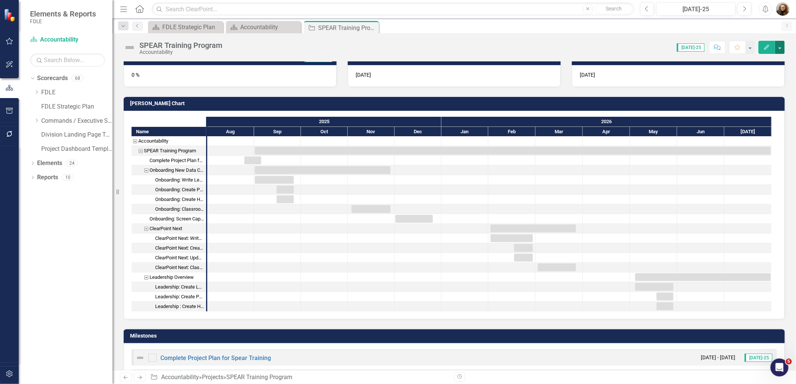
click at [778, 49] on button "button" at bounding box center [780, 47] width 10 height 13
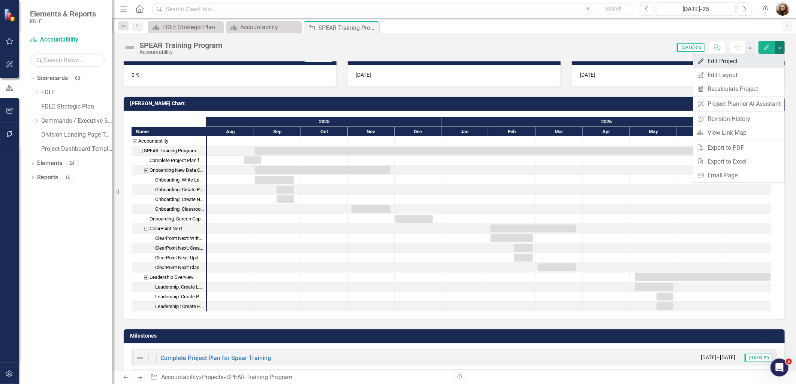
click at [713, 65] on link "Edit Edit Project" at bounding box center [738, 61] width 91 height 14
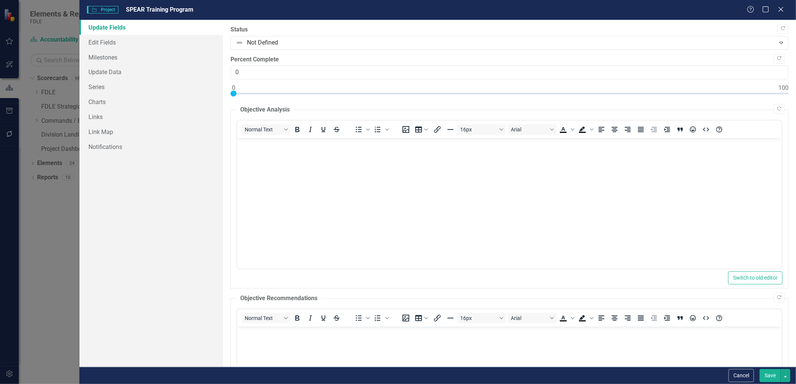
scroll to position [0, 0]
click at [112, 58] on link "Milestones" at bounding box center [150, 57] width 143 height 15
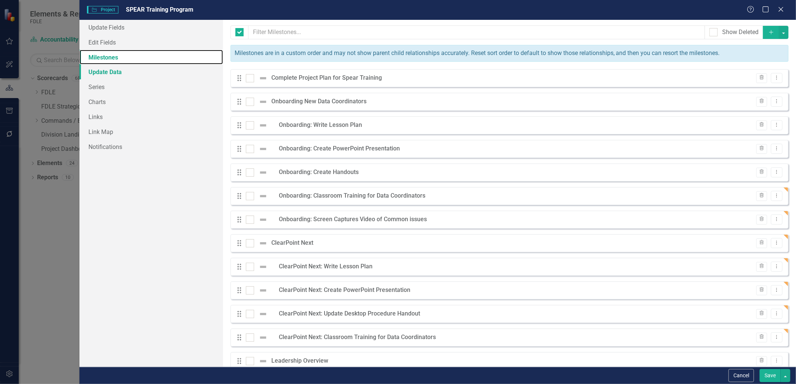
checkbox input "false"
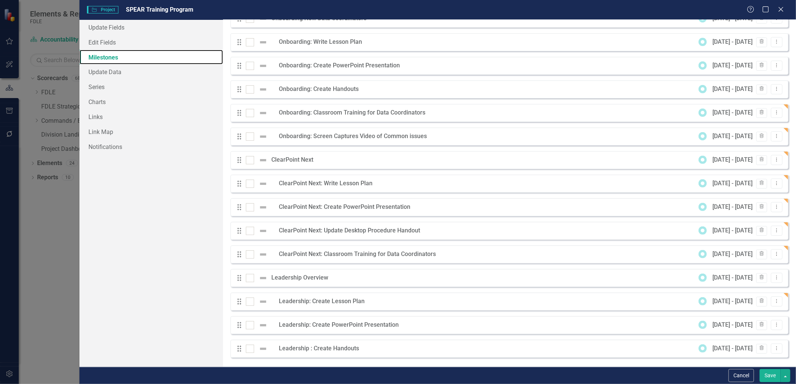
scroll to position [85, 0]
click at [774, 301] on icon "Dropdown Menu" at bounding box center [776, 300] width 6 height 5
click at [748, 315] on link "Edit Edit Milestone" at bounding box center [741, 312] width 70 height 14
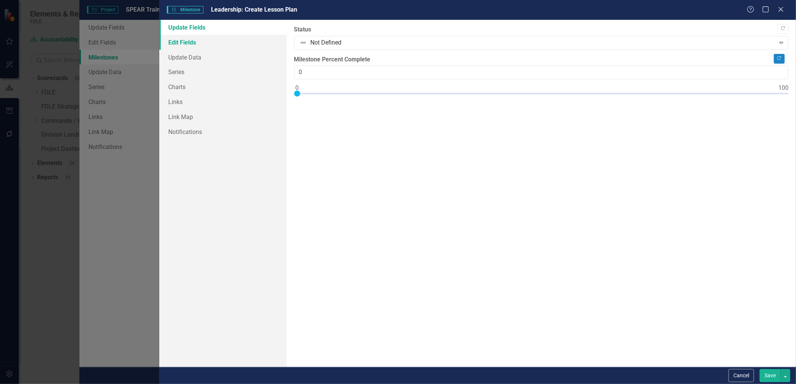
click at [212, 42] on link "Edit Fields" at bounding box center [222, 42] width 127 height 15
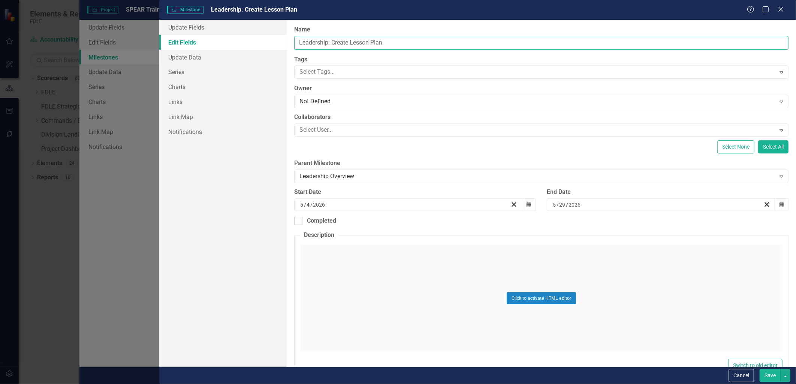
click at [341, 44] on input "Leadership: Create Lesson Plan" at bounding box center [541, 43] width 494 height 14
type input "Leadership: Write Lesson Plan"
click at [771, 378] on button "Save" at bounding box center [770, 375] width 21 height 13
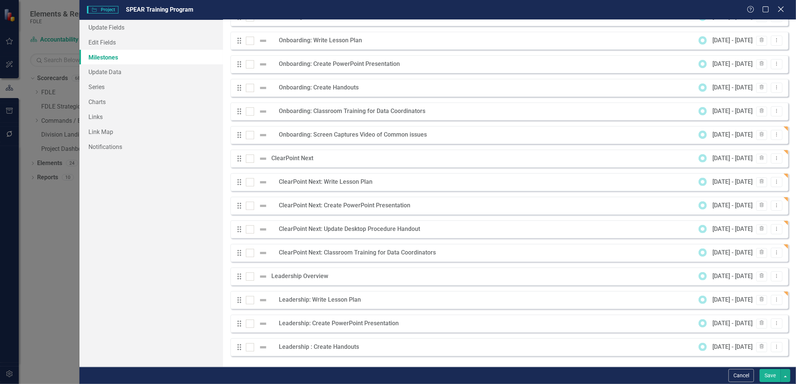
click at [781, 10] on icon "Close" at bounding box center [780, 9] width 9 height 7
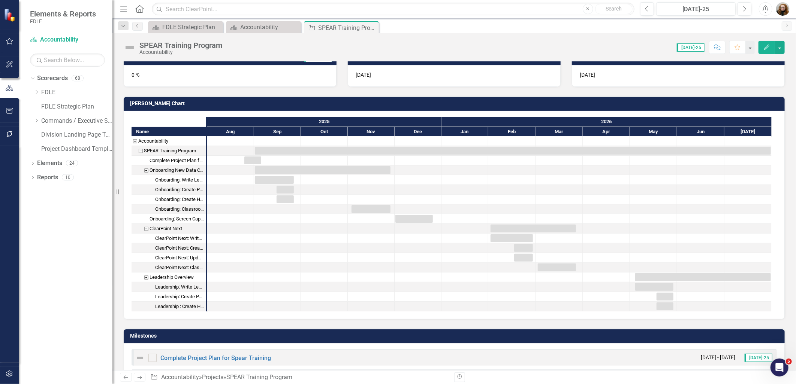
click at [763, 42] on button "Edit" at bounding box center [766, 47] width 16 height 13
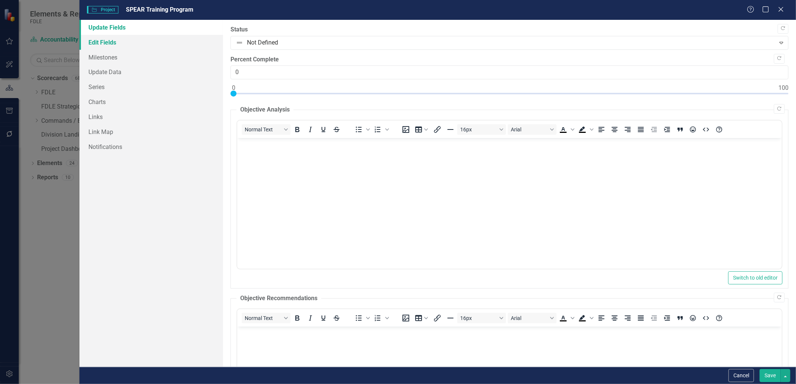
scroll to position [0, 0]
click at [99, 58] on link "Milestones" at bounding box center [150, 57] width 143 height 15
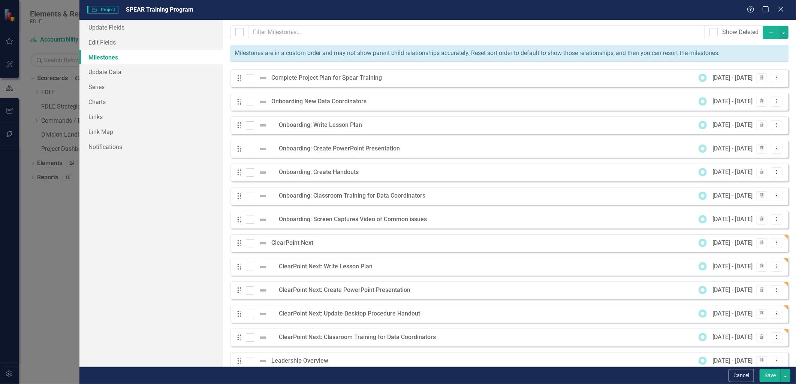
click at [768, 31] on icon "Add" at bounding box center [771, 32] width 7 height 5
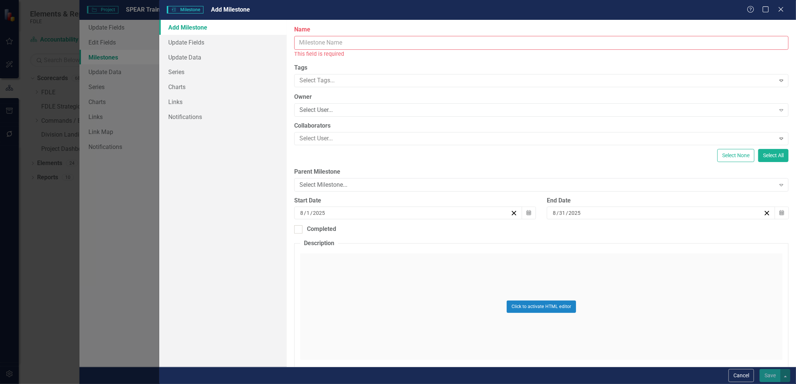
click at [301, 45] on input "Name" at bounding box center [541, 43] width 494 height 14
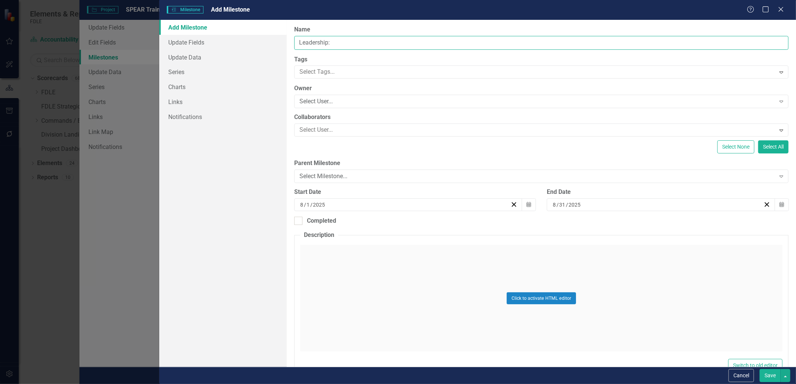
click at [760, 369] on button "Save" at bounding box center [770, 375] width 21 height 13
type input "Leadership:"
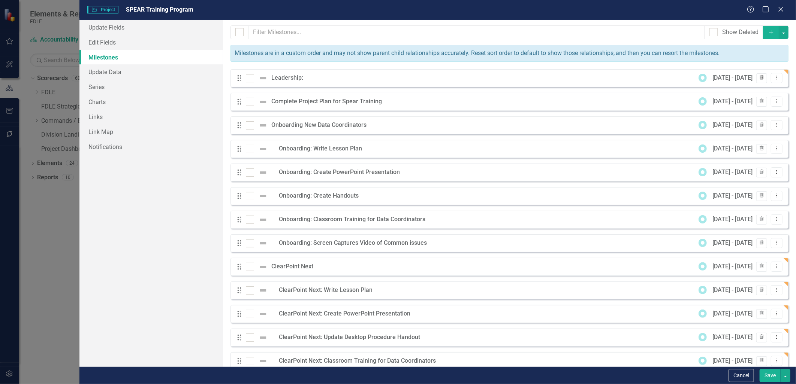
click at [756, 78] on button "Trash" at bounding box center [761, 78] width 11 height 10
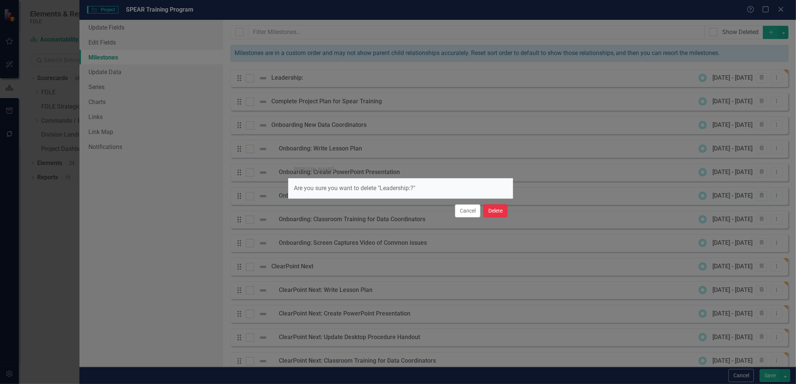
click at [493, 212] on button "Delete" at bounding box center [495, 211] width 24 height 13
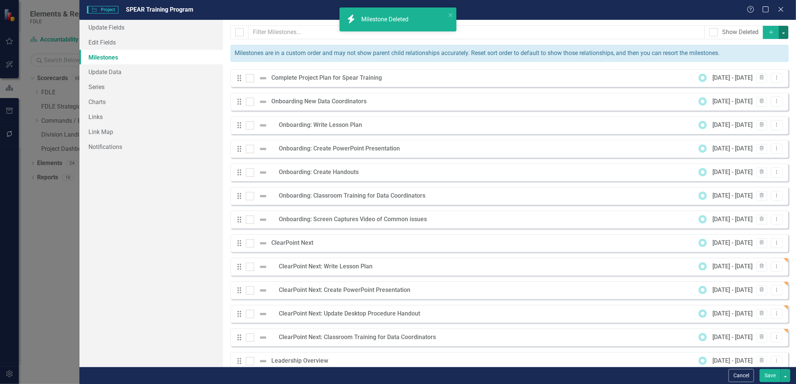
click at [779, 34] on button "button" at bounding box center [784, 32] width 10 height 13
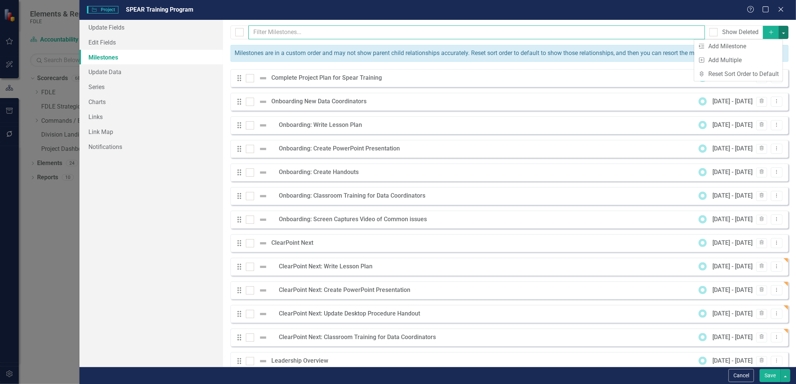
click at [629, 39] on input "text" at bounding box center [476, 32] width 456 height 14
click at [768, 34] on icon "Add" at bounding box center [771, 32] width 7 height 5
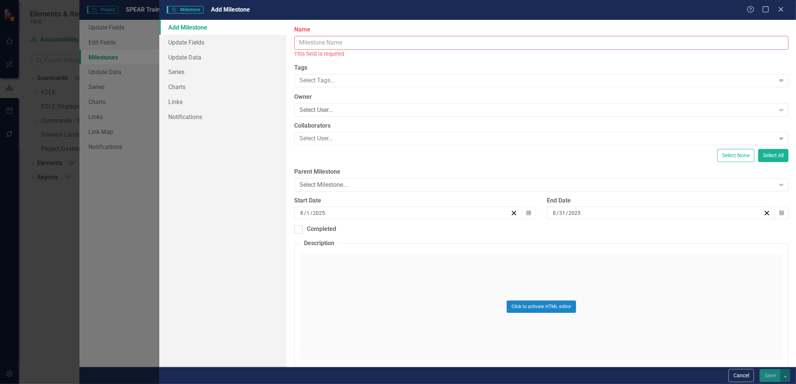
click at [339, 43] on input "Name" at bounding box center [541, 43] width 494 height 14
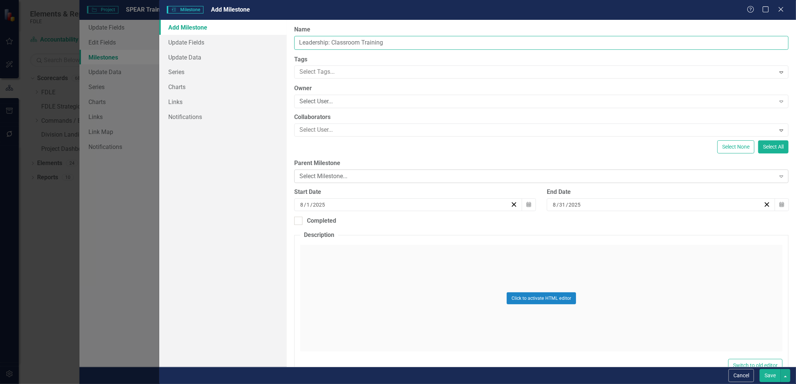
type input "Leadership: Classroom Training"
click at [347, 175] on div "Select Milestone..." at bounding box center [537, 176] width 476 height 9
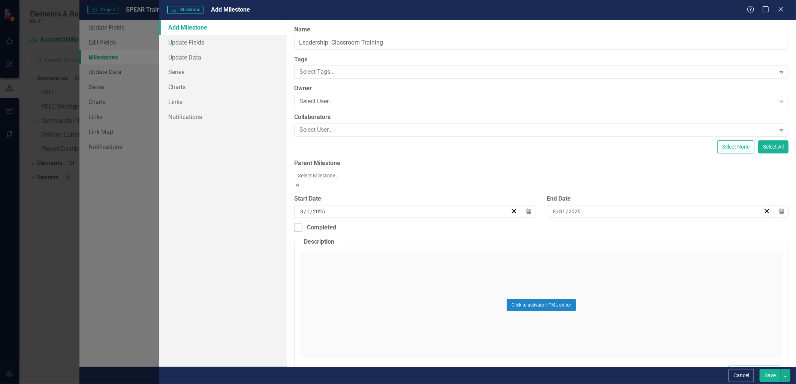
scroll to position [97, 0]
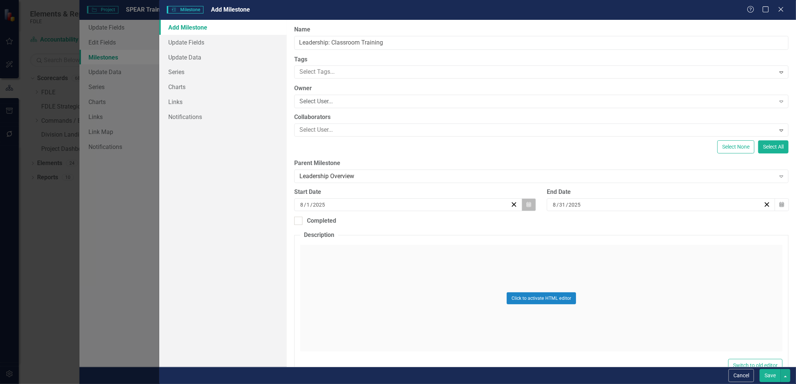
click at [522, 205] on button "Calendar" at bounding box center [529, 205] width 14 height 13
click at [446, 224] on button "›" at bounding box center [447, 223] width 16 height 16
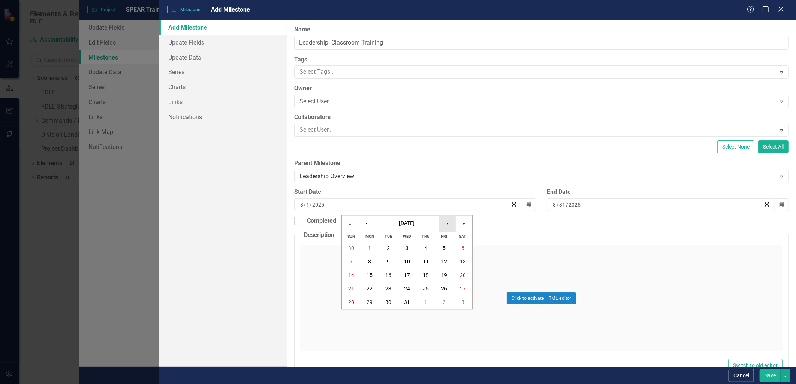
click at [446, 224] on button "›" at bounding box center [447, 223] width 16 height 16
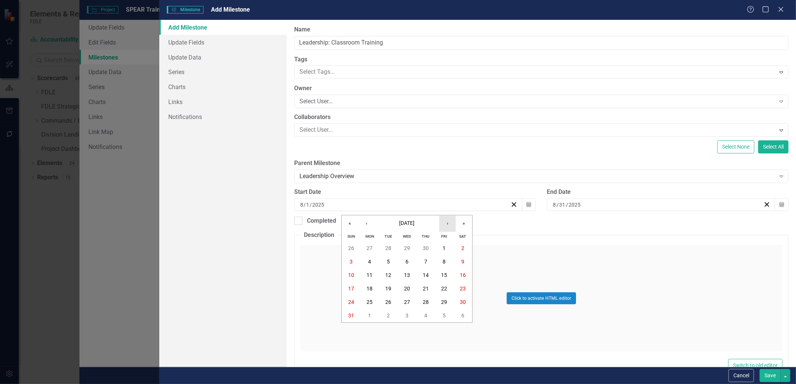
click at [446, 224] on button "›" at bounding box center [447, 223] width 16 height 16
click at [368, 260] on abbr "6" at bounding box center [369, 262] width 3 height 6
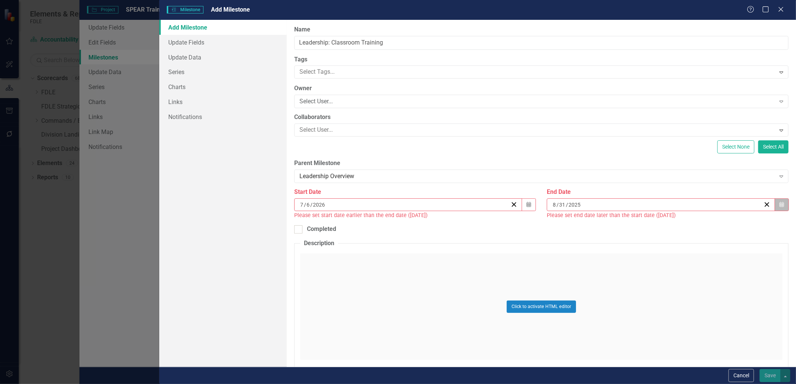
click at [778, 208] on button "Calendar" at bounding box center [782, 205] width 14 height 13
click at [698, 224] on button "›" at bounding box center [697, 223] width 16 height 16
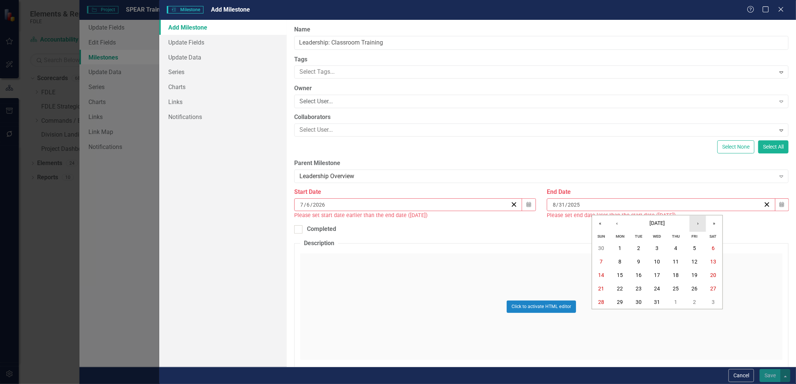
click at [698, 224] on button "›" at bounding box center [697, 223] width 16 height 16
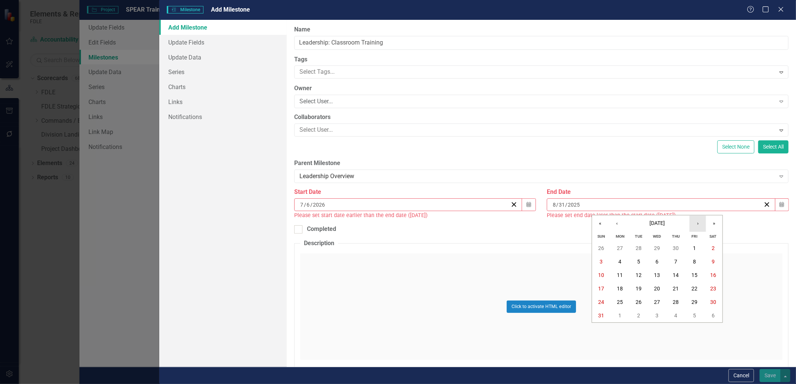
click at [698, 224] on button "›" at bounding box center [697, 223] width 16 height 16
click at [689, 300] on button "31" at bounding box center [694, 302] width 19 height 13
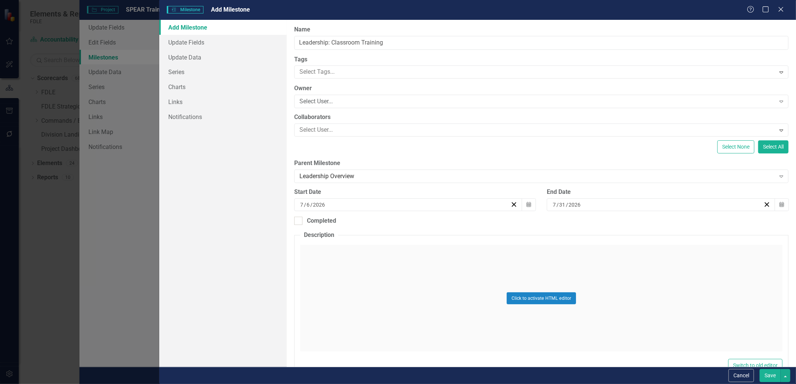
click at [765, 375] on button "Save" at bounding box center [770, 375] width 21 height 13
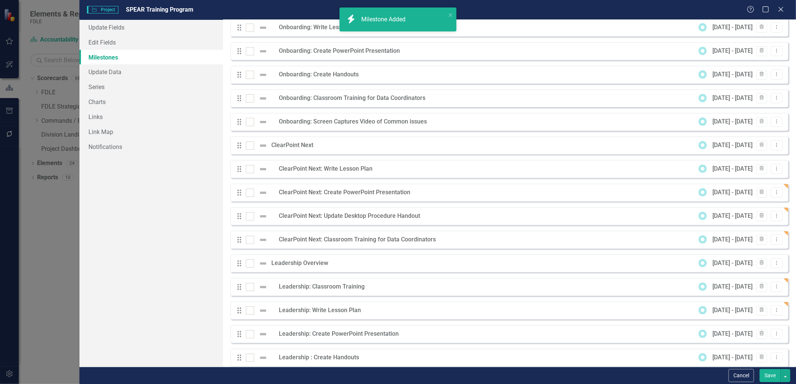
scroll to position [109, 0]
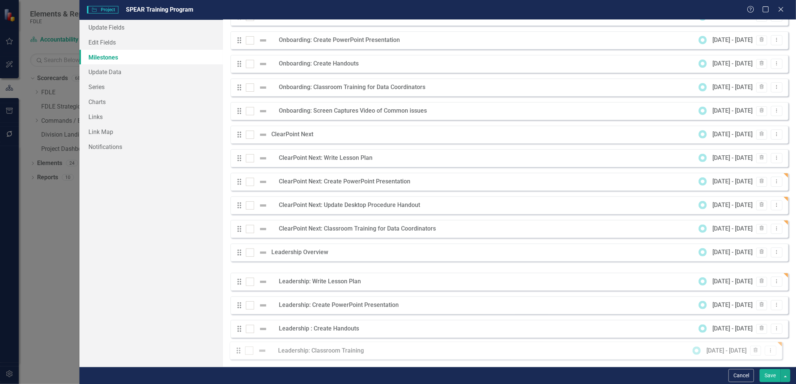
drag, startPoint x: 238, startPoint y: 276, endPoint x: 236, endPoint y: 350, distance: 74.6
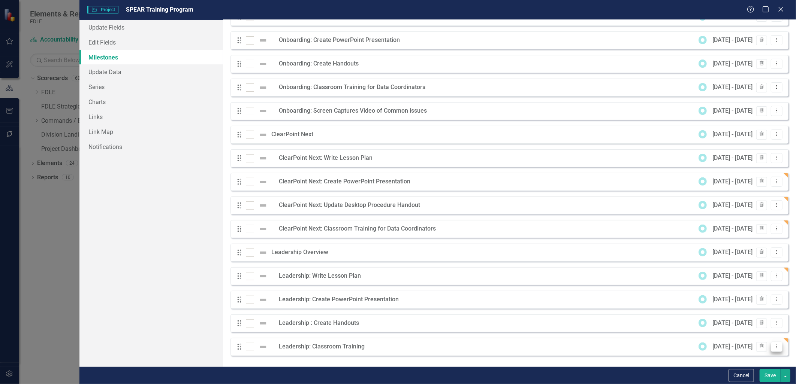
click at [773, 349] on icon "Dropdown Menu" at bounding box center [776, 346] width 6 height 5
click at [735, 311] on link "Edit Edit Milestone" at bounding box center [741, 308] width 70 height 14
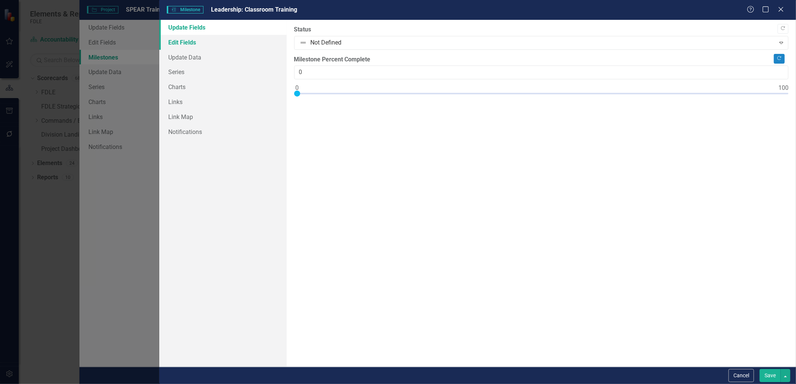
click at [187, 42] on link "Edit Fields" at bounding box center [222, 42] width 127 height 15
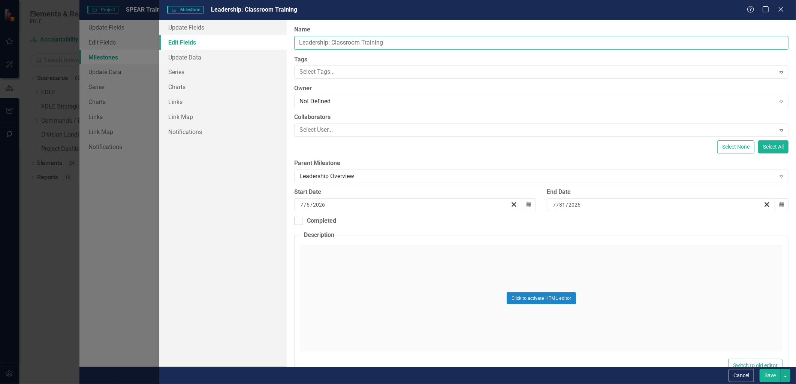
click at [396, 44] on input "Leadership: Classroom Training" at bounding box center [541, 43] width 494 height 14
type input "Leadership: Classroom Training for Leadership"
click at [763, 374] on button "Save" at bounding box center [770, 375] width 21 height 13
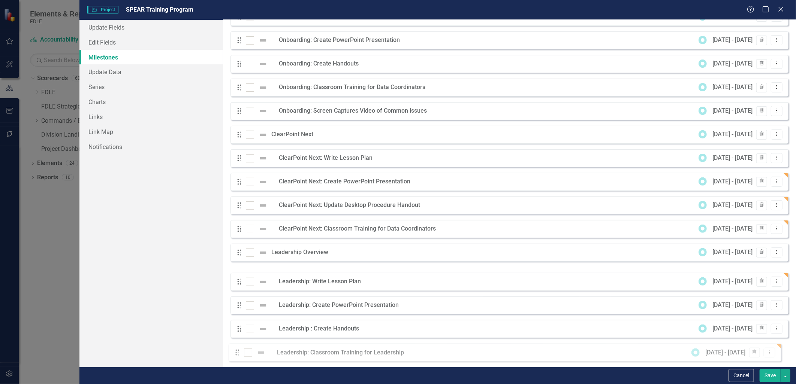
drag, startPoint x: 238, startPoint y: 276, endPoint x: 234, endPoint y: 350, distance: 74.3
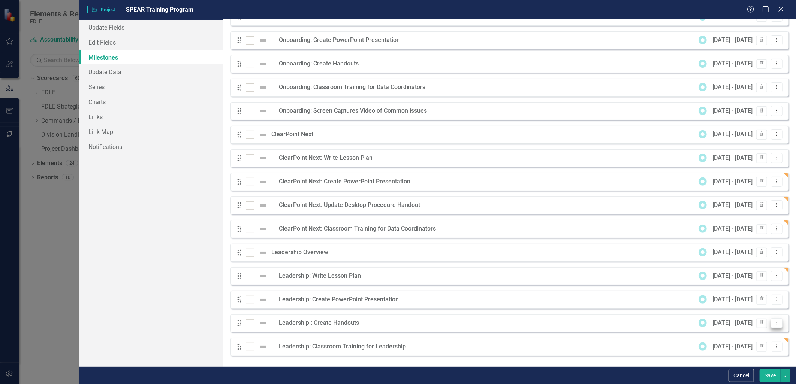
click at [773, 323] on icon "Dropdown Menu" at bounding box center [776, 323] width 6 height 5
click at [733, 337] on link "Edit Edit Milestone" at bounding box center [741, 336] width 70 height 14
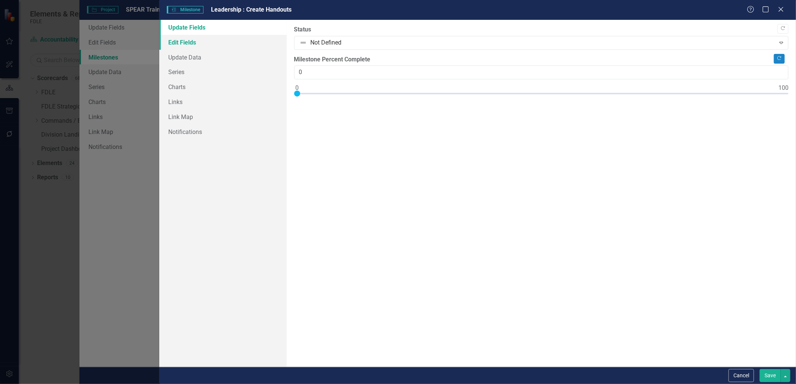
click at [188, 43] on link "Edit Fields" at bounding box center [222, 42] width 127 height 15
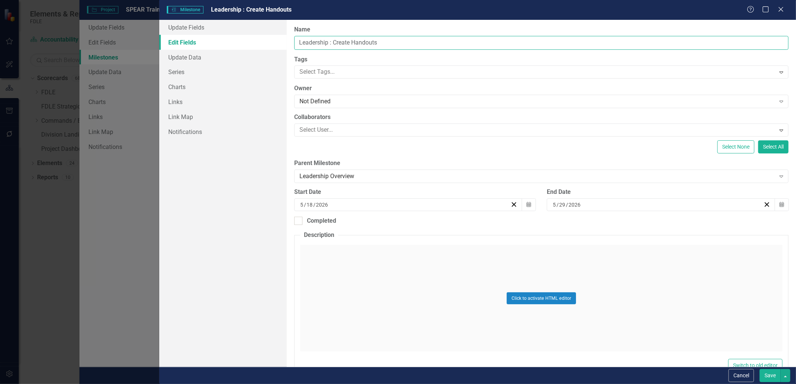
click at [404, 42] on input "Leadership : Create Handouts" at bounding box center [541, 43] width 494 height 14
click at [405, 43] on input "Leadership : Create Handouts (Projects Assisting Strategic Goals)" at bounding box center [541, 43] width 494 height 14
click at [436, 43] on input "Leadership : Create Handouts (Projects to Assisting Strategic Goals)" at bounding box center [541, 43] width 494 height 14
type input "Leadership : Create Handouts (Projects to Assist Strategic Goals)"
click at [774, 378] on button "Save" at bounding box center [770, 375] width 21 height 13
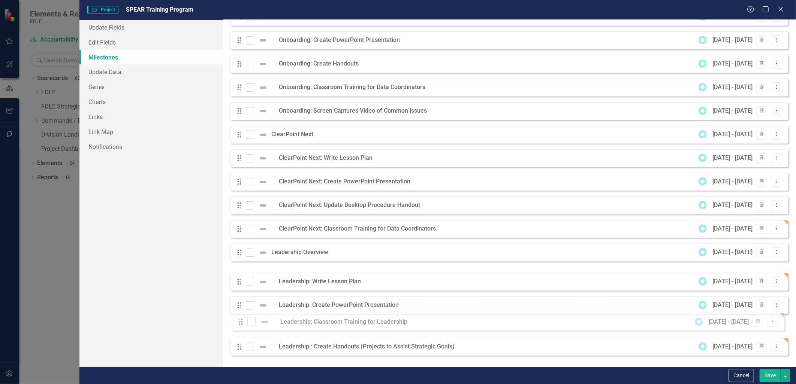
drag, startPoint x: 239, startPoint y: 276, endPoint x: 240, endPoint y: 323, distance: 46.9
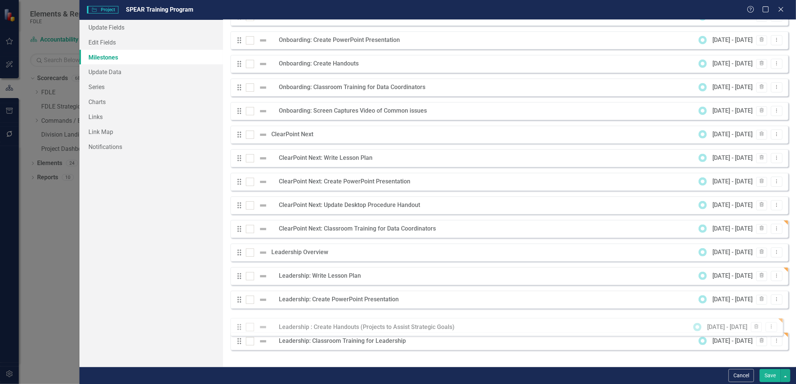
drag, startPoint x: 240, startPoint y: 347, endPoint x: 240, endPoint y: 327, distance: 19.9
click at [240, 327] on div "Drag Complete Project Plan for Spear Training 8/25/25 - 9/5/25 Trash Dropdown M…" at bounding box center [509, 159] width 558 height 396
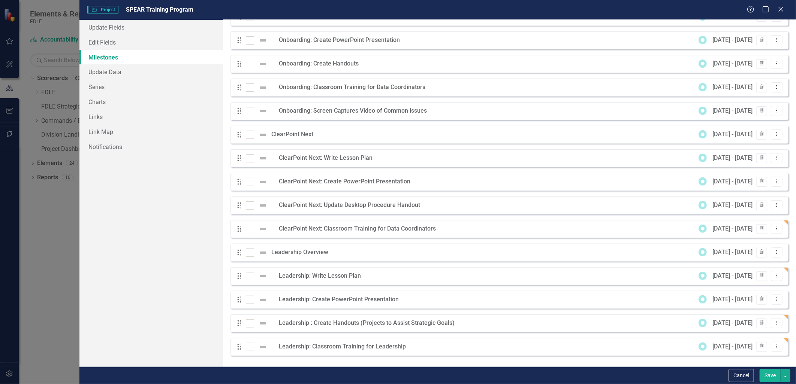
click at [767, 374] on button "Save" at bounding box center [770, 375] width 21 height 13
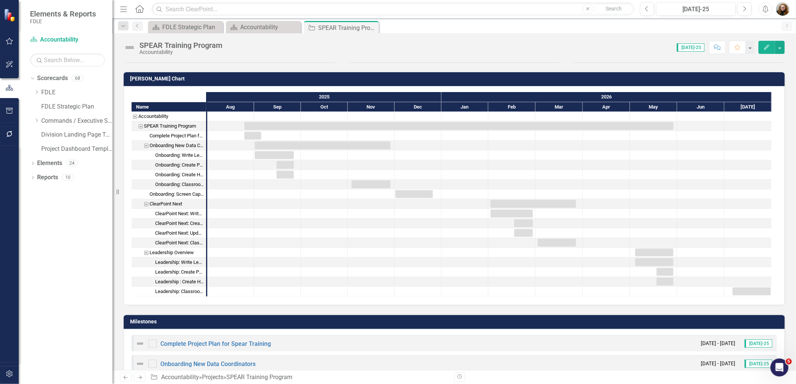
scroll to position [180, 0]
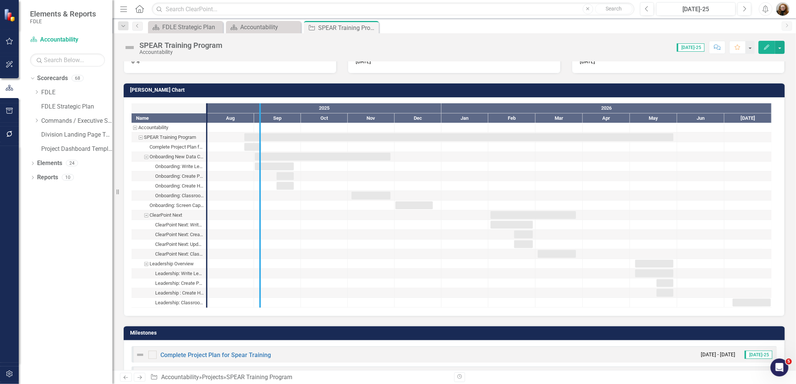
drag, startPoint x: 207, startPoint y: 229, endPoint x: 260, endPoint y: 234, distance: 53.5
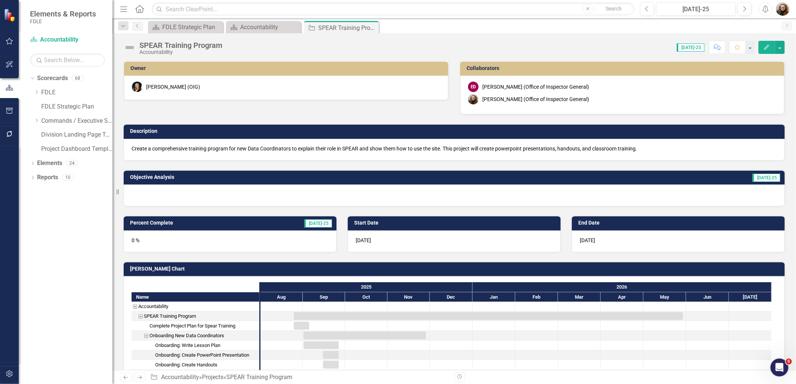
scroll to position [0, 0]
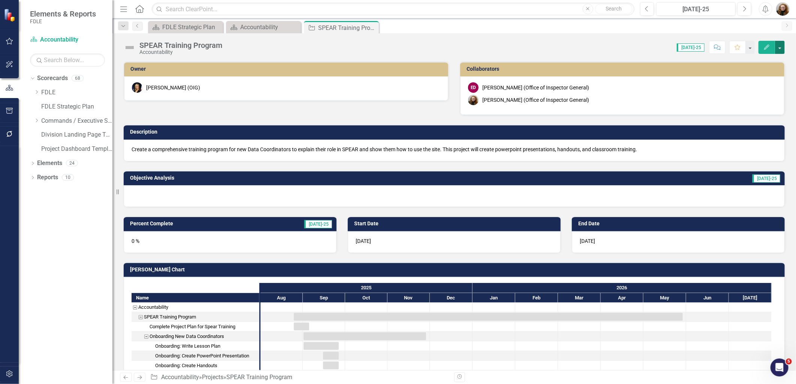
click at [778, 51] on button "button" at bounding box center [780, 47] width 10 height 13
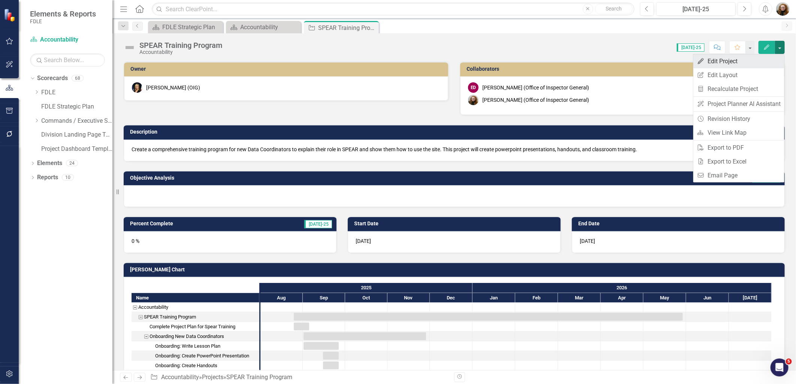
click at [729, 56] on link "Edit Edit Project" at bounding box center [738, 61] width 91 height 14
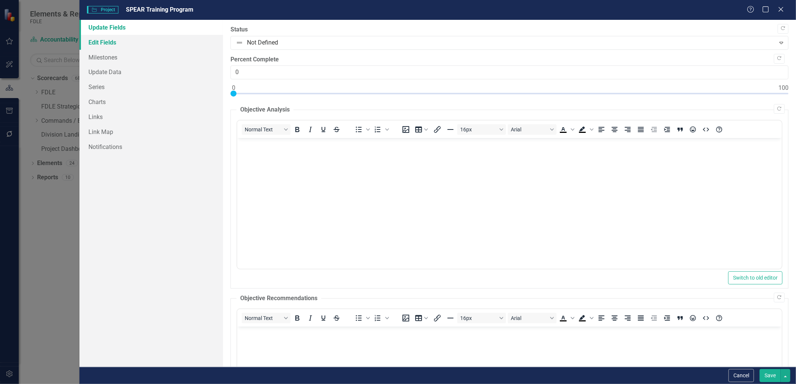
click at [102, 42] on link "Edit Fields" at bounding box center [150, 42] width 143 height 15
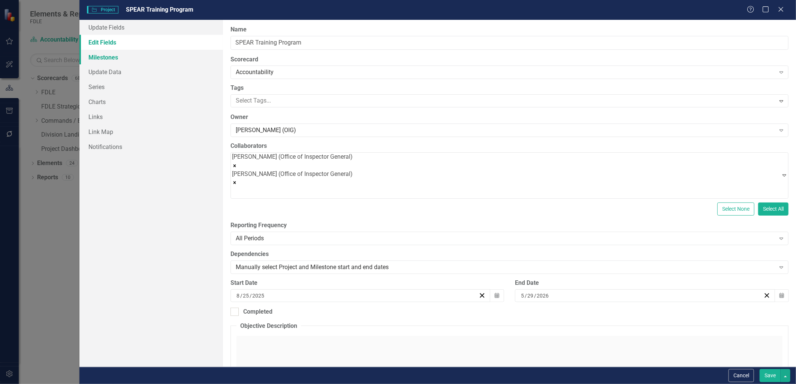
click at [100, 60] on link "Milestones" at bounding box center [150, 57] width 143 height 15
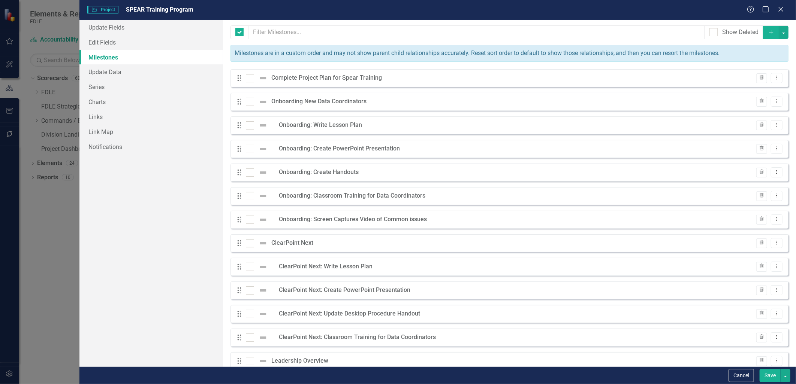
checkbox input "false"
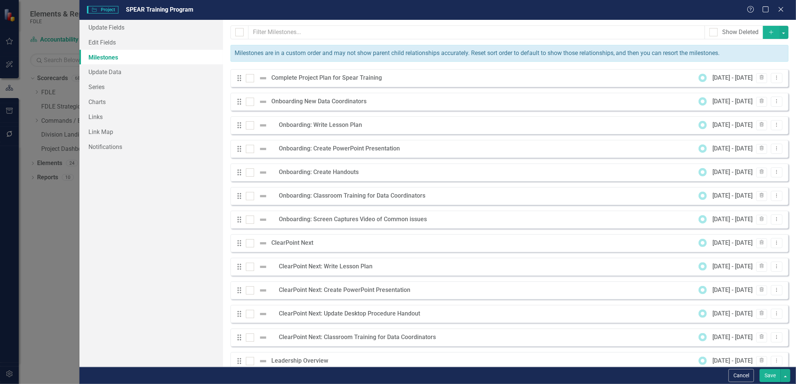
click at [769, 31] on button "Add" at bounding box center [771, 32] width 16 height 13
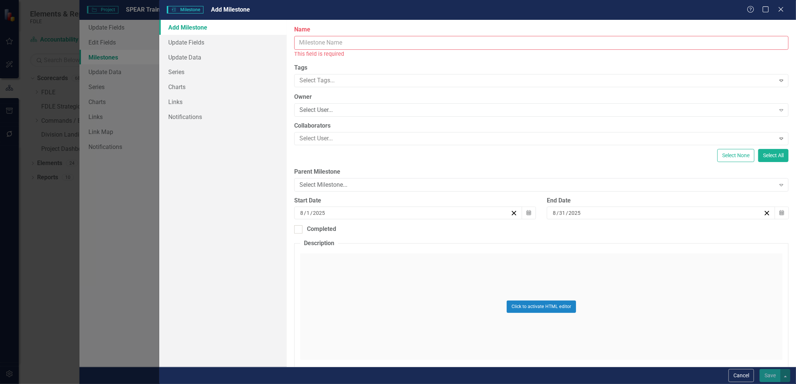
click at [364, 43] on input "Name" at bounding box center [541, 43] width 494 height 14
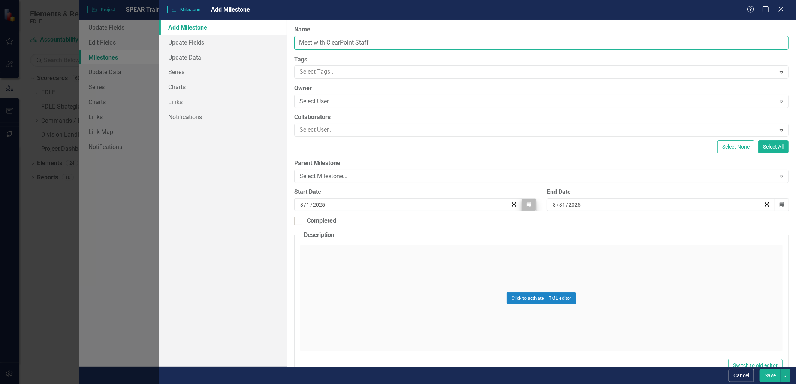
type input "Meet with ClearPoint Staff"
click at [522, 206] on button "Calendar" at bounding box center [529, 205] width 14 height 13
click at [447, 226] on button "›" at bounding box center [447, 223] width 16 height 16
click at [368, 263] on button "8" at bounding box center [369, 262] width 19 height 13
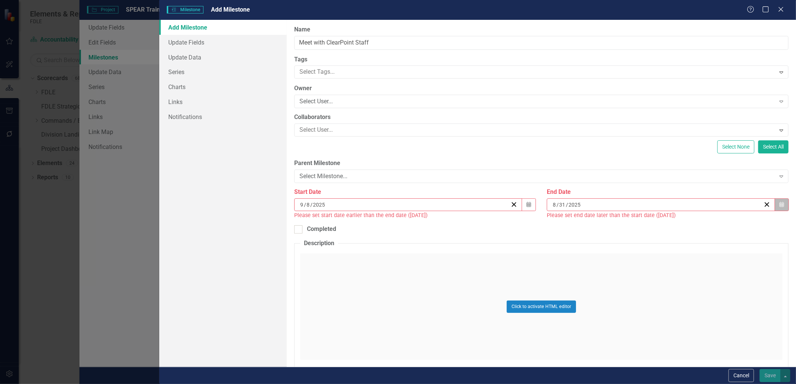
click at [779, 204] on icon "button" at bounding box center [781, 204] width 4 height 5
click at [697, 223] on button "›" at bounding box center [697, 223] width 16 height 16
click at [701, 261] on button "12" at bounding box center [694, 262] width 19 height 13
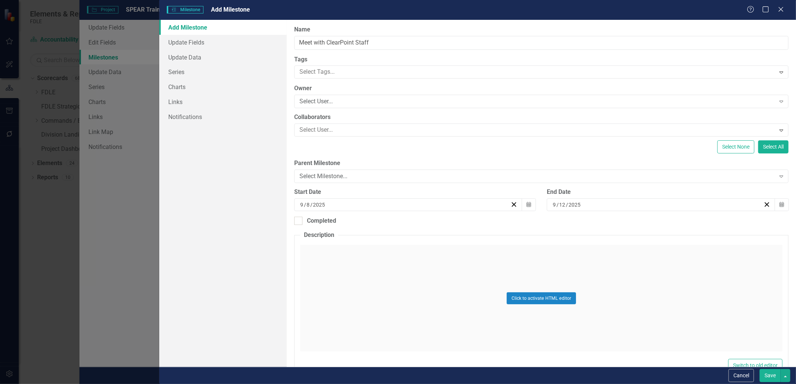
click at [772, 376] on button "Save" at bounding box center [770, 375] width 21 height 13
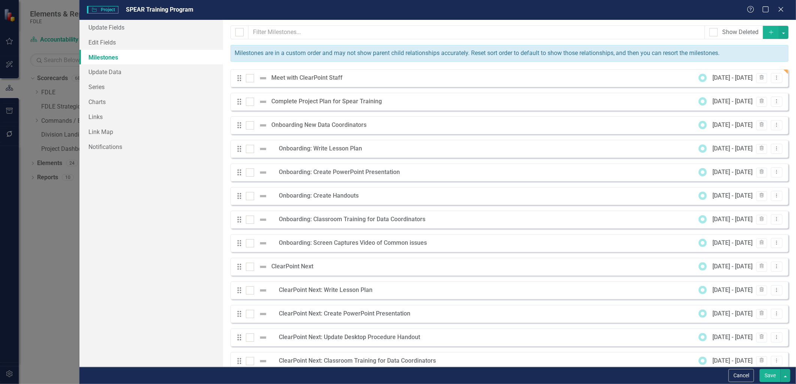
click at [766, 377] on button "Save" at bounding box center [770, 375] width 21 height 13
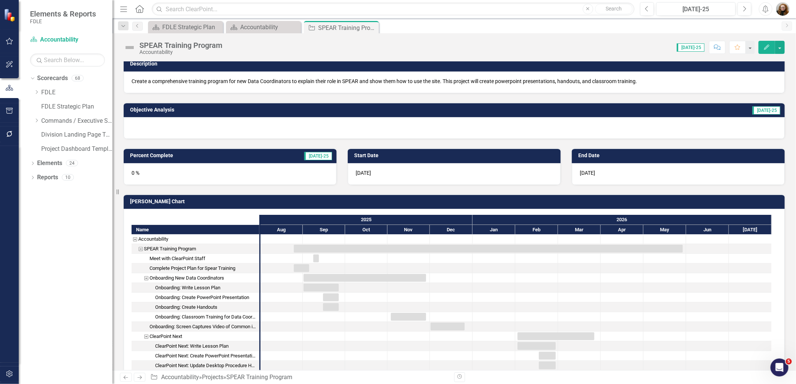
scroll to position [125, 0]
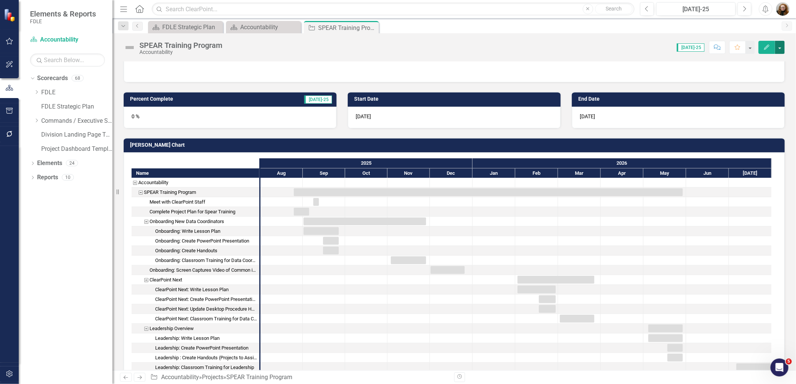
click at [779, 46] on button "button" at bounding box center [780, 47] width 10 height 13
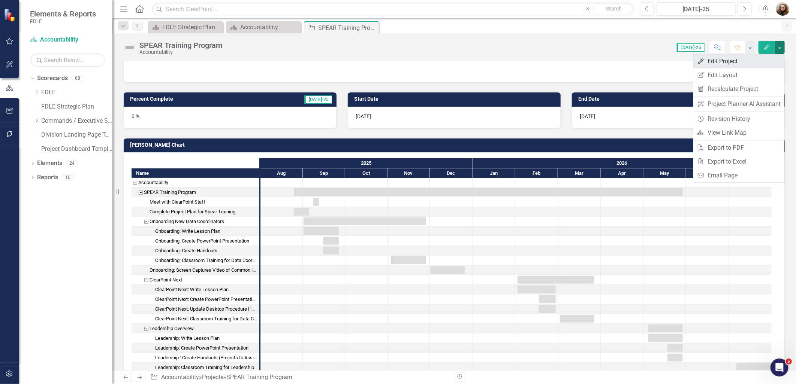
click at [707, 60] on link "Edit Edit Project" at bounding box center [738, 61] width 91 height 14
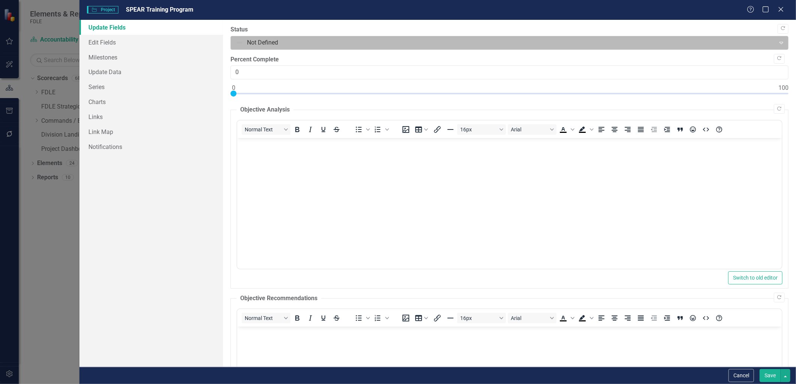
scroll to position [0, 0]
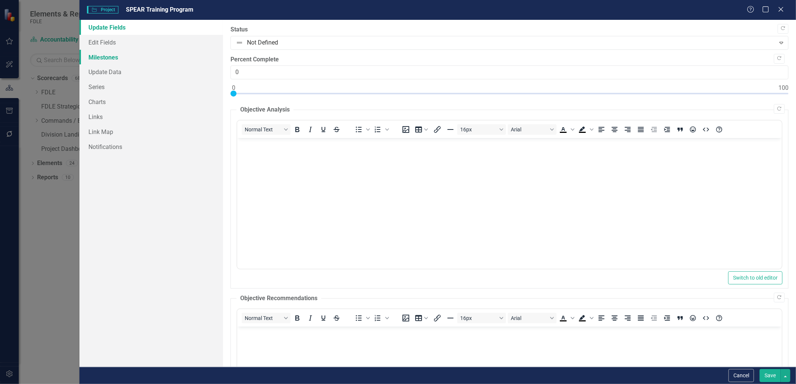
drag, startPoint x: 95, startPoint y: 57, endPoint x: 107, endPoint y: 60, distance: 11.9
click at [96, 57] on link "Milestones" at bounding box center [150, 57] width 143 height 15
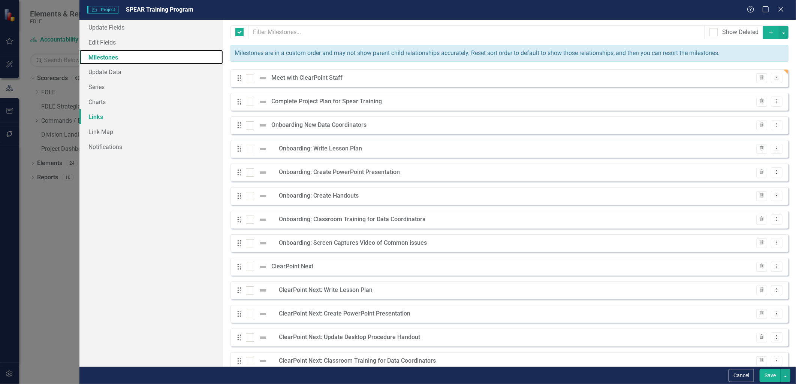
checkbox input "false"
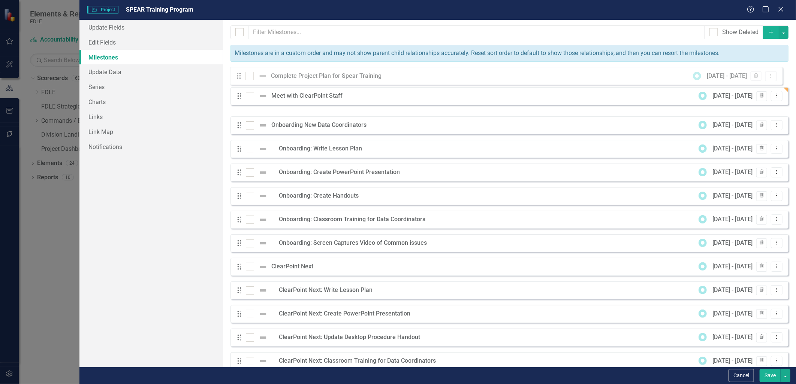
drag, startPoint x: 238, startPoint y: 103, endPoint x: 238, endPoint y: 77, distance: 25.9
click at [238, 77] on div "Drag Meet with ClearPoint Staff 9/8/25 - 9/12/25 Trash Dropdown Menu Drag Compl…" at bounding box center [509, 278] width 558 height 419
click at [773, 376] on button "Save" at bounding box center [770, 375] width 21 height 13
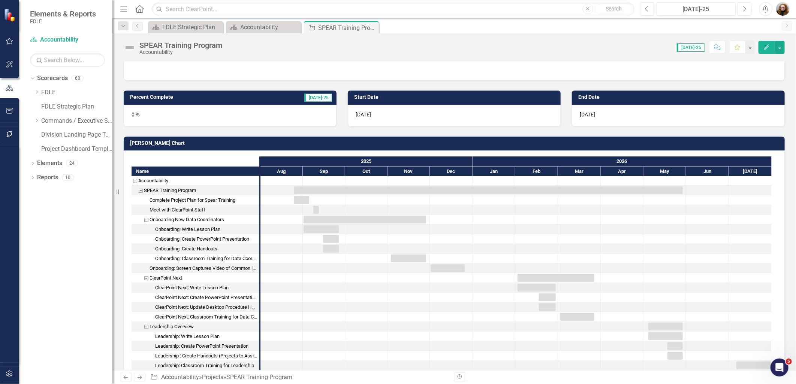
scroll to position [125, 0]
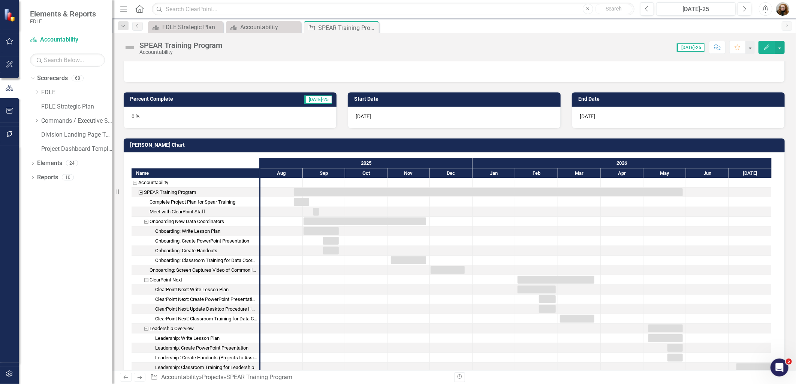
click at [224, 200] on div "Complete Project Plan for Spear Training" at bounding box center [193, 202] width 86 height 10
click at [779, 49] on button "button" at bounding box center [780, 47] width 10 height 13
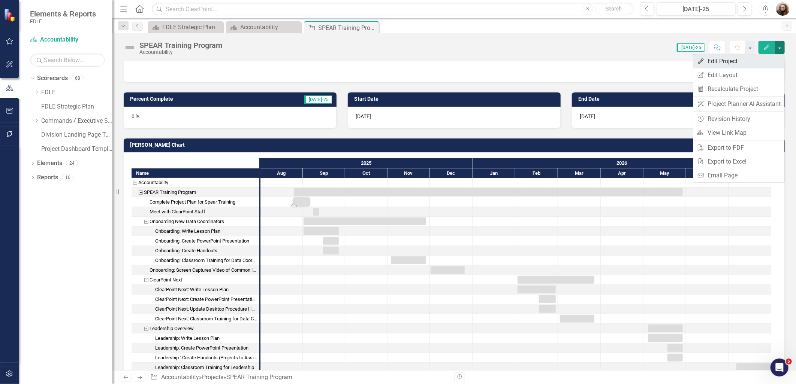
click at [710, 63] on link "Edit Edit Project" at bounding box center [738, 61] width 91 height 14
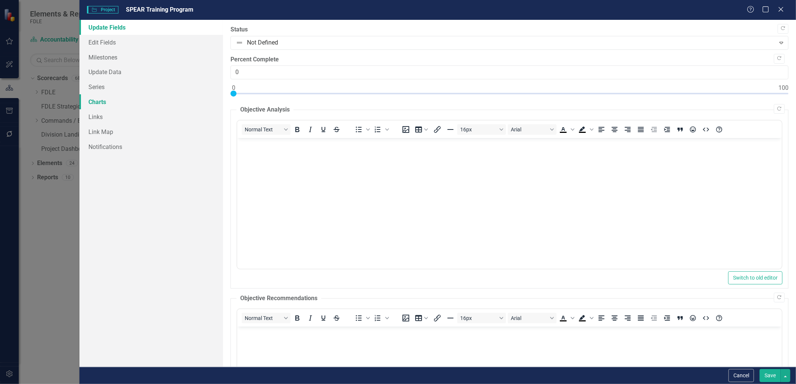
scroll to position [0, 0]
click at [103, 54] on link "Milestones" at bounding box center [150, 57] width 143 height 15
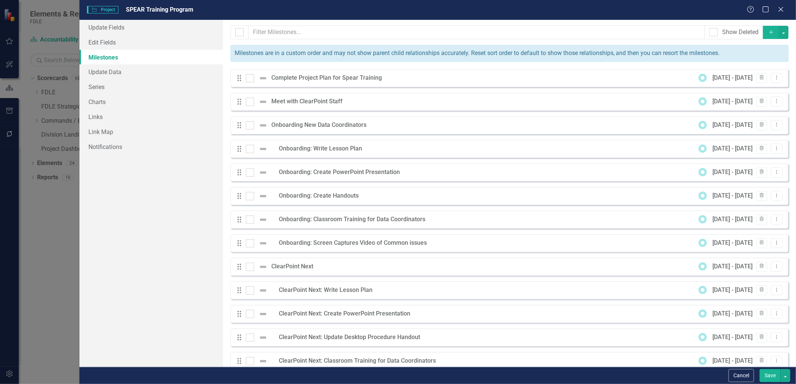
click at [295, 82] on div "Complete Project Plan for Spear Training" at bounding box center [328, 78] width 114 height 9
click at [287, 78] on div "Complete Project Plan for Spear Training" at bounding box center [328, 78] width 114 height 9
click at [774, 79] on icon "Dropdown Menu" at bounding box center [776, 77] width 6 height 5
click at [743, 89] on link "Edit Edit Milestone" at bounding box center [741, 91] width 70 height 14
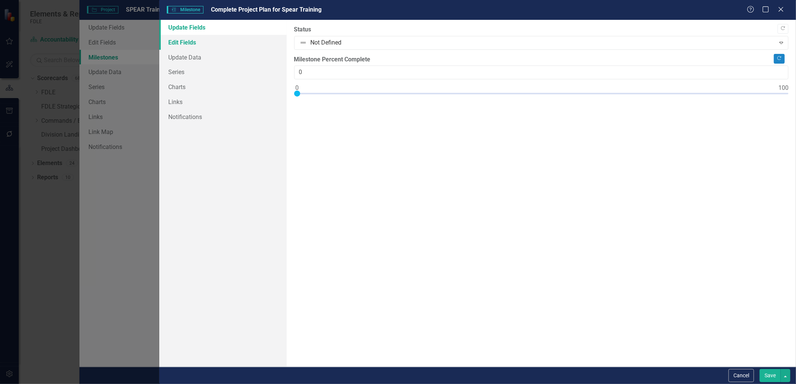
click at [211, 41] on link "Edit Fields" at bounding box center [222, 42] width 127 height 15
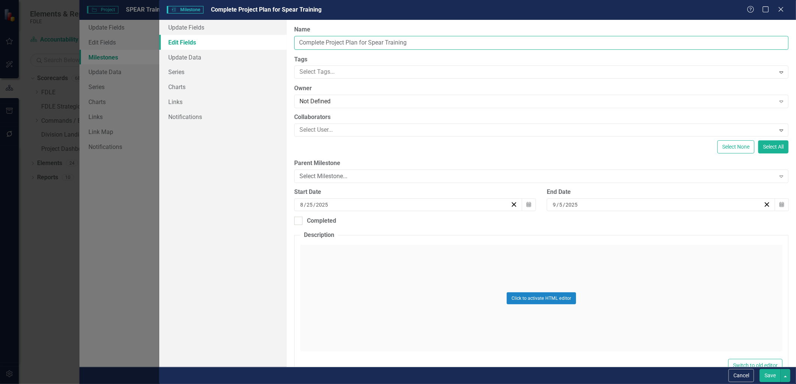
click at [317, 42] on input "Complete Project Plan for Spear Training" at bounding box center [541, 43] width 494 height 14
click at [331, 40] on input "Design Project Plan for Spear Training" at bounding box center [541, 43] width 494 height 14
type input "Design Plan for Spear Training"
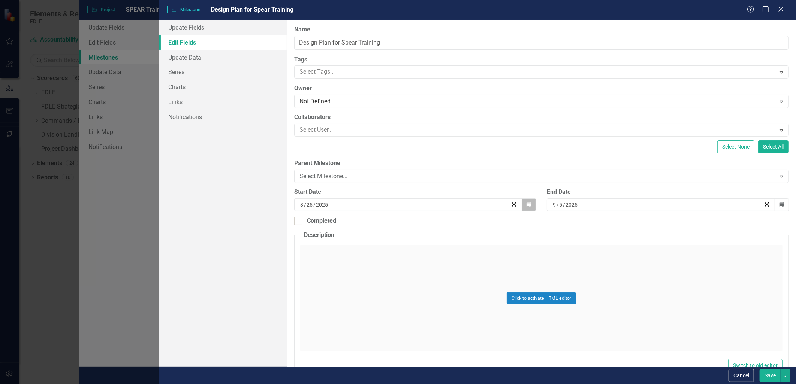
click at [529, 206] on button "Calendar" at bounding box center [529, 205] width 14 height 13
click at [441, 291] on abbr "22" at bounding box center [444, 289] width 6 height 6
click at [769, 376] on button "Save" at bounding box center [770, 375] width 21 height 13
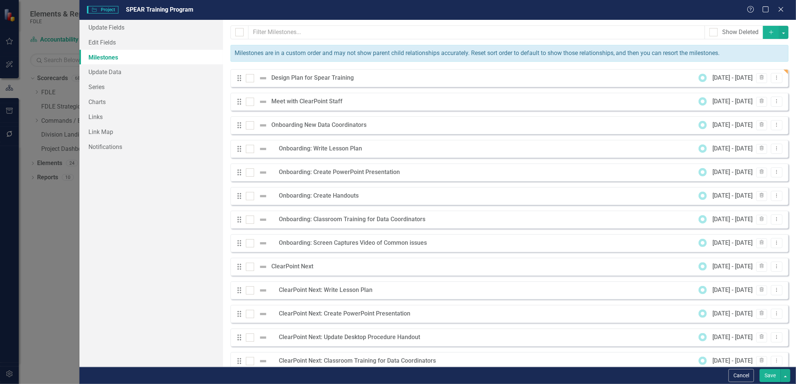
click at [773, 377] on button "Save" at bounding box center [770, 375] width 21 height 13
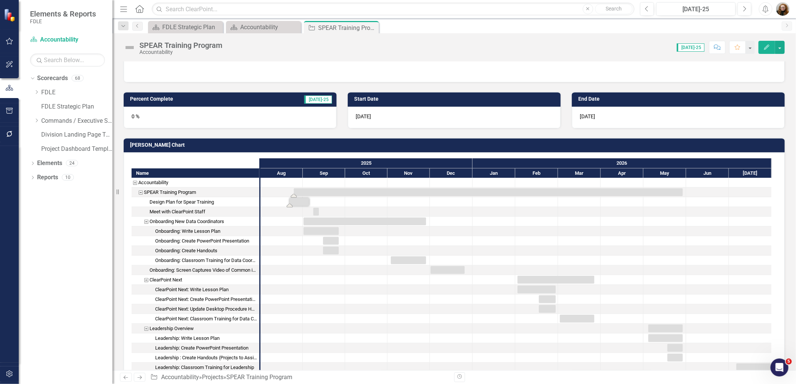
click at [309, 191] on div "Task: Start date: 2025-08-25 End date: 2026-05-29" at bounding box center [488, 192] width 389 height 8
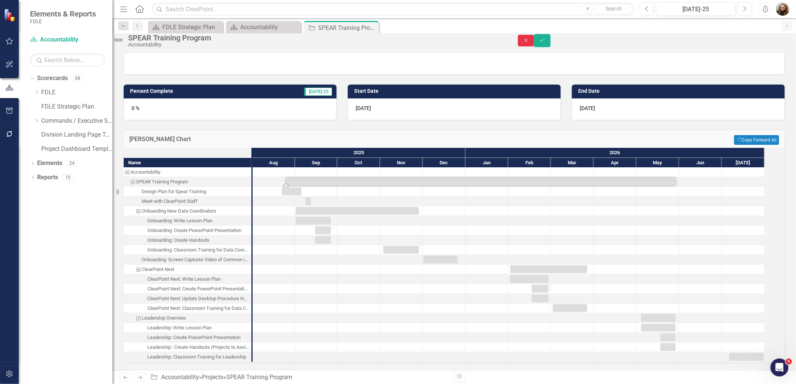
click at [529, 43] on icon "Close" at bounding box center [526, 40] width 7 height 5
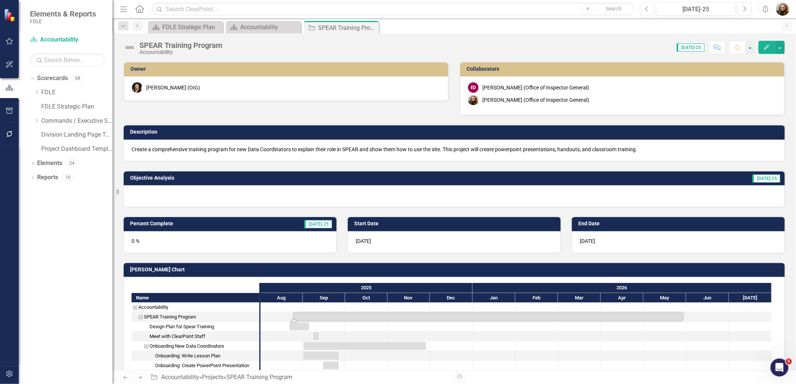
click at [766, 49] on icon "button" at bounding box center [766, 47] width 5 height 5
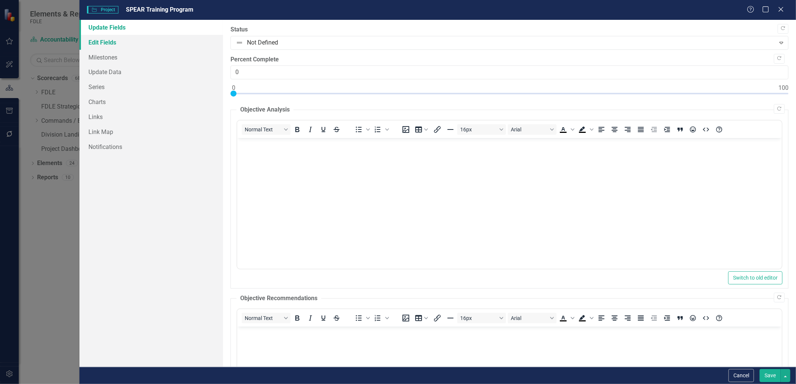
click at [102, 44] on link "Edit Fields" at bounding box center [150, 42] width 143 height 15
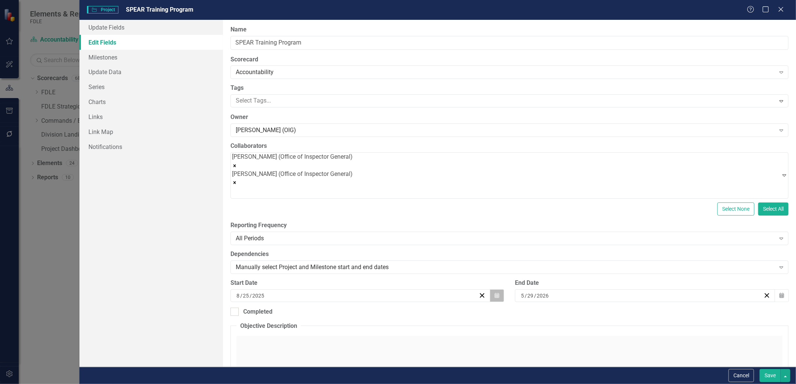
click at [496, 293] on icon "button" at bounding box center [497, 295] width 4 height 5
click at [336, 373] on abbr "22" at bounding box center [333, 376] width 6 height 6
click at [774, 377] on button "Save" at bounding box center [770, 375] width 21 height 13
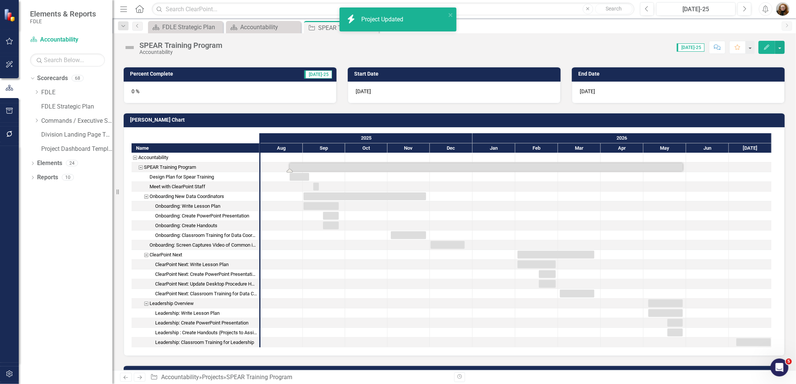
scroll to position [166, 0]
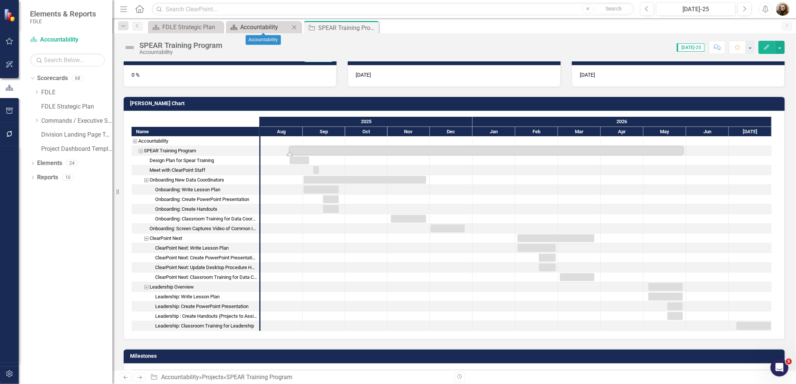
click at [266, 30] on div "Accountability" at bounding box center [264, 26] width 49 height 9
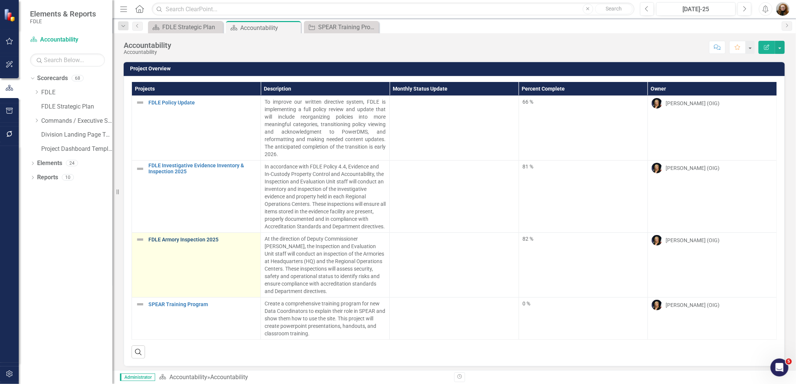
click at [198, 241] on link "FDLE Armory Inspection 2025" at bounding box center [202, 240] width 108 height 6
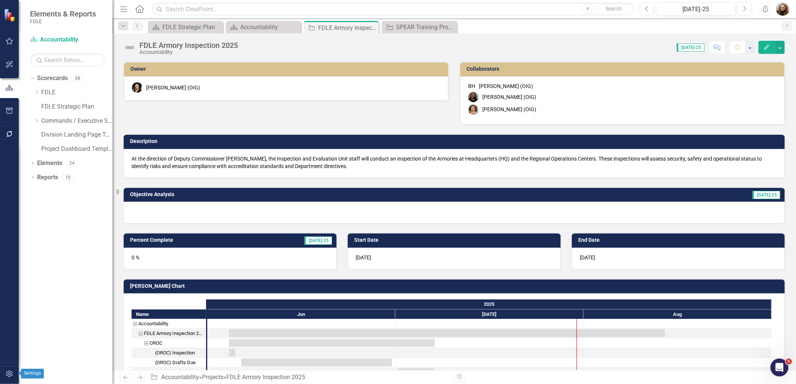
click at [12, 374] on icon "button" at bounding box center [10, 374] width 8 height 6
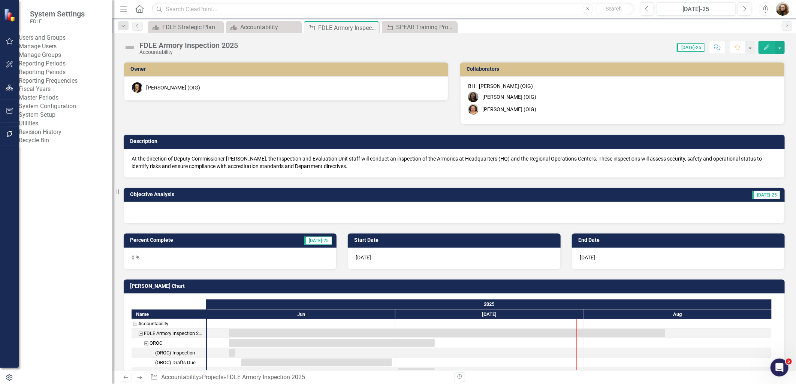
click at [69, 51] on link "Manage Users" at bounding box center [66, 46] width 94 height 9
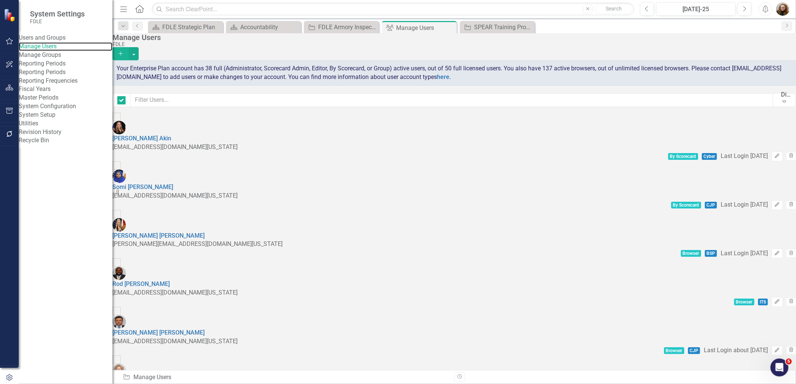
checkbox input "false"
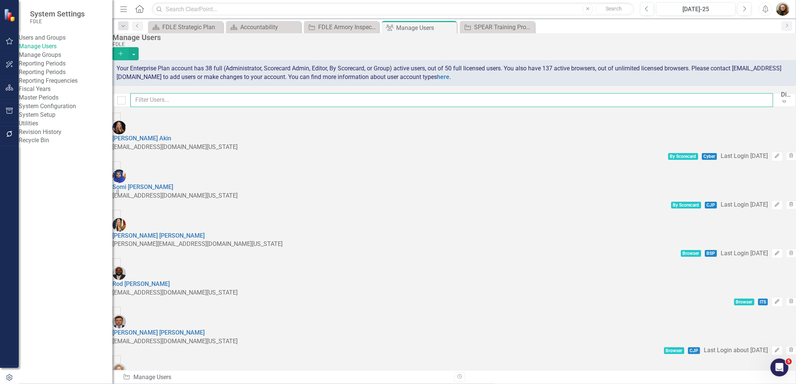
click at [176, 103] on input "text" at bounding box center [451, 100] width 643 height 14
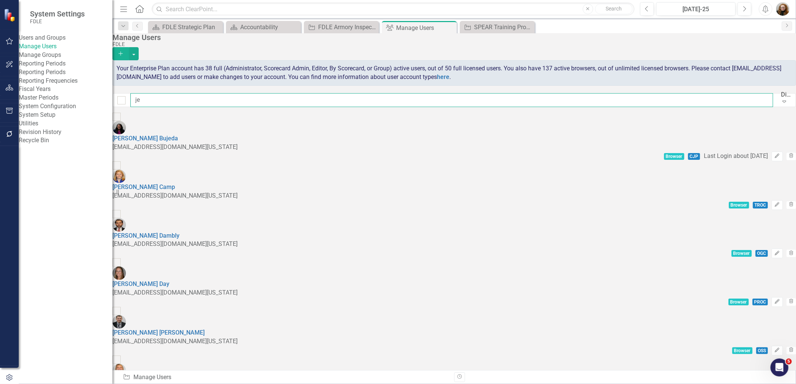
type input "je"
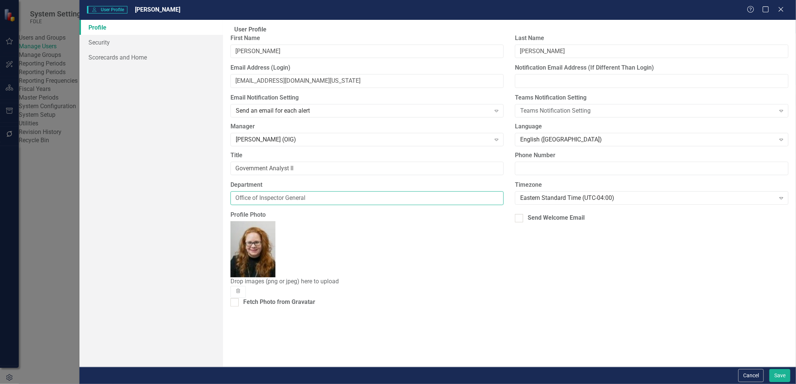
click at [311, 205] on input "Office of Inspector General" at bounding box center [367, 198] width 274 height 14
drag, startPoint x: 321, startPoint y: 209, endPoint x: 245, endPoint y: 208, distance: 76.4
click at [245, 205] on input "Office of Inspector General" at bounding box center [367, 198] width 274 height 14
type input "OIG"
click at [777, 376] on button "Save" at bounding box center [779, 375] width 21 height 13
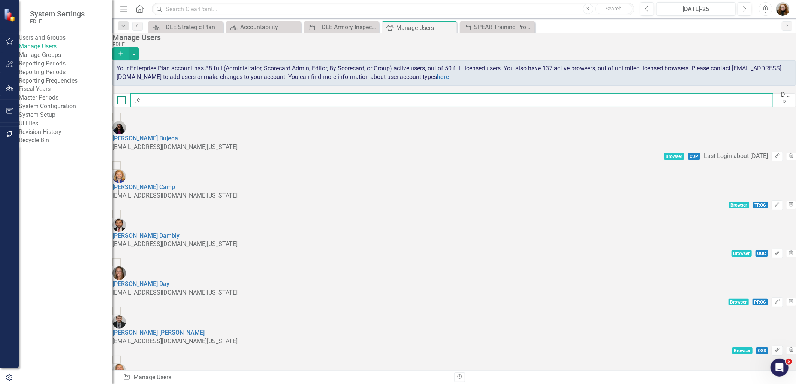
drag, startPoint x: 150, startPoint y: 103, endPoint x: 130, endPoint y: 103, distance: 20.2
click at [130, 103] on div "je Display All Users Expand" at bounding box center [453, 100] width 683 height 14
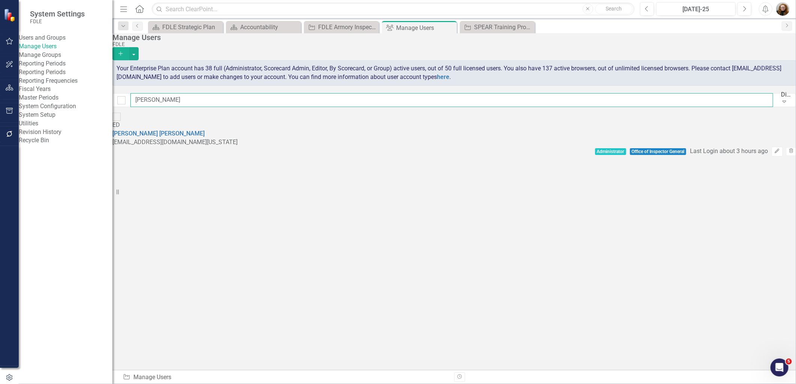
type input "EMIL"
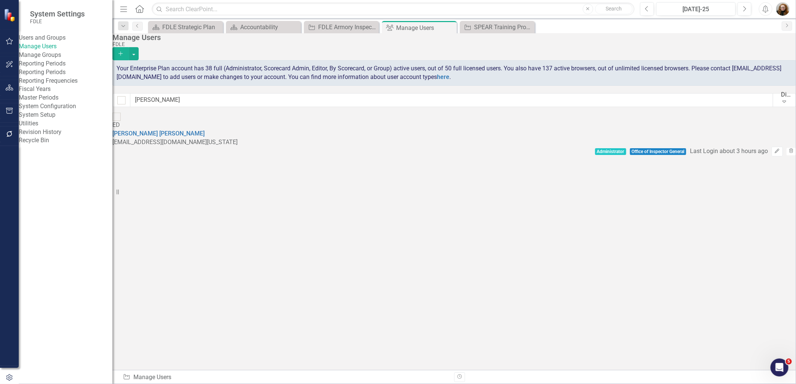
click at [698, 157] on div "Sorry, no results found. ED Emily David emilydavid@fdle.state.fl.us Administrat…" at bounding box center [453, 135] width 683 height 44
click at [261, 27] on div "Accountability" at bounding box center [264, 26] width 49 height 9
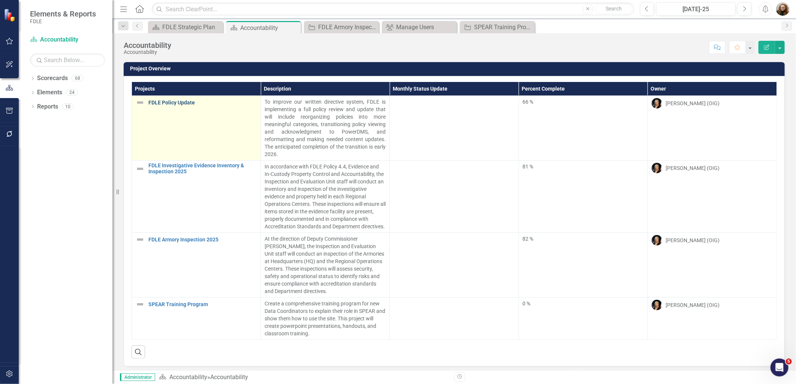
click at [181, 103] on link "FDLE Policy Update" at bounding box center [202, 103] width 108 height 6
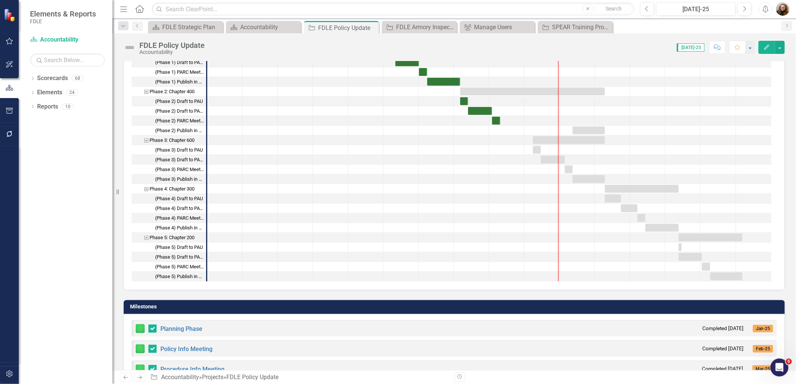
scroll to position [375, 0]
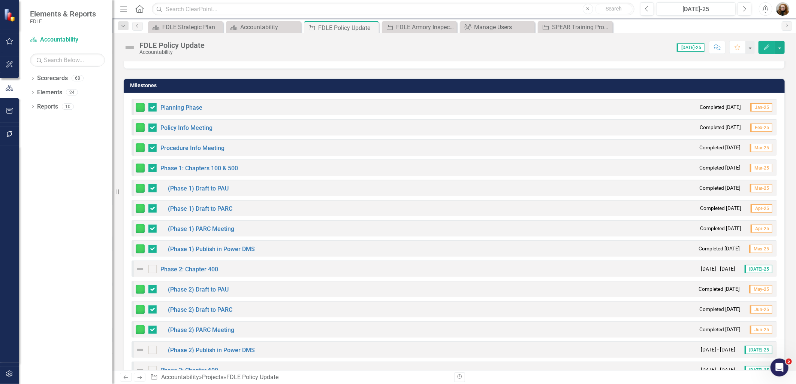
scroll to position [583, 0]
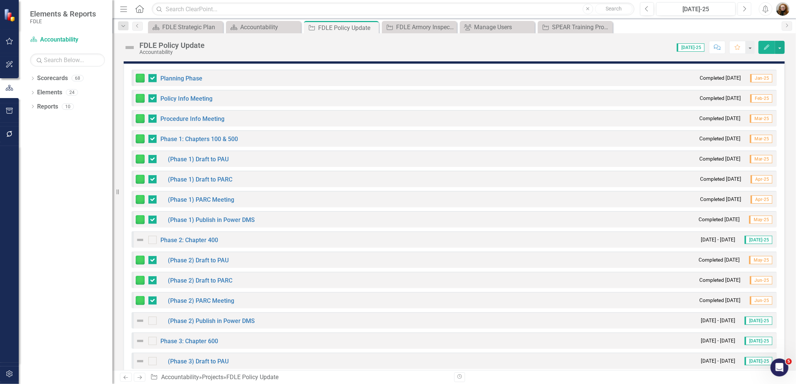
click at [741, 8] on button "Next" at bounding box center [744, 8] width 14 height 13
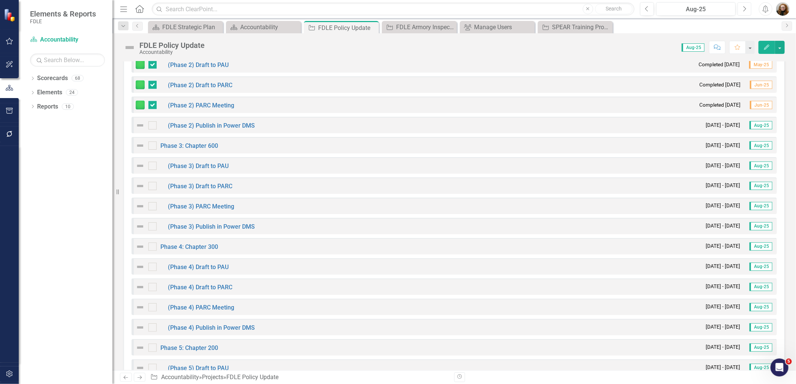
scroll to position [737, 0]
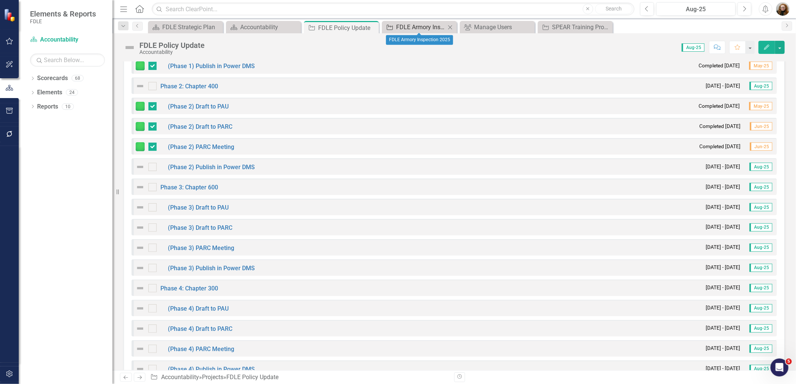
click at [408, 29] on div "FDLE Armory Inspection 2025" at bounding box center [420, 26] width 49 height 9
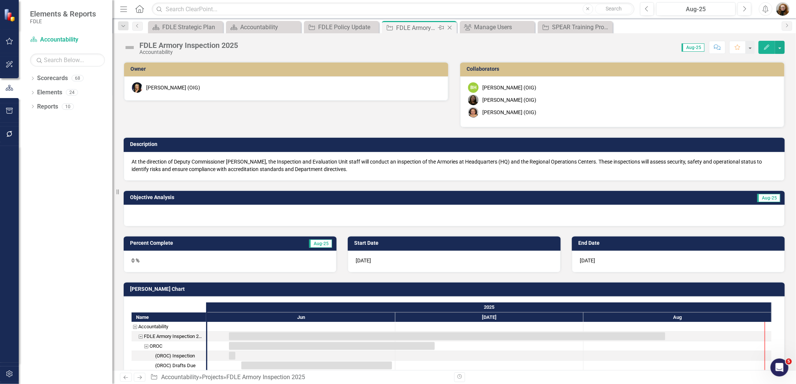
click at [450, 28] on icon "Close" at bounding box center [449, 28] width 7 height 6
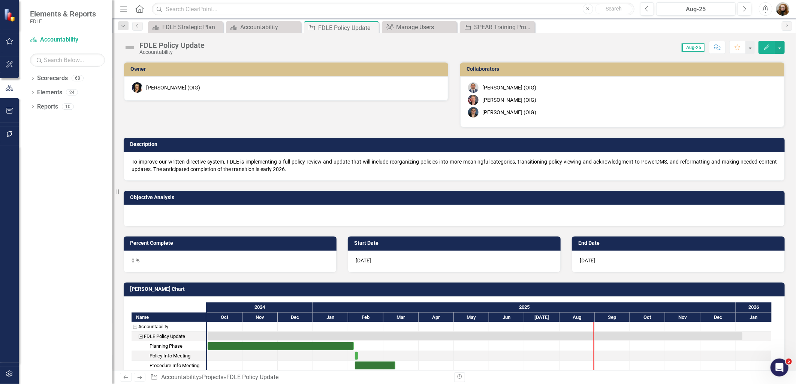
checkbox input "true"
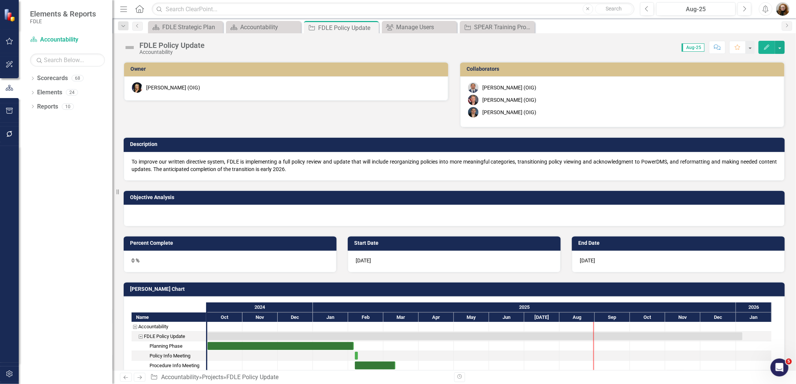
checkbox input "true"
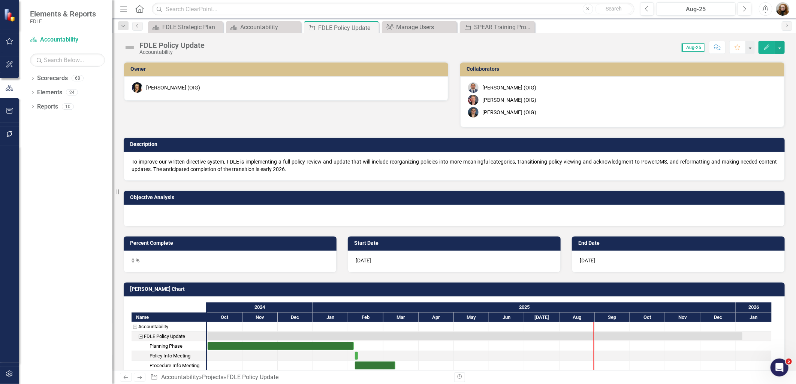
checkbox input "true"
click at [450, 28] on icon "Close" at bounding box center [449, 27] width 7 height 6
click at [372, 25] on icon "Close" at bounding box center [371, 28] width 7 height 6
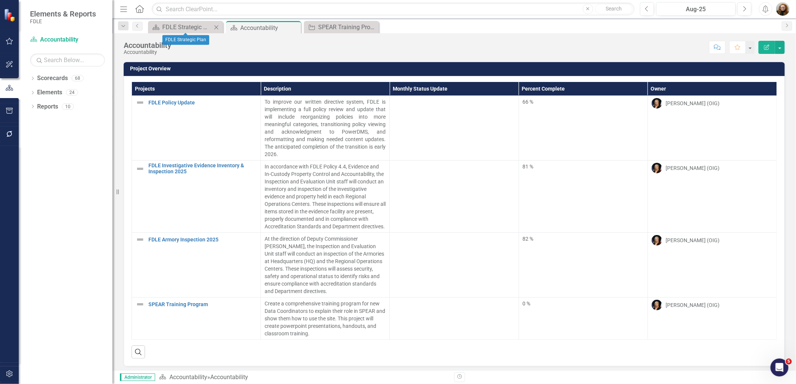
click at [215, 28] on icon "Close" at bounding box center [215, 27] width 7 height 6
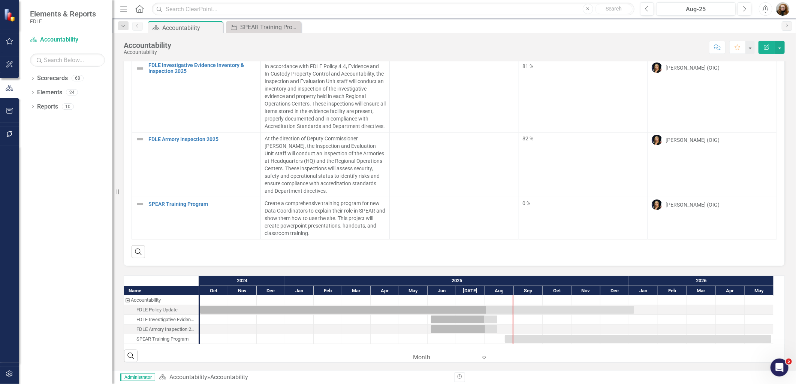
scroll to position [107, 0]
click at [63, 221] on div "Dropdown Scorecards 68 Dropdown FDLE Commissioner's Initiative Team Project Das…" at bounding box center [66, 228] width 94 height 312
click at [9, 109] on icon "button" at bounding box center [9, 111] width 7 height 6
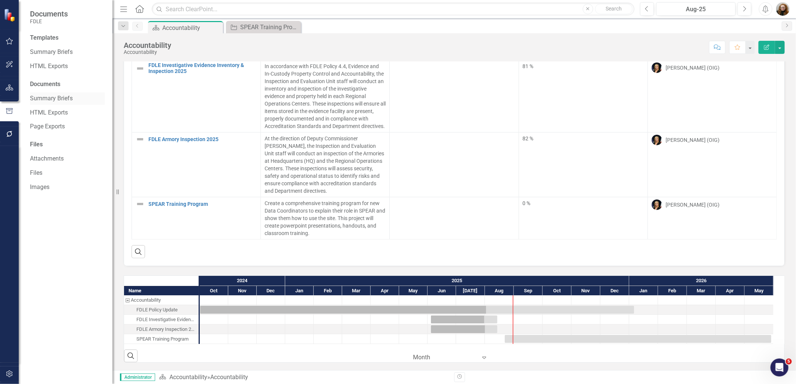
click at [57, 100] on link "Summary Briefs" at bounding box center [67, 98] width 75 height 9
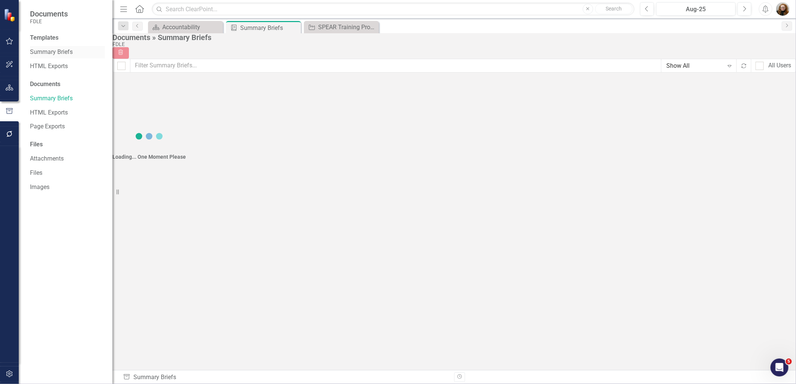
checkbox input "false"
click at [66, 51] on link "Summary Briefs" at bounding box center [67, 52] width 75 height 9
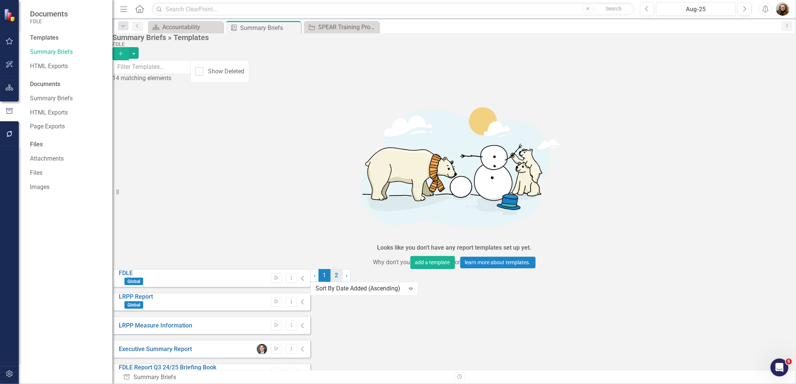
click at [342, 282] on link "2" at bounding box center [336, 275] width 12 height 13
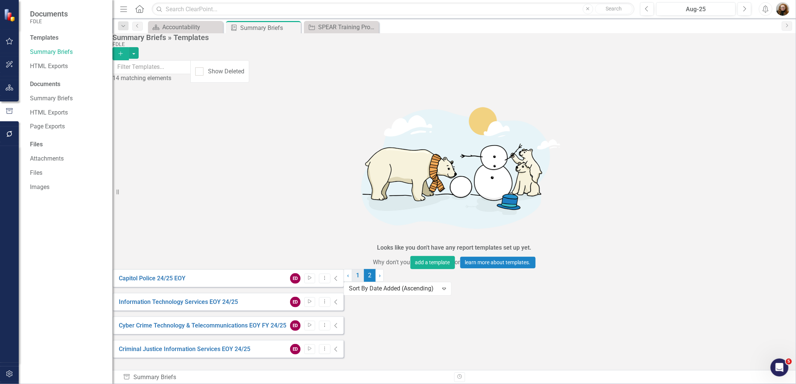
click at [364, 282] on link "1" at bounding box center [358, 275] width 12 height 13
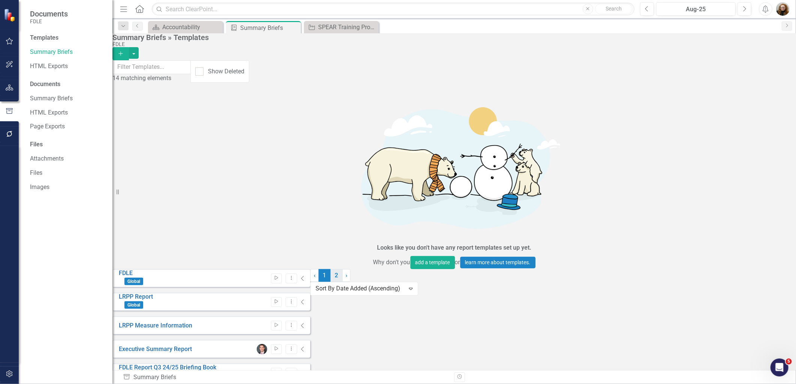
click at [342, 282] on link "2" at bounding box center [336, 275] width 12 height 13
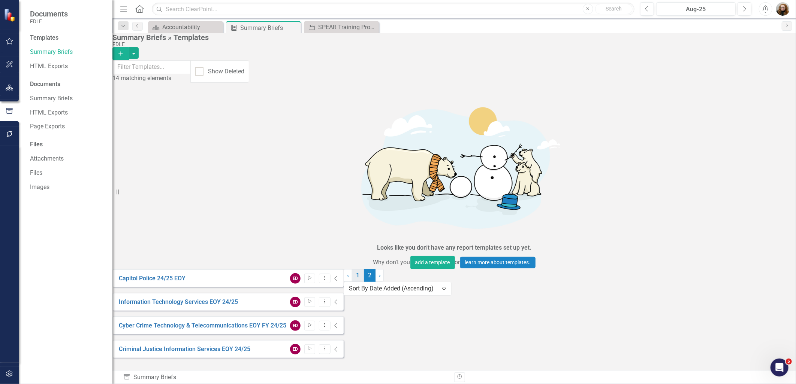
click at [364, 282] on link "1" at bounding box center [358, 275] width 12 height 13
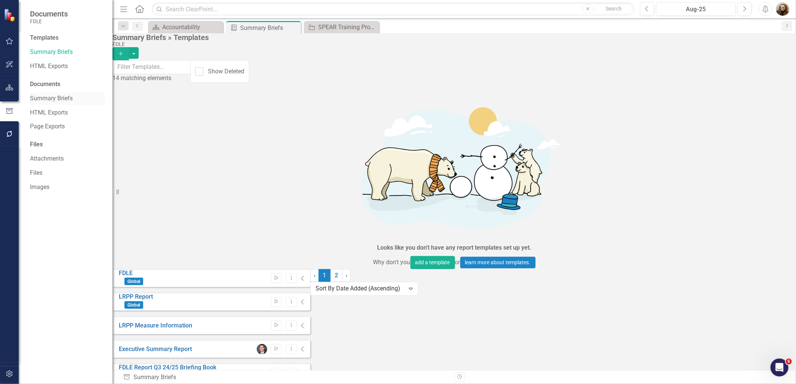
click at [54, 96] on link "Summary Briefs" at bounding box center [67, 98] width 75 height 9
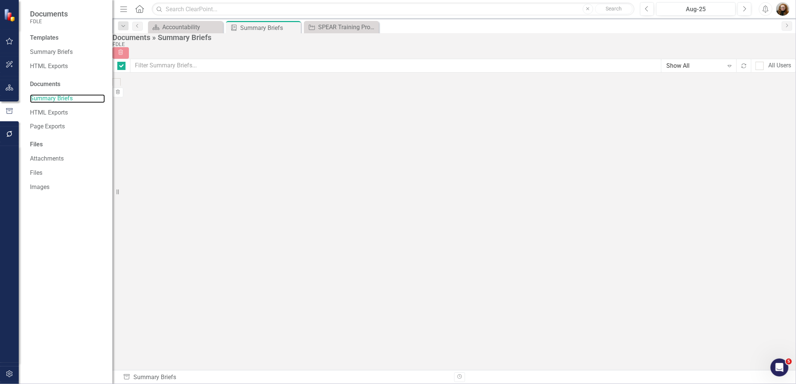
checkbox input "false"
click at [54, 111] on link "HTML Exports" at bounding box center [67, 113] width 75 height 9
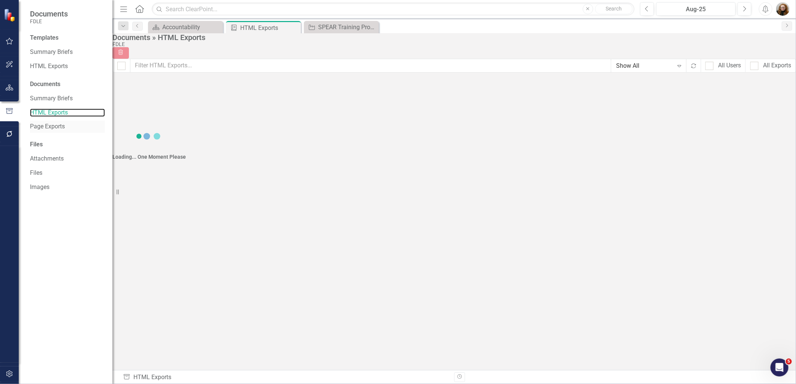
checkbox input "false"
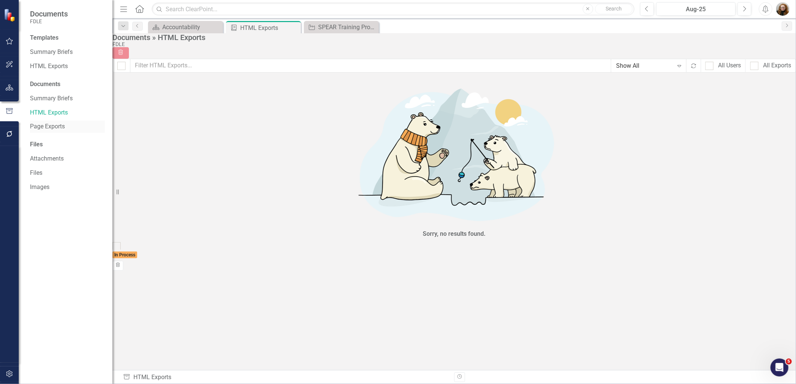
click at [53, 126] on link "Page Exports" at bounding box center [67, 127] width 75 height 9
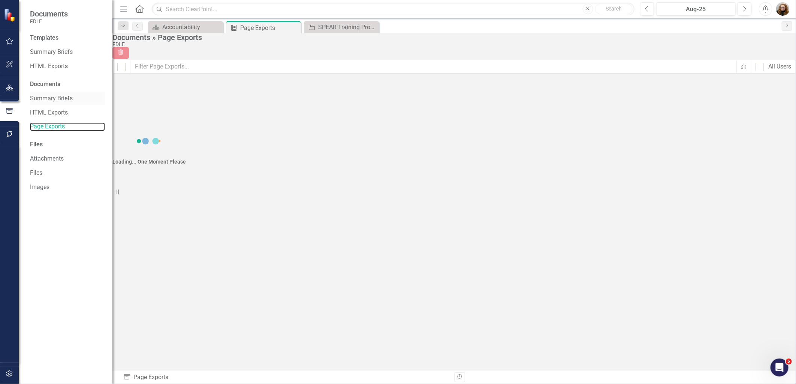
checkbox input "false"
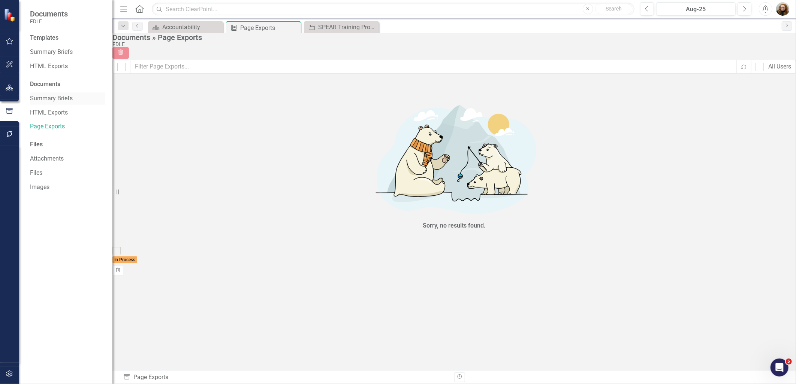
click at [60, 101] on link "Summary Briefs" at bounding box center [67, 98] width 75 height 9
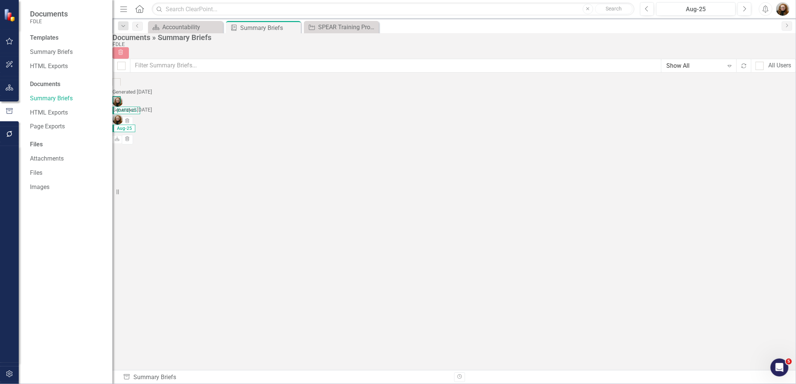
click at [121, 105] on div at bounding box center [116, 100] width 8 height 8
click at [117, 101] on input "checkbox" at bounding box center [114, 98] width 5 height 5
checkbox input "true"
click at [121, 88] on div at bounding box center [116, 84] width 8 height 8
click at [117, 85] on input "checkbox" at bounding box center [114, 82] width 5 height 5
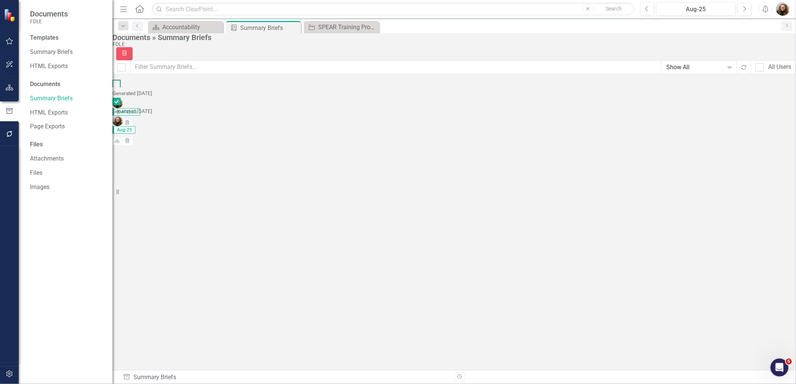
checkbox input "true"
click at [133, 48] on button "Trash" at bounding box center [124, 53] width 16 height 13
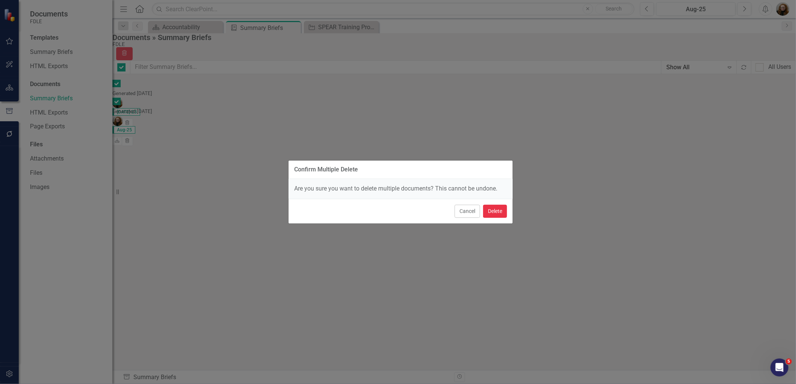
click at [493, 209] on button "Delete" at bounding box center [495, 211] width 24 height 13
checkbox input "false"
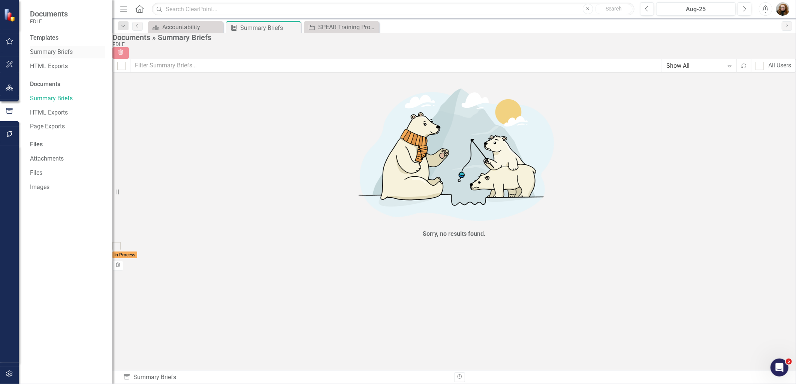
click at [52, 52] on link "Summary Briefs" at bounding box center [67, 52] width 75 height 9
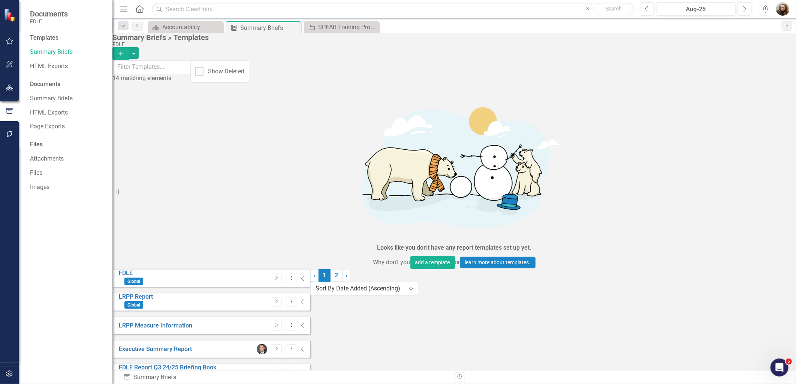
click at [739, 274] on link "Edit Edit Template" at bounding box center [732, 276] width 69 height 14
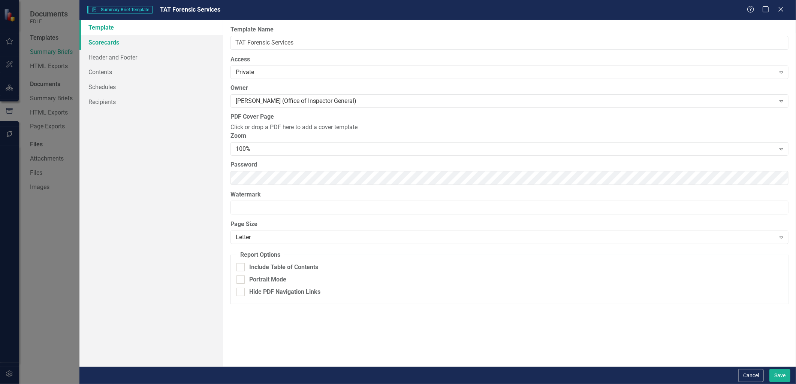
click at [112, 39] on link "Scorecards" at bounding box center [150, 42] width 143 height 15
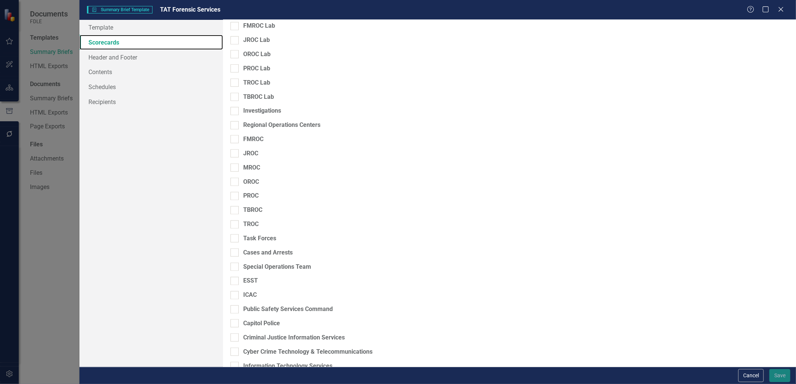
scroll to position [533, 0]
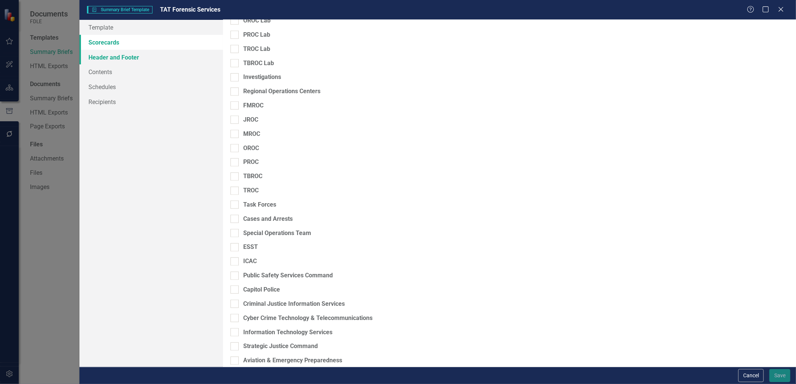
click at [104, 55] on link "Header and Footer" at bounding box center [150, 57] width 143 height 15
click at [752, 371] on button "Cancel" at bounding box center [750, 375] width 25 height 13
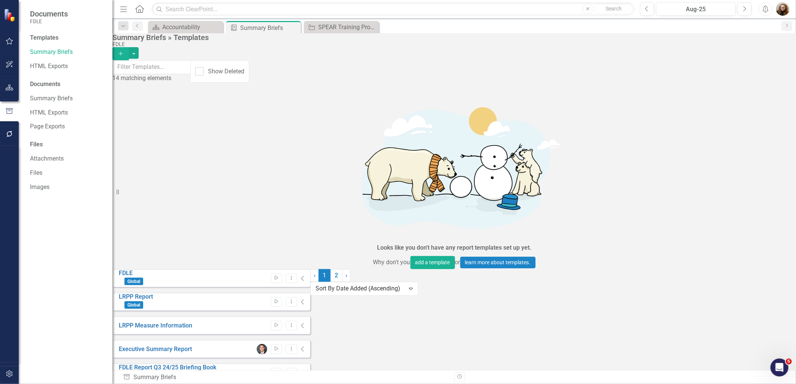
click at [310, 338] on div "FDLE Global Start Dropdown Menu Collapse LRPP Report Global Start Dropdown Menu…" at bounding box center [211, 384] width 198 height 230
click at [295, 347] on icon "Dropdown Menu" at bounding box center [291, 349] width 6 height 5
click at [738, 203] on link "Edit Edit Template" at bounding box center [732, 206] width 69 height 14
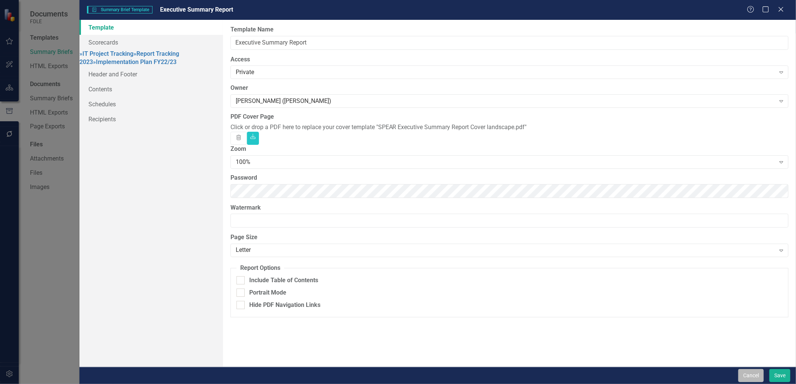
click at [757, 377] on button "Cancel" at bounding box center [750, 375] width 25 height 13
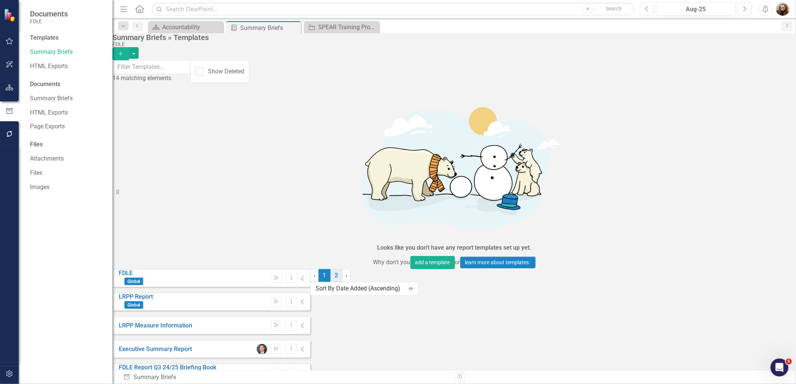
click at [342, 282] on link "2" at bounding box center [336, 275] width 12 height 13
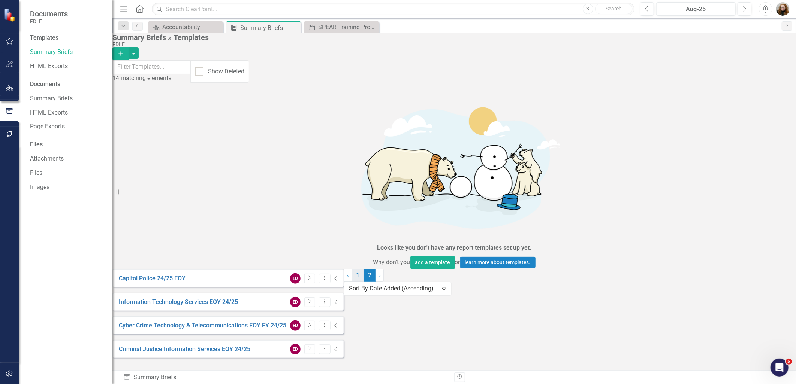
click at [364, 282] on link "1" at bounding box center [358, 275] width 12 height 13
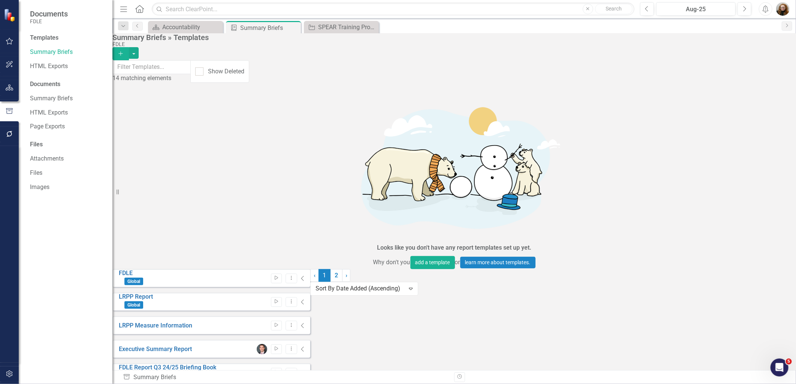
click at [310, 336] on div "FDLE Global Start Dropdown Menu Collapse LRPP Report Global Start Dropdown Menu…" at bounding box center [211, 384] width 198 height 230
click at [157, 344] on div "FDLE Global Start Dropdown Menu Collapse LRPP Report Global Start Dropdown Menu…" at bounding box center [453, 387] width 683 height 236
click at [295, 323] on icon "Dropdown Menu" at bounding box center [291, 325] width 6 height 5
click at [737, 184] on link "Edit Edit Template" at bounding box center [732, 182] width 69 height 14
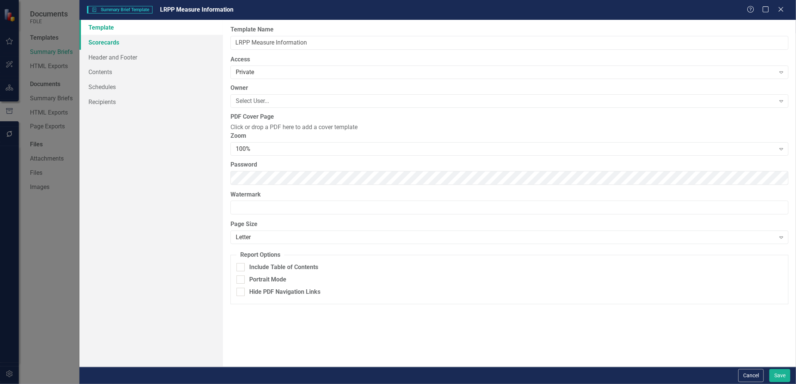
click at [106, 47] on link "Scorecards" at bounding box center [150, 42] width 143 height 15
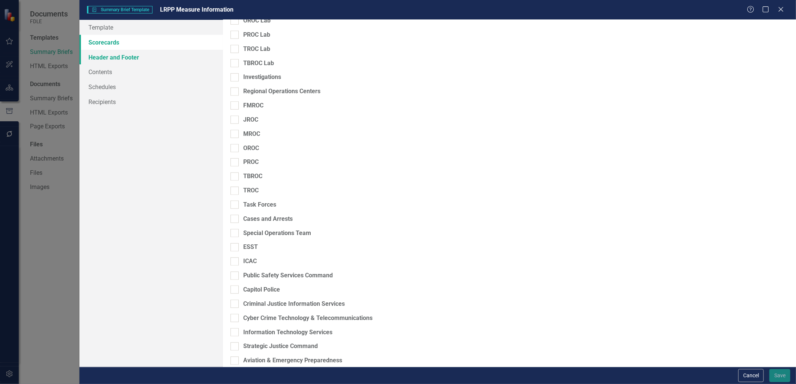
click at [99, 54] on link "Header and Footer" at bounding box center [150, 57] width 143 height 15
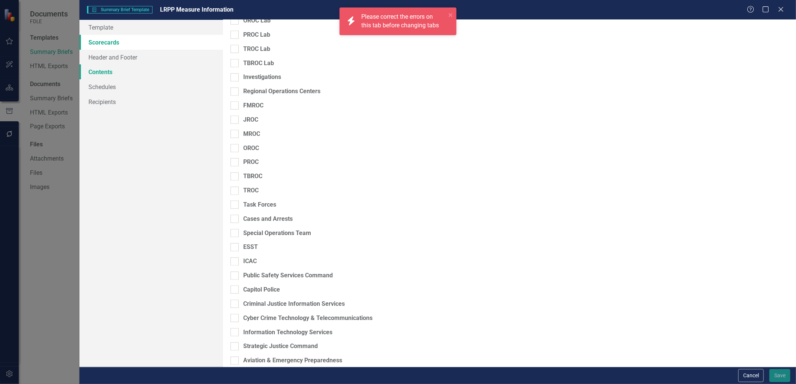
click at [97, 72] on link "Contents" at bounding box center [150, 71] width 143 height 15
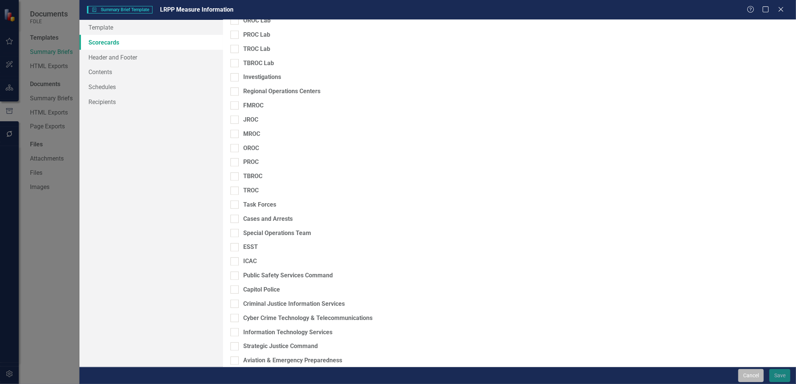
click at [749, 374] on button "Cancel" at bounding box center [750, 375] width 25 height 13
